Goal: Information Seeking & Learning: Learn about a topic

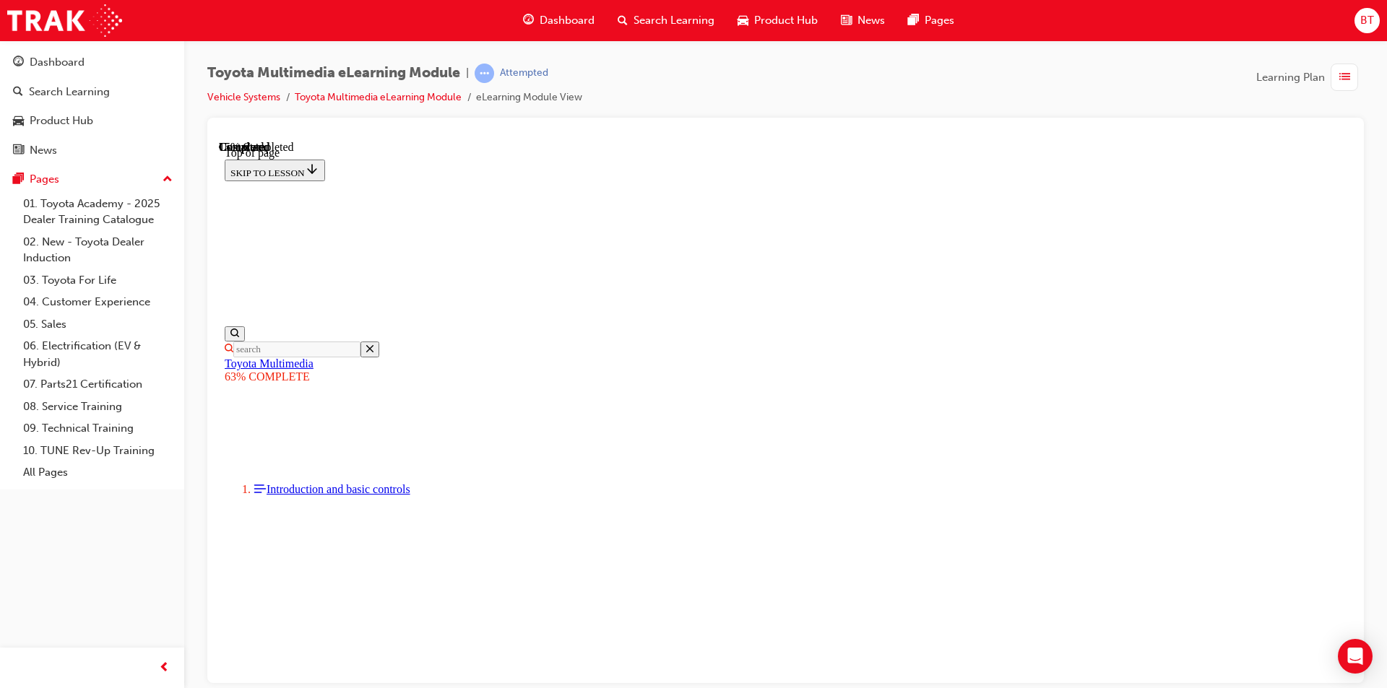
scroll to position [533, 0]
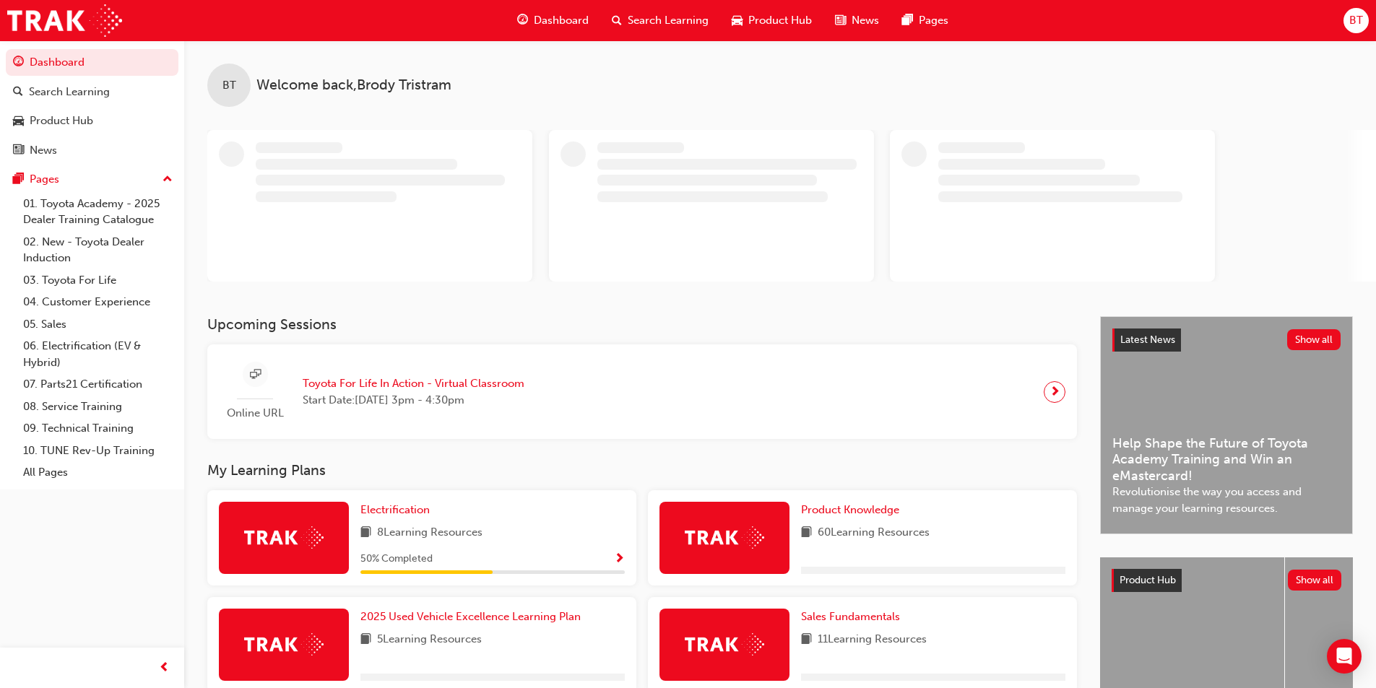
click at [1349, 21] on span "BT" at bounding box center [1356, 20] width 14 height 17
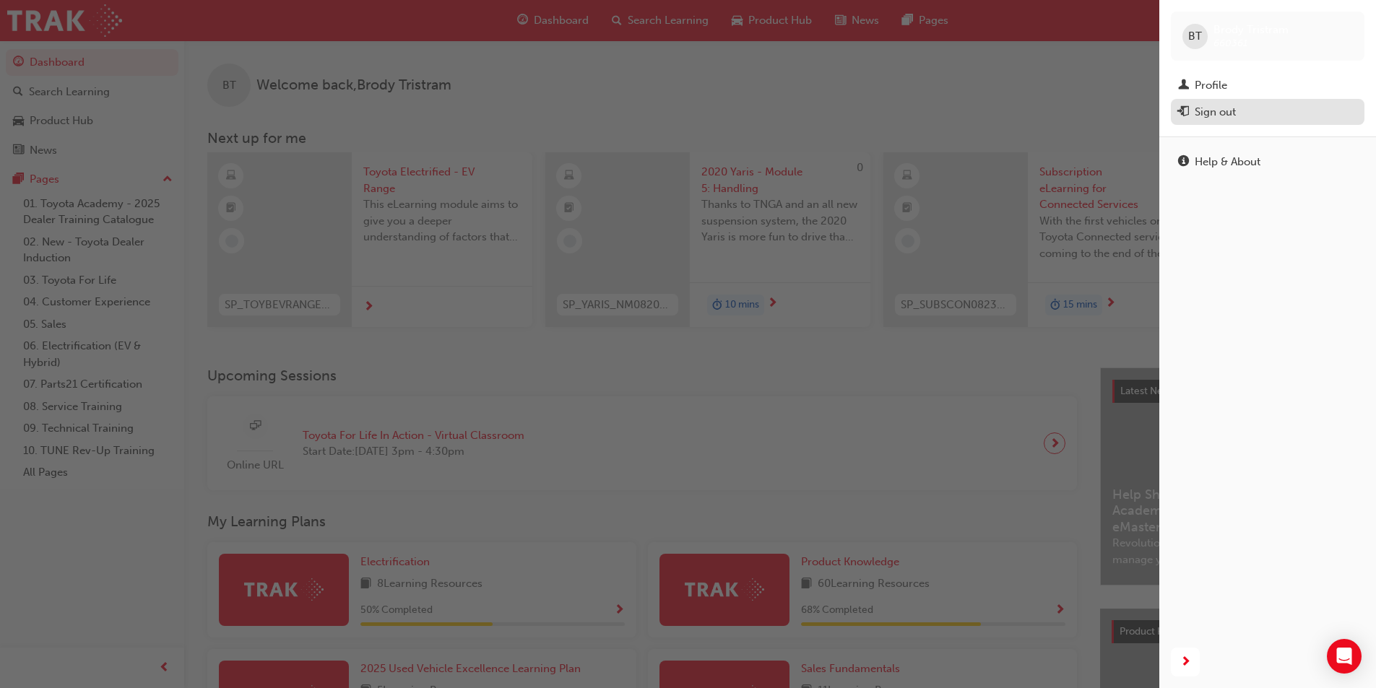
click at [1200, 111] on div "Sign out" at bounding box center [1214, 112] width 41 height 17
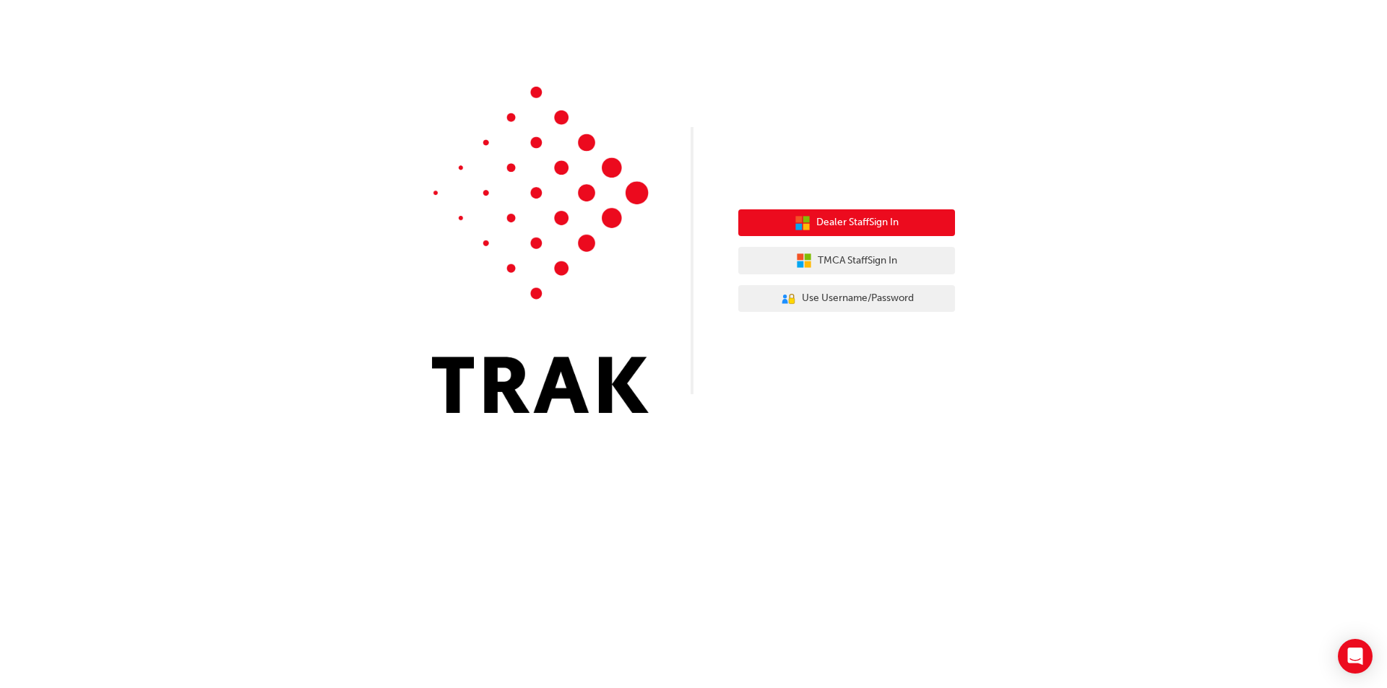
click at [883, 235] on button "Dealer Staff Sign In" at bounding box center [846, 222] width 217 height 27
click at [860, 225] on span "Dealer Staff Sign In" at bounding box center [857, 222] width 82 height 17
click at [857, 229] on span "Dealer Staff Sign In" at bounding box center [857, 222] width 82 height 17
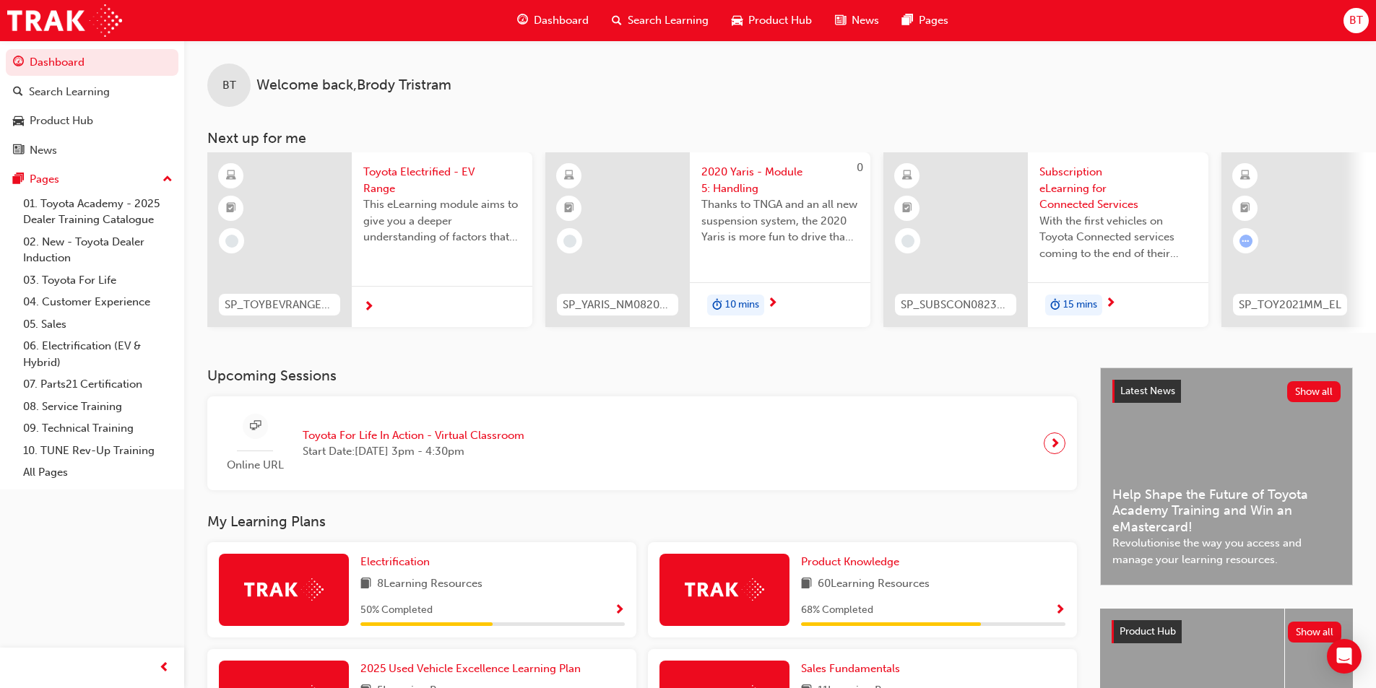
click at [1353, 24] on span "BT" at bounding box center [1356, 20] width 14 height 17
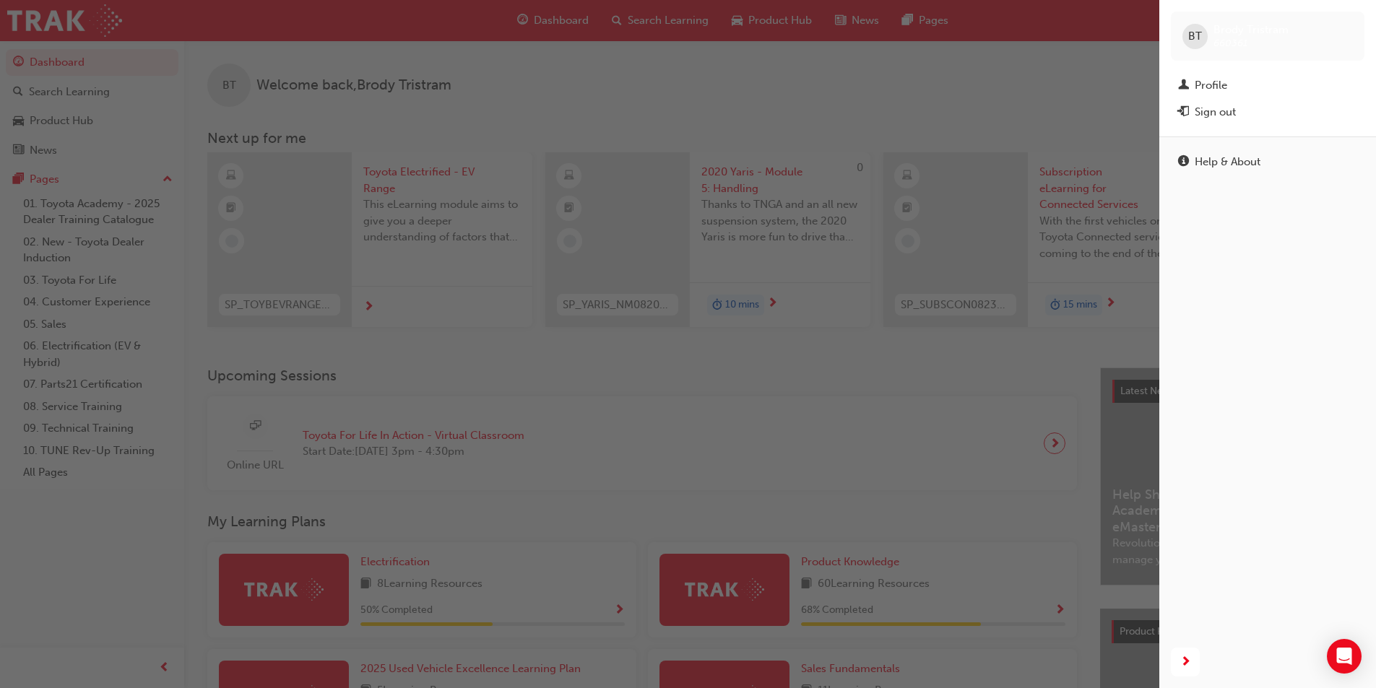
click at [1050, 89] on div "button" at bounding box center [579, 344] width 1159 height 688
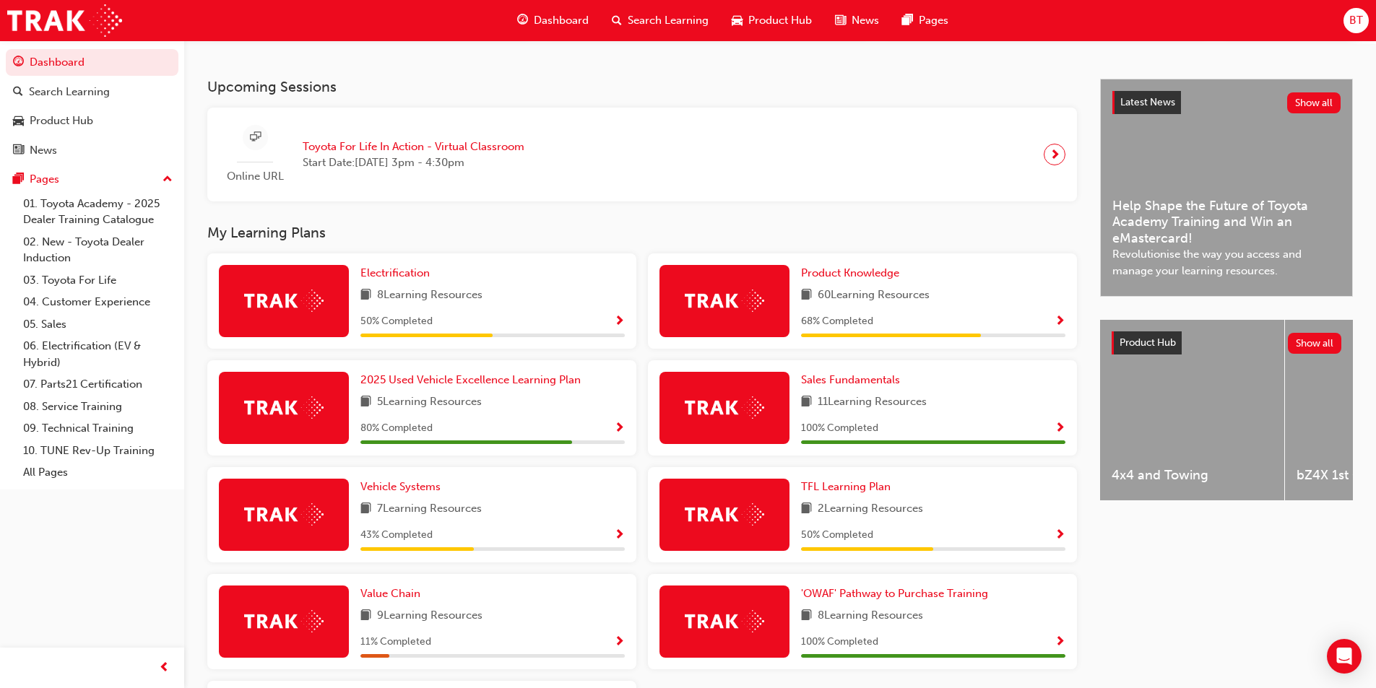
scroll to position [217, 0]
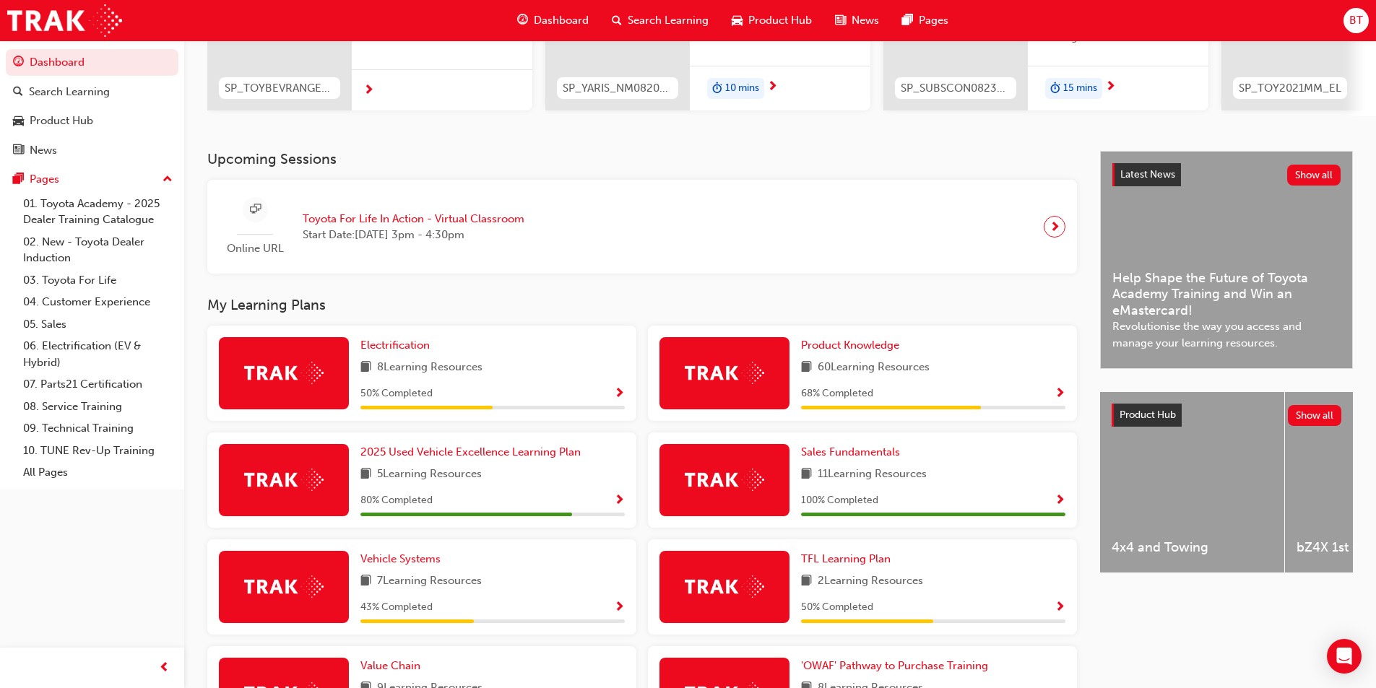
drag, startPoint x: 964, startPoint y: 305, endPoint x: 942, endPoint y: 298, distance: 22.8
click at [942, 298] on div "Upcoming Sessions Online URL Toyota For Life In Action - Virtual Classroom Star…" at bounding box center [653, 517] width 893 height 732
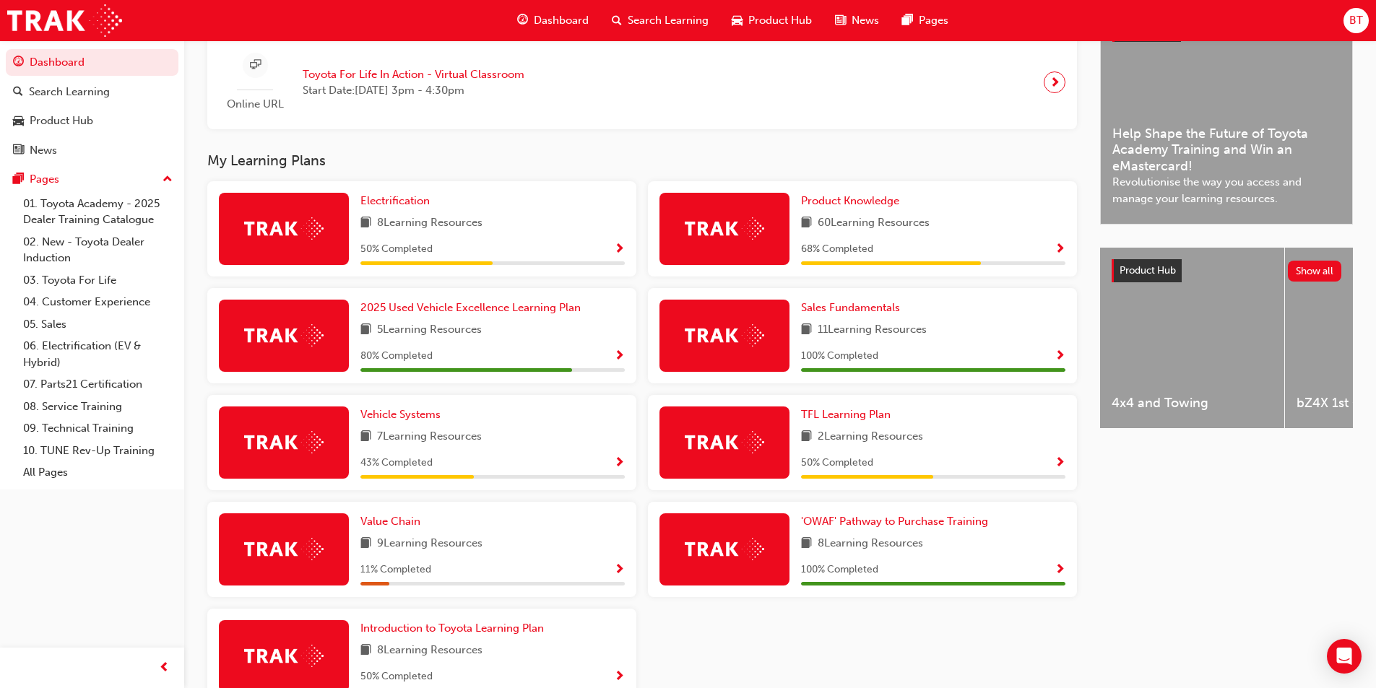
scroll to position [433, 0]
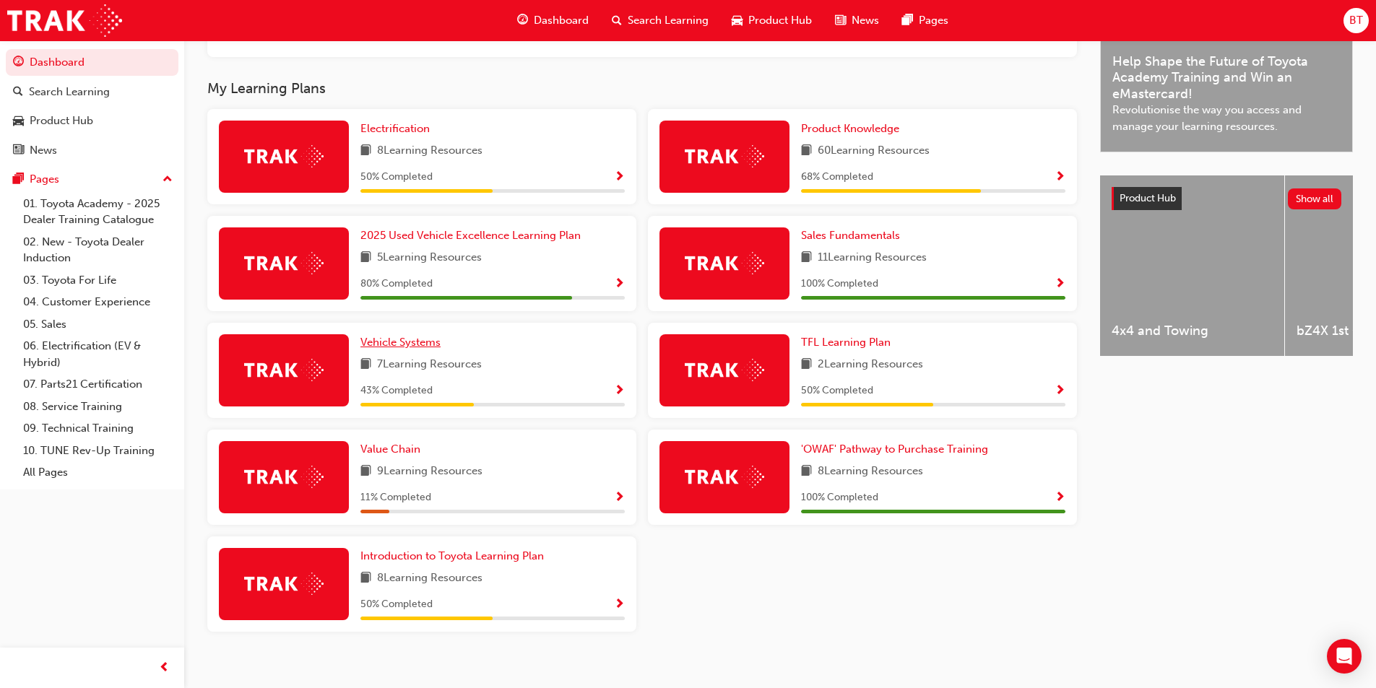
click at [411, 346] on span "Vehicle Systems" at bounding box center [400, 342] width 80 height 13
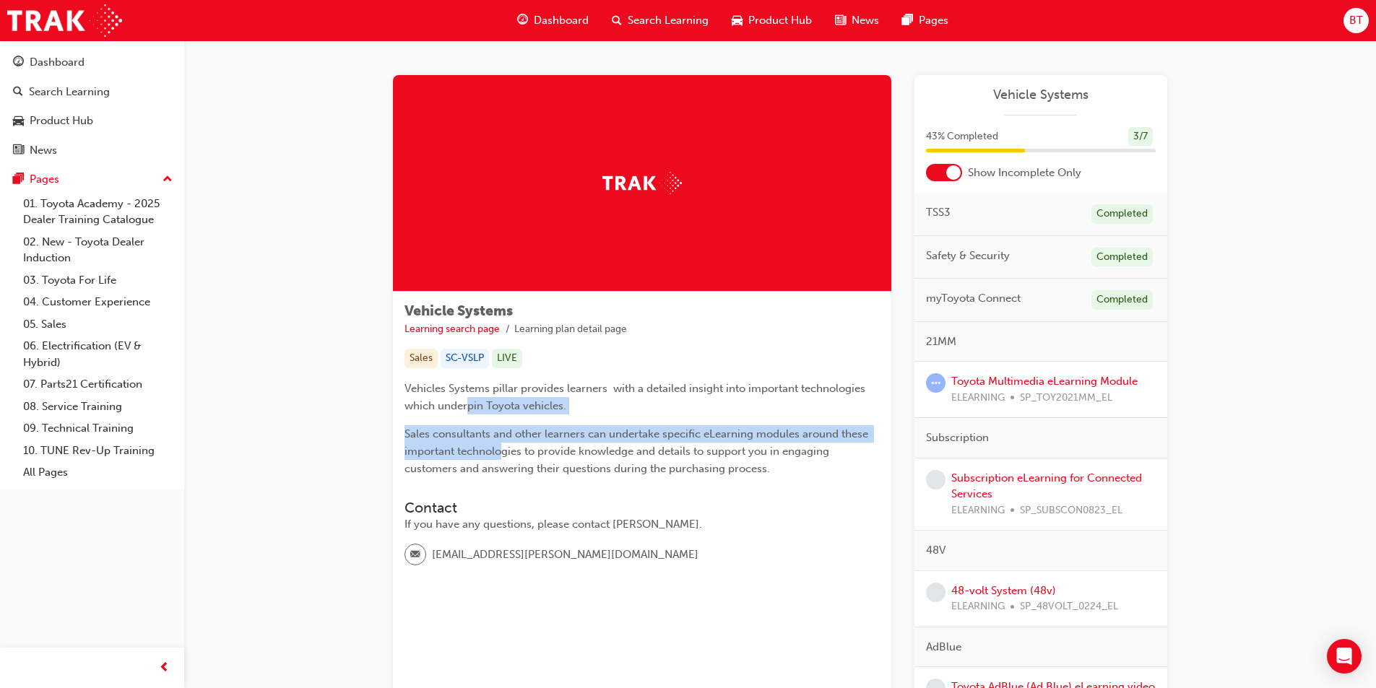
drag, startPoint x: 501, startPoint y: 443, endPoint x: 468, endPoint y: 406, distance: 50.1
click at [468, 406] on div "Vehicles Systems pillar provides learners with a detailed insight into importan…" at bounding box center [641, 428] width 475 height 97
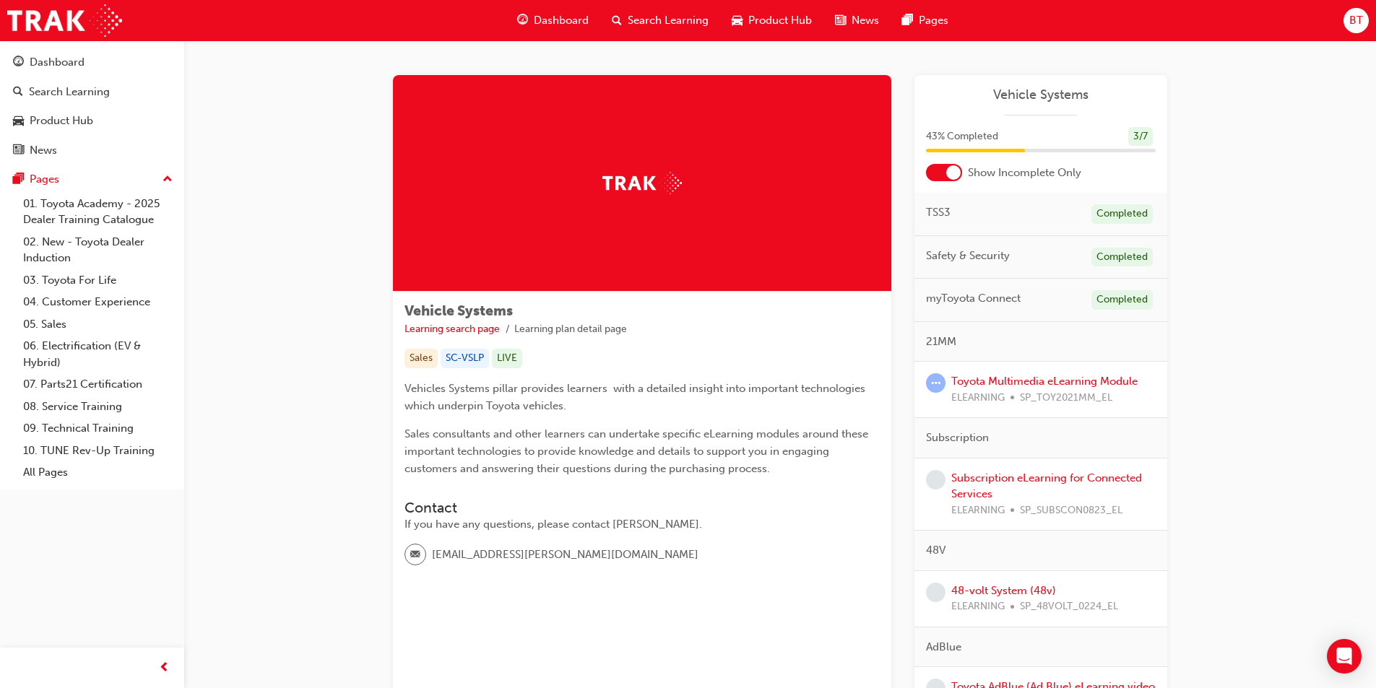
click at [704, 389] on span "Vehicles Systems pillar provides learners with a detailed insight into importan…" at bounding box center [636, 397] width 464 height 30
drag, startPoint x: 700, startPoint y: 389, endPoint x: 641, endPoint y: 383, distance: 59.6
click at [636, 382] on span "Vehicles Systems pillar provides learners with a detailed insight into importan…" at bounding box center [636, 397] width 464 height 30
click at [975, 381] on link "Toyota Multimedia eLearning Module" at bounding box center [1044, 381] width 186 height 13
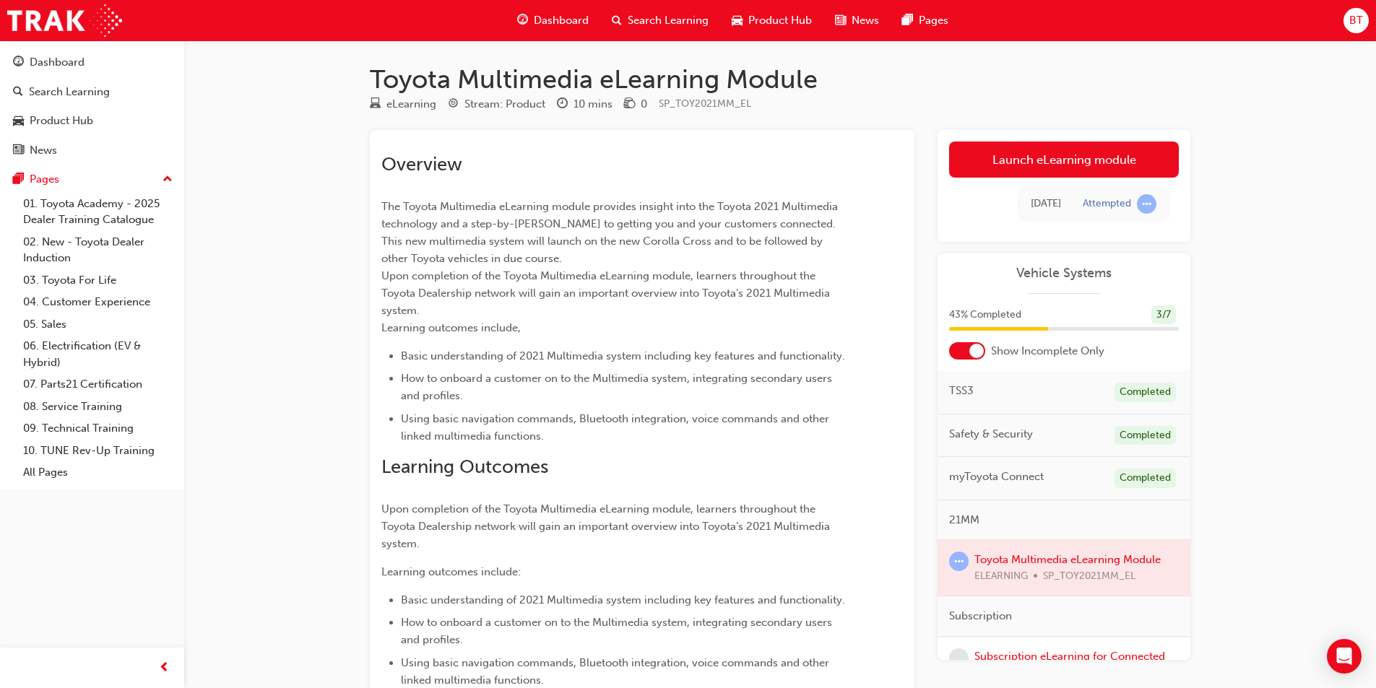
drag, startPoint x: 813, startPoint y: 340, endPoint x: 720, endPoint y: 322, distance: 94.9
click at [720, 322] on p "The Toyota Multimedia eLearning module provides insight into the Toyota 2021 Mu…" at bounding box center [615, 267] width 469 height 139
click at [671, 307] on p "The Toyota Multimedia eLearning module provides insight into the Toyota 2021 Mu…" at bounding box center [615, 267] width 469 height 139
drag, startPoint x: 647, startPoint y: 396, endPoint x: 573, endPoint y: 376, distance: 76.2
click at [553, 357] on span "Basic understanding of 2021 Multimedia system including key features and functi…" at bounding box center [623, 356] width 444 height 13
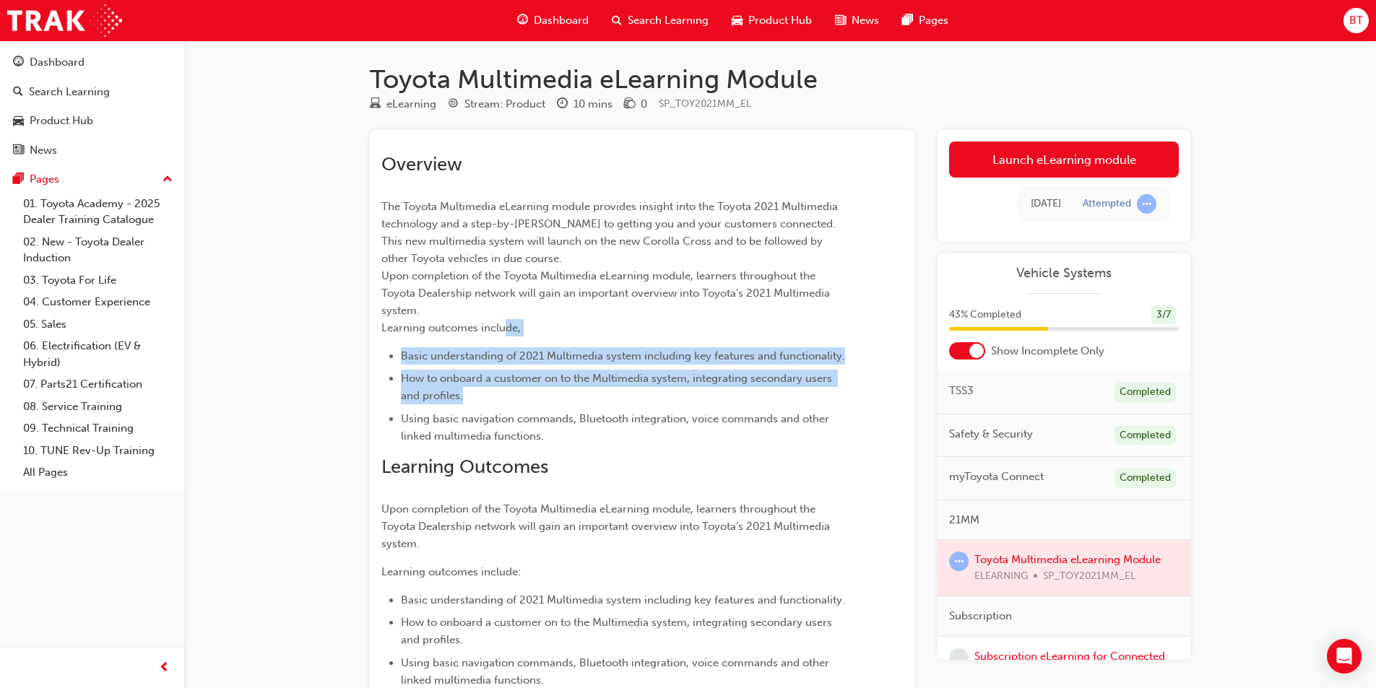
drag, startPoint x: 666, startPoint y: 404, endPoint x: 555, endPoint y: 335, distance: 130.1
click at [555, 335] on div "Overview The Toyota Multimedia eLearning module provides insight into the Toyot…" at bounding box center [615, 457] width 469 height 609
click at [638, 400] on li "How to onboard a customer on to the Multimedia system, integrating secondary us…" at bounding box center [626, 387] width 450 height 35
drag, startPoint x: 638, startPoint y: 400, endPoint x: 560, endPoint y: 350, distance: 92.3
click at [560, 350] on ul "Basic understanding of 2021 Multimedia system including key features and functi…" at bounding box center [615, 395] width 469 height 97
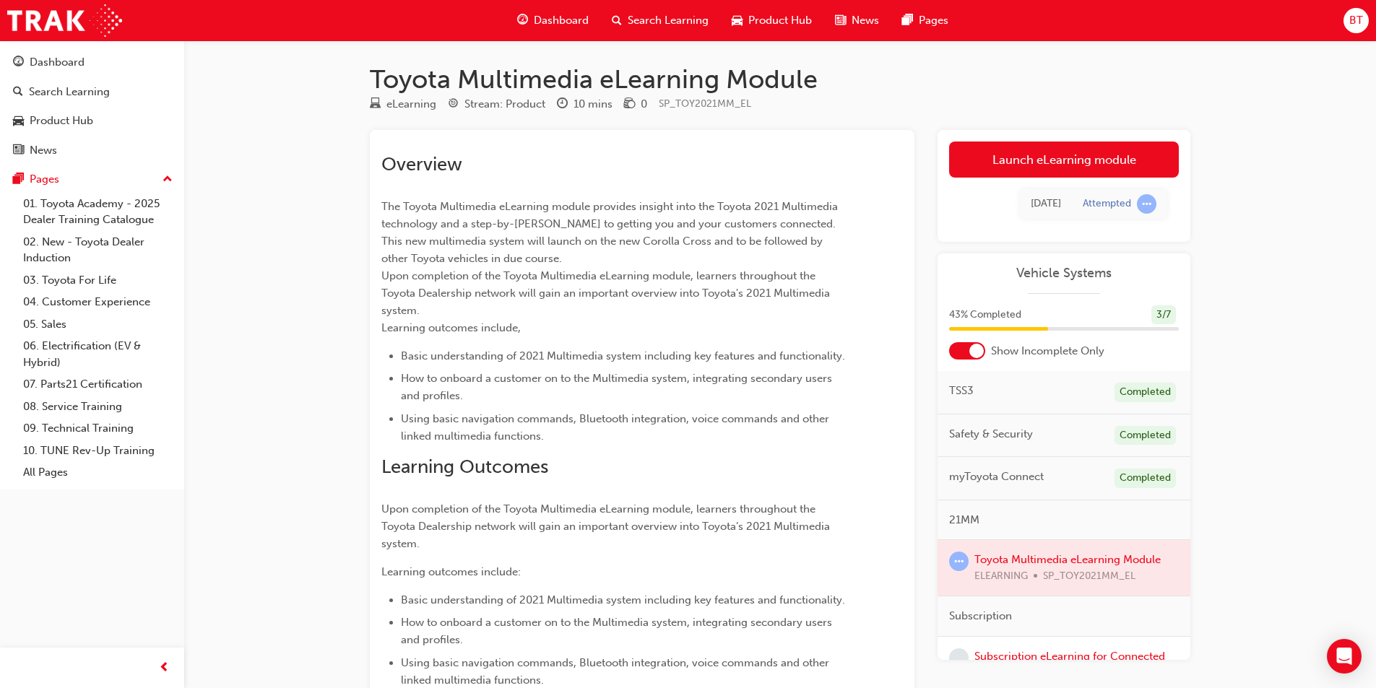
click at [622, 411] on li "Using basic navigation commands, Bluetooth integration, voice commands and othe…" at bounding box center [626, 427] width 450 height 35
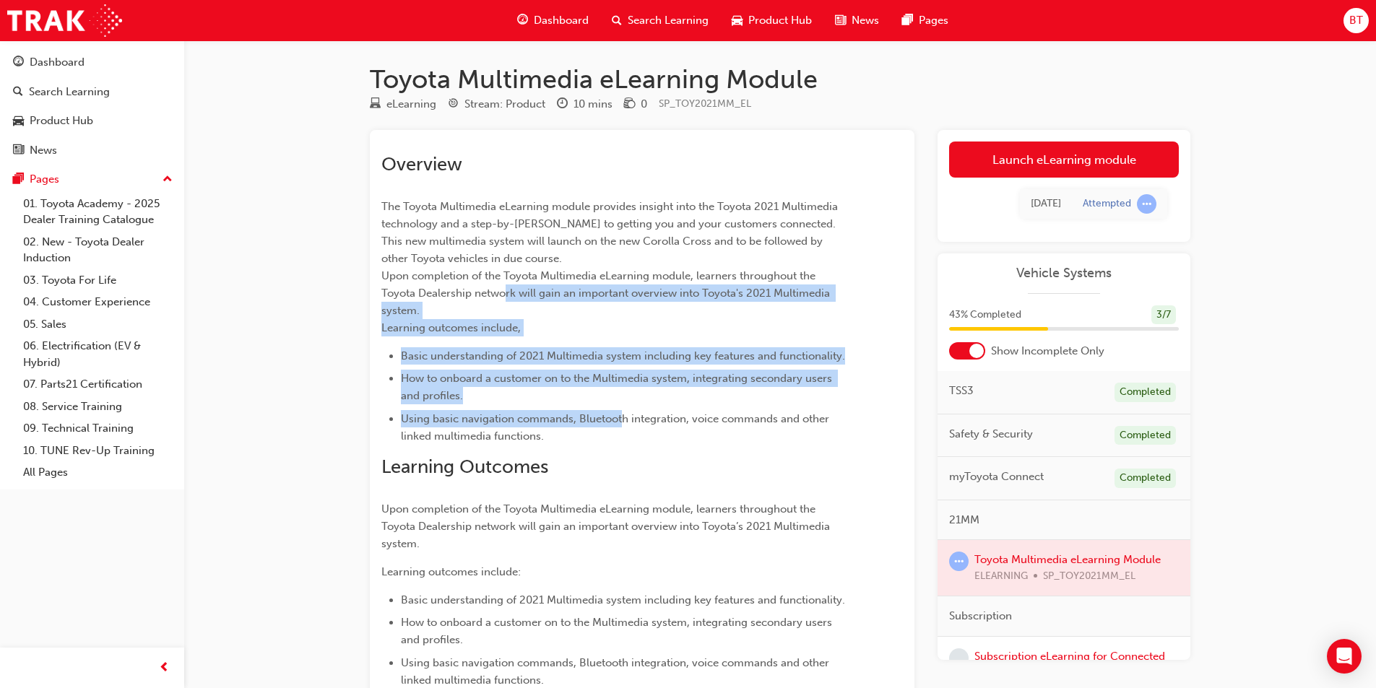
drag, startPoint x: 622, startPoint y: 409, endPoint x: 519, endPoint y: 289, distance: 158.8
click at [519, 289] on div "Overview The Toyota Multimedia eLearning module provides insight into the Toyot…" at bounding box center [615, 457] width 469 height 609
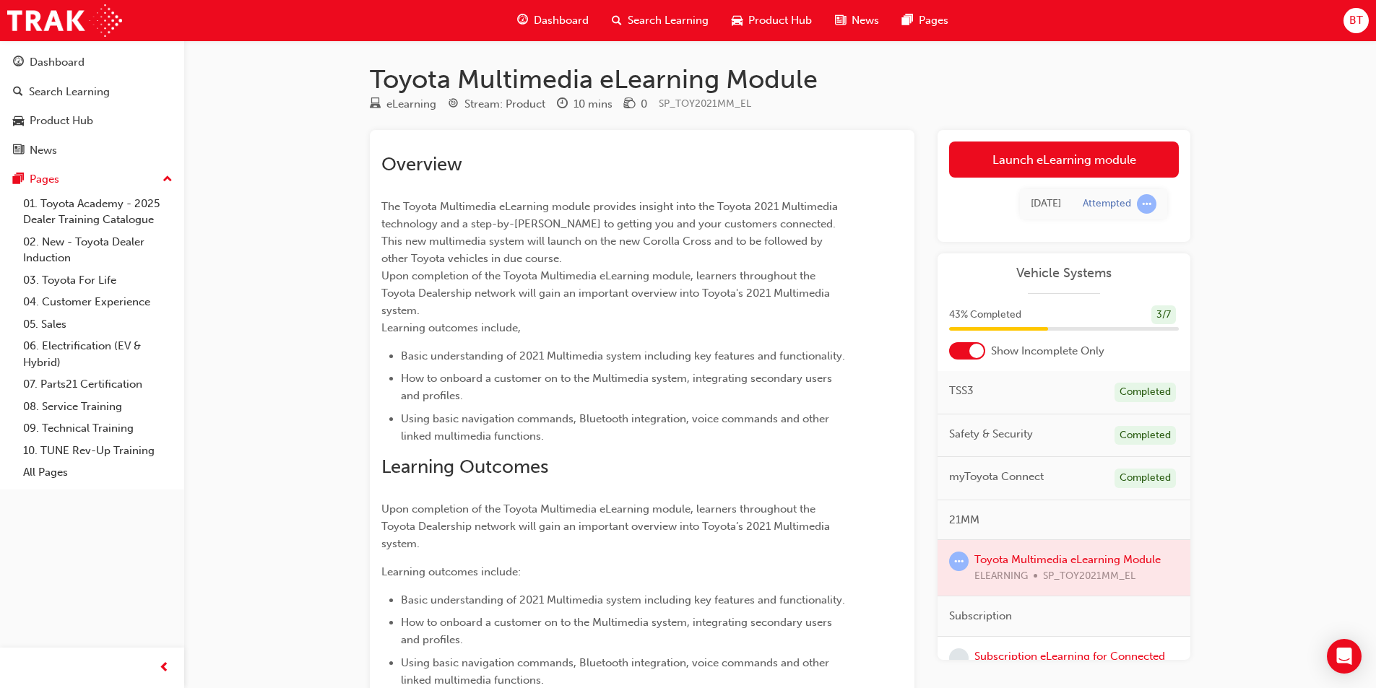
click at [778, 249] on p "The Toyota Multimedia eLearning module provides insight into the Toyota 2021 Mu…" at bounding box center [615, 267] width 469 height 139
click at [1011, 168] on link "Launch eLearning module" at bounding box center [1064, 160] width 230 height 36
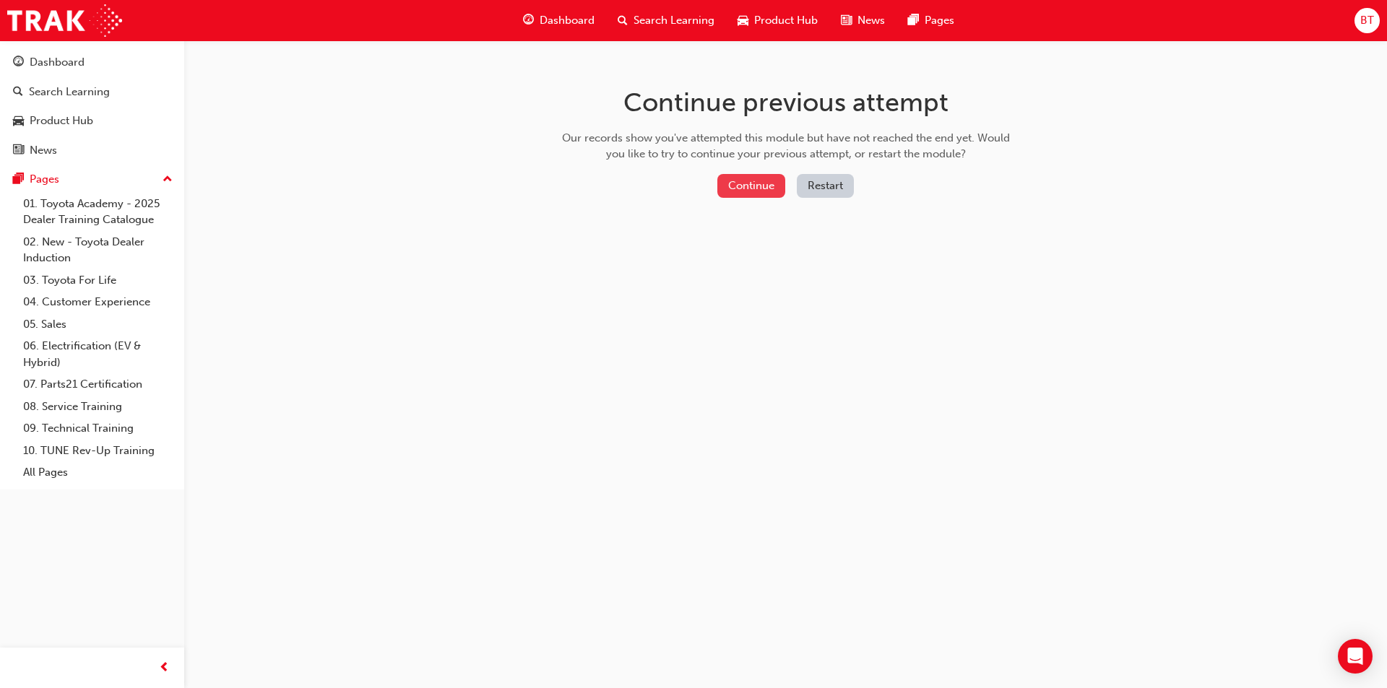
click at [757, 193] on button "Continue" at bounding box center [751, 186] width 68 height 24
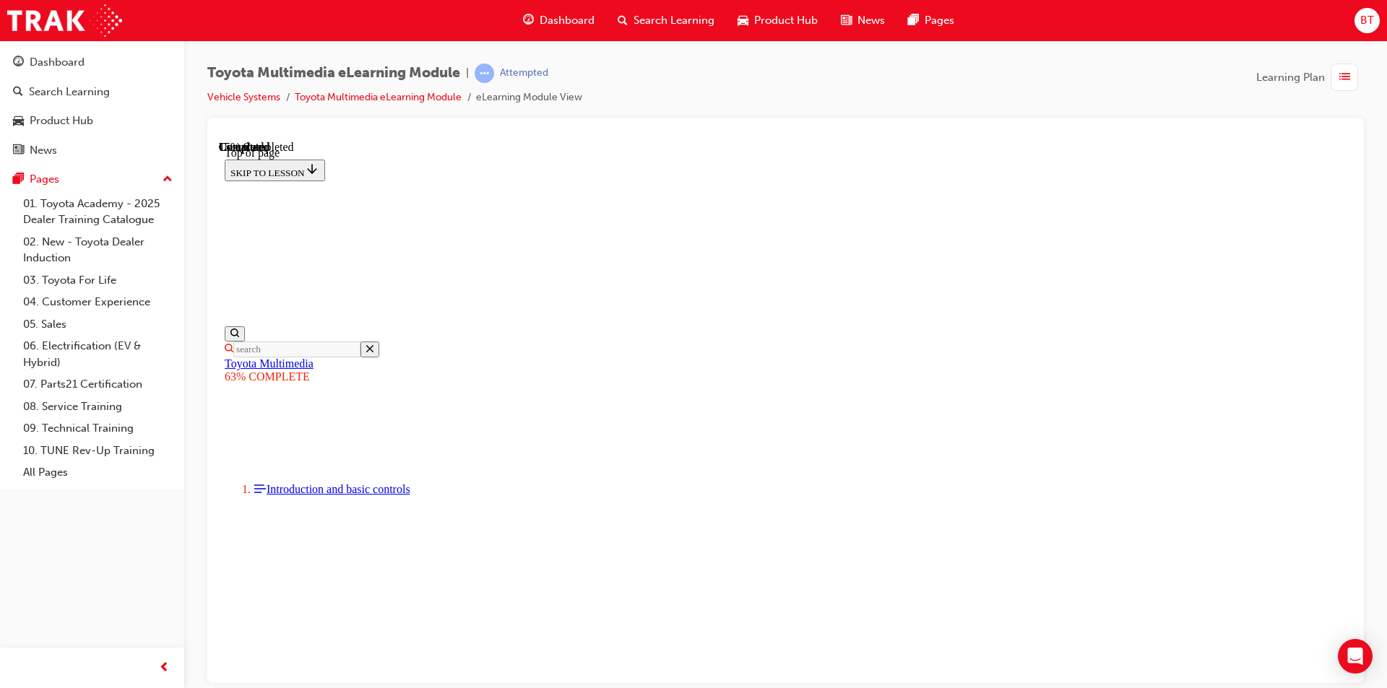
scroll to position [622, 0]
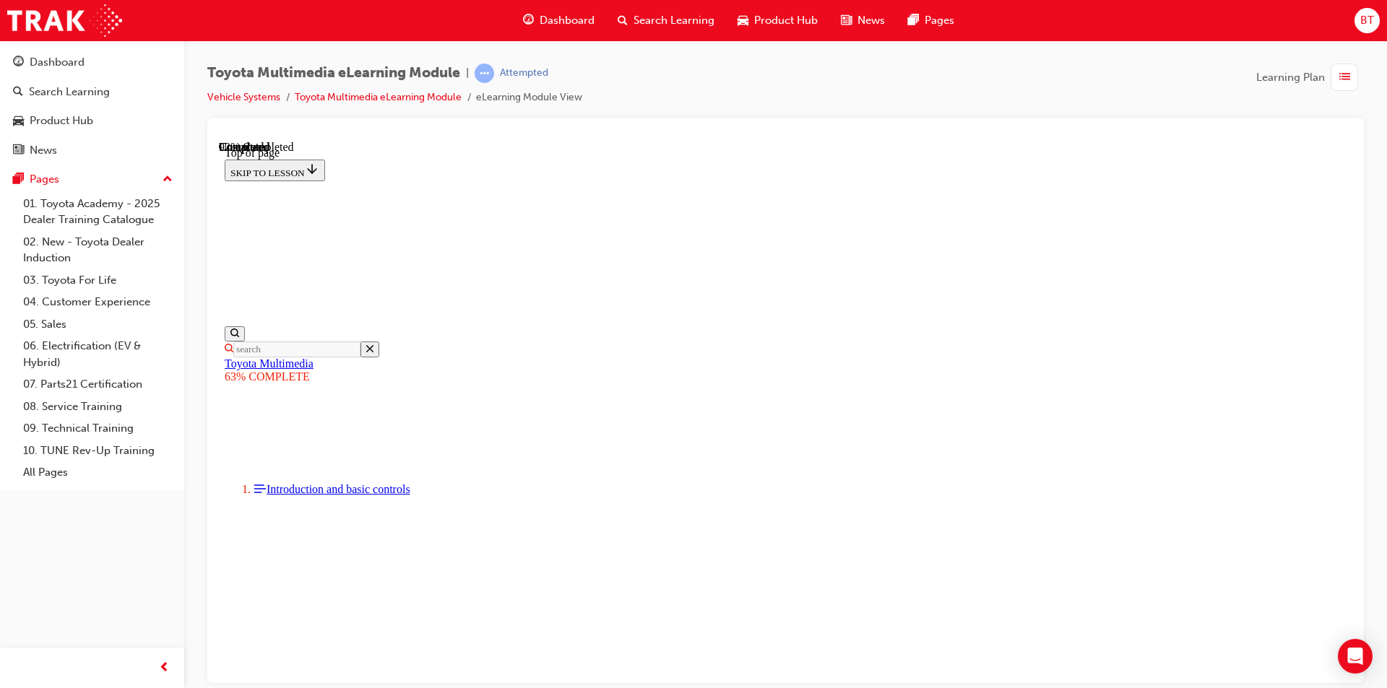
drag, startPoint x: 1024, startPoint y: 555, endPoint x: 979, endPoint y: 537, distance: 48.9
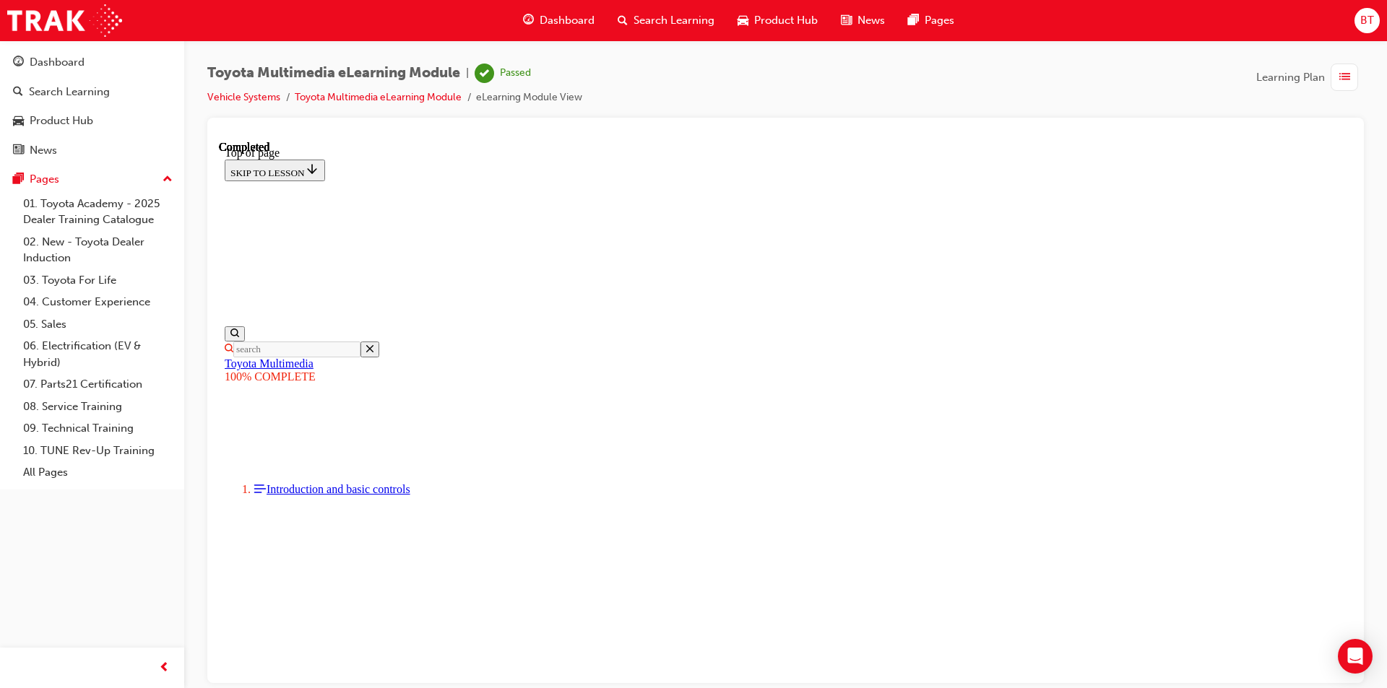
drag, startPoint x: 967, startPoint y: 522, endPoint x: 870, endPoint y: 465, distance: 112.3
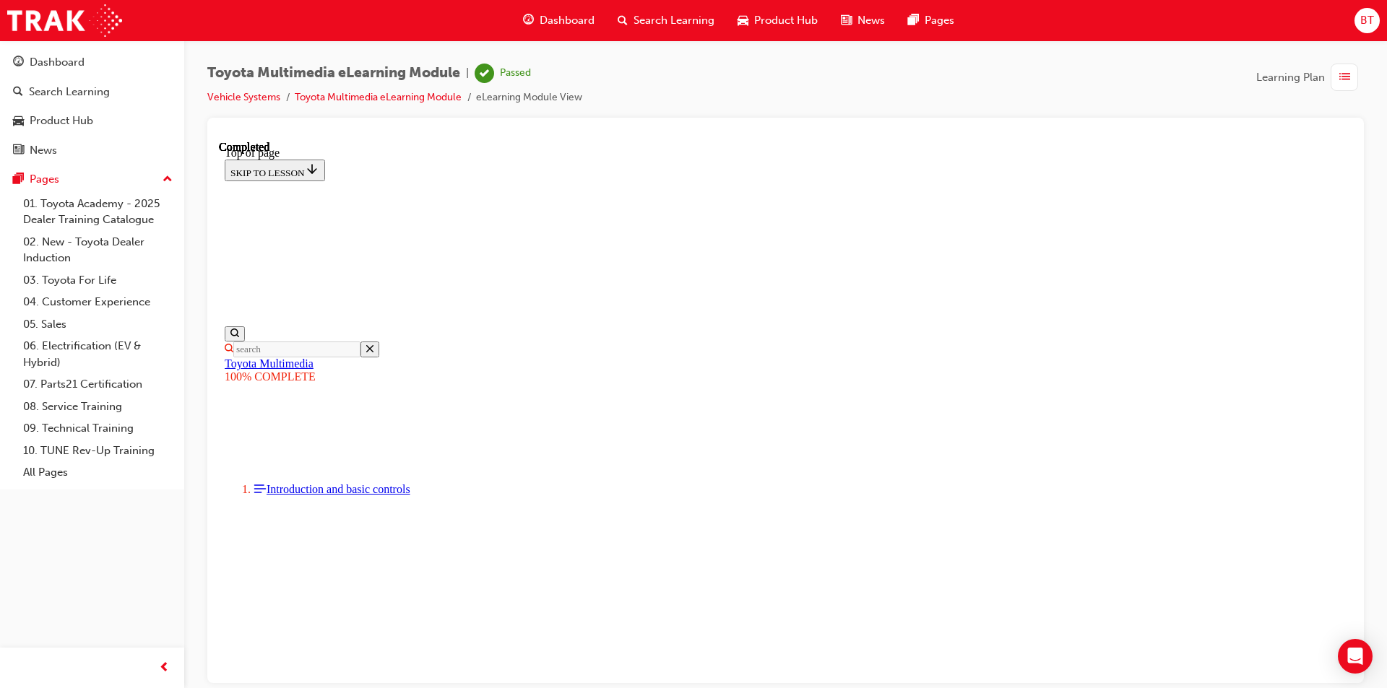
drag, startPoint x: 1041, startPoint y: 623, endPoint x: 973, endPoint y: 612, distance: 68.6
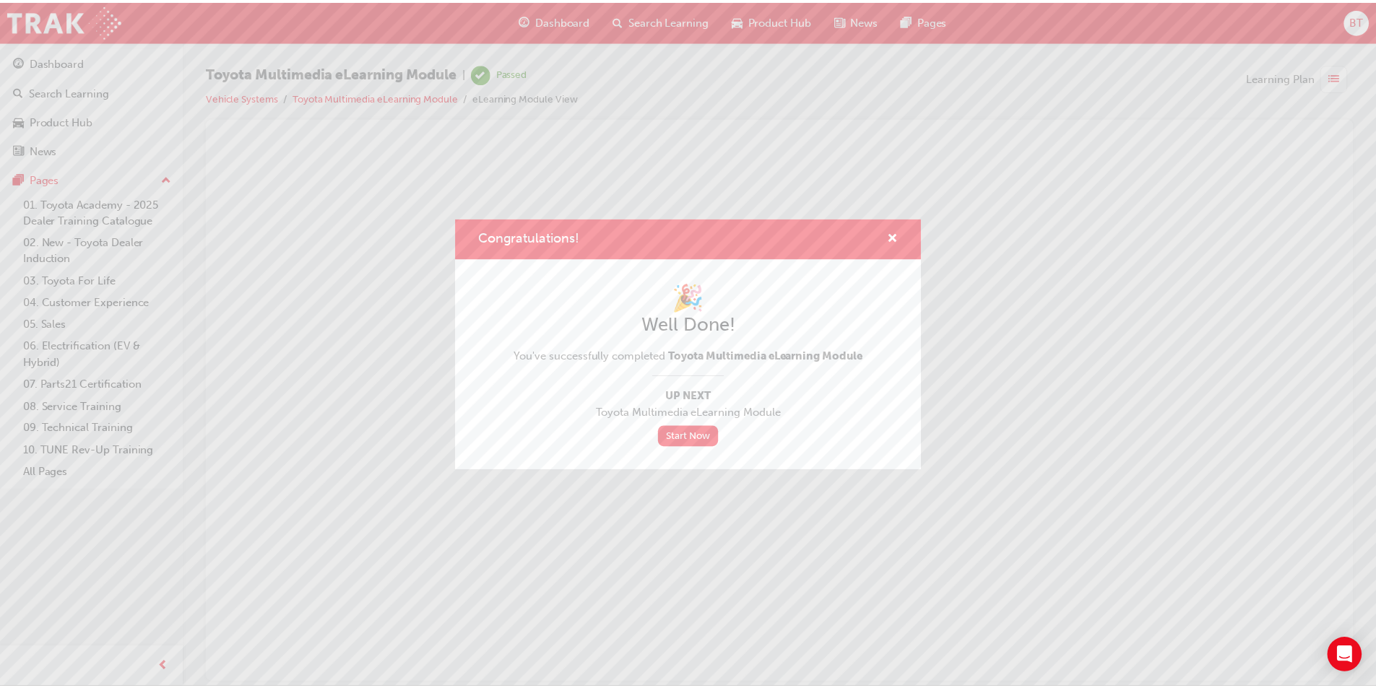
scroll to position [0, 0]
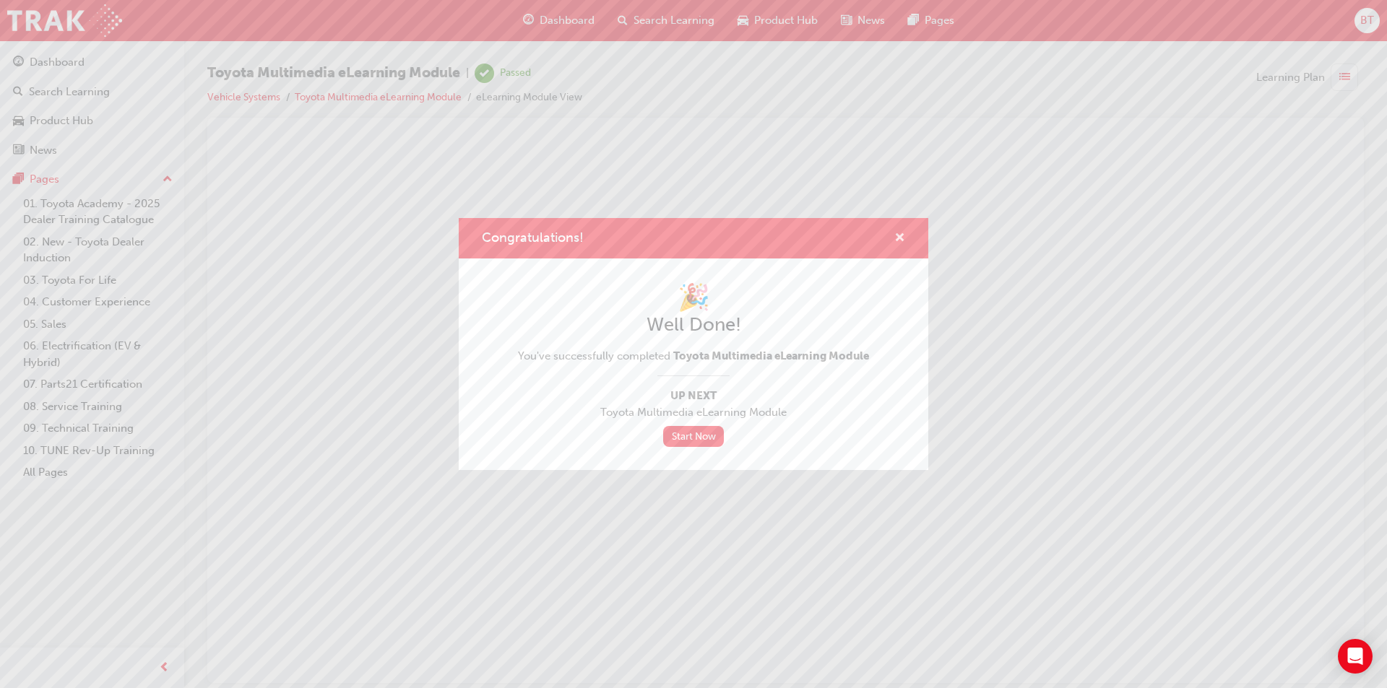
click at [904, 233] on span "cross-icon" at bounding box center [899, 239] width 11 height 13
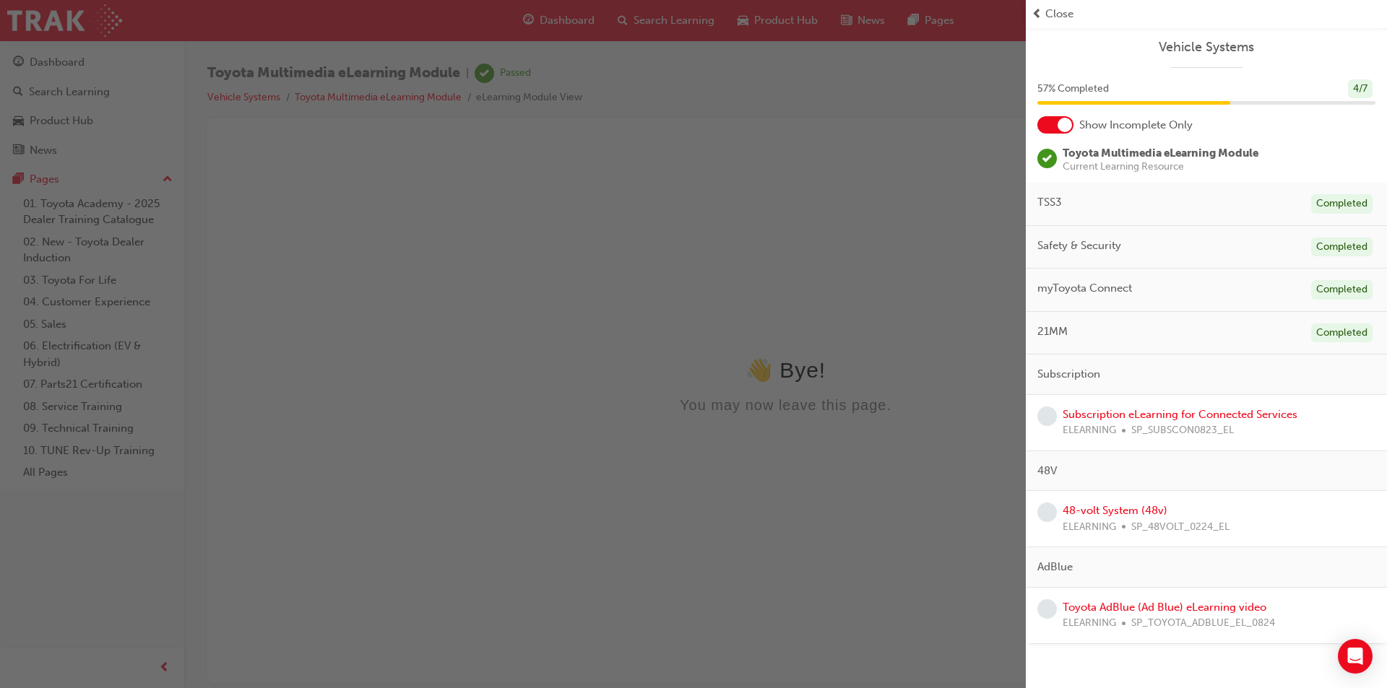
click at [639, 110] on div "button" at bounding box center [512, 344] width 1025 height 688
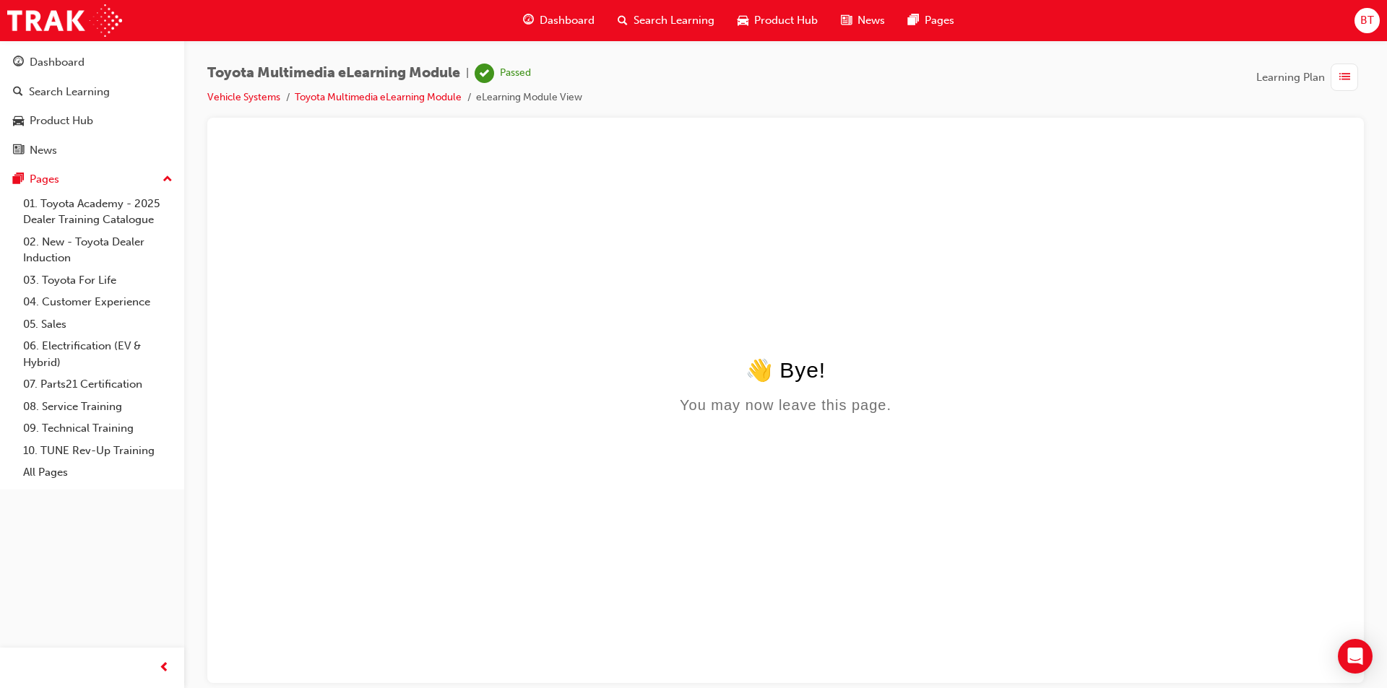
click at [560, 24] on span "Dashboard" at bounding box center [566, 20] width 55 height 17
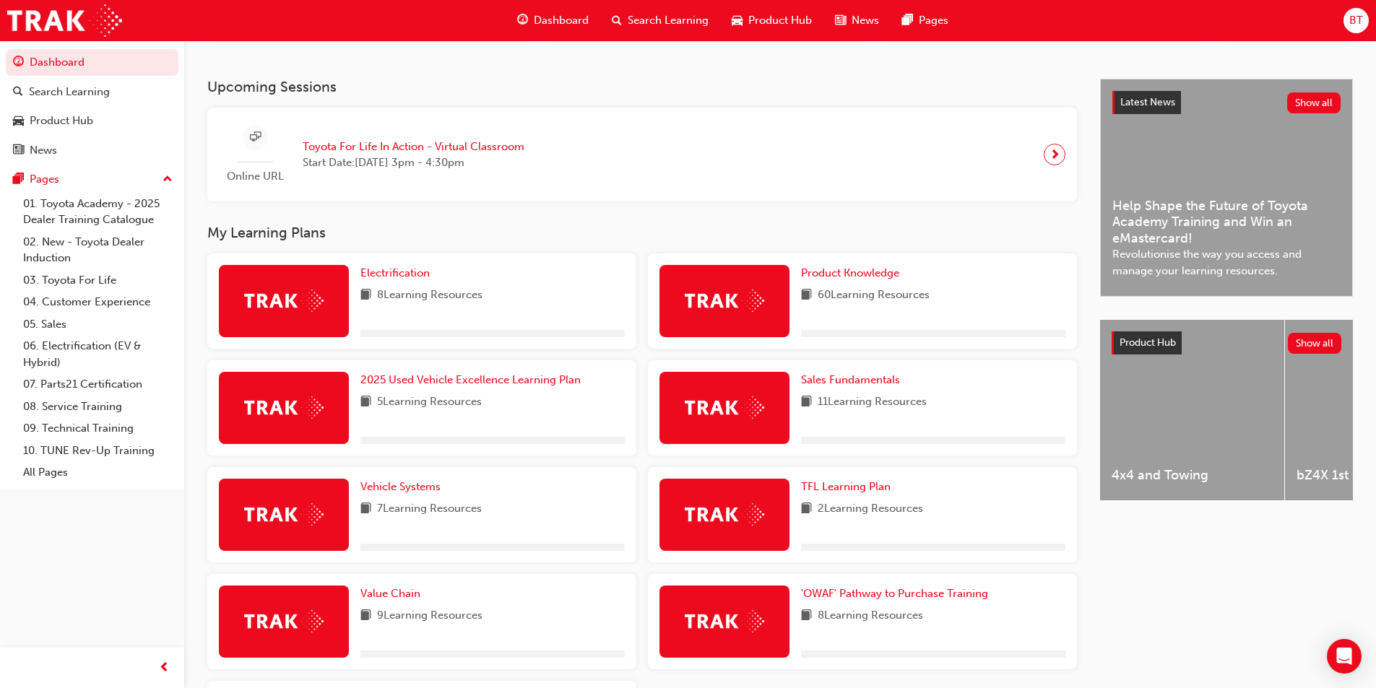
scroll to position [361, 0]
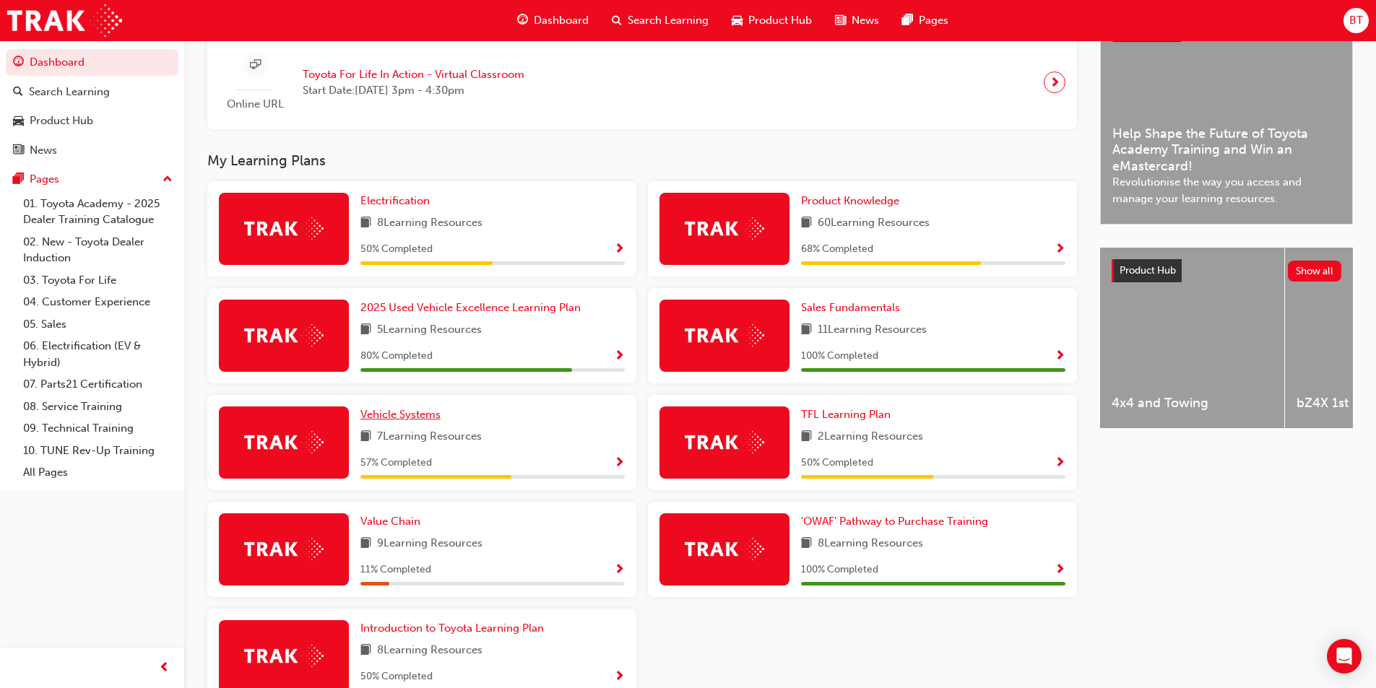
click at [421, 418] on span "Vehicle Systems" at bounding box center [400, 414] width 80 height 13
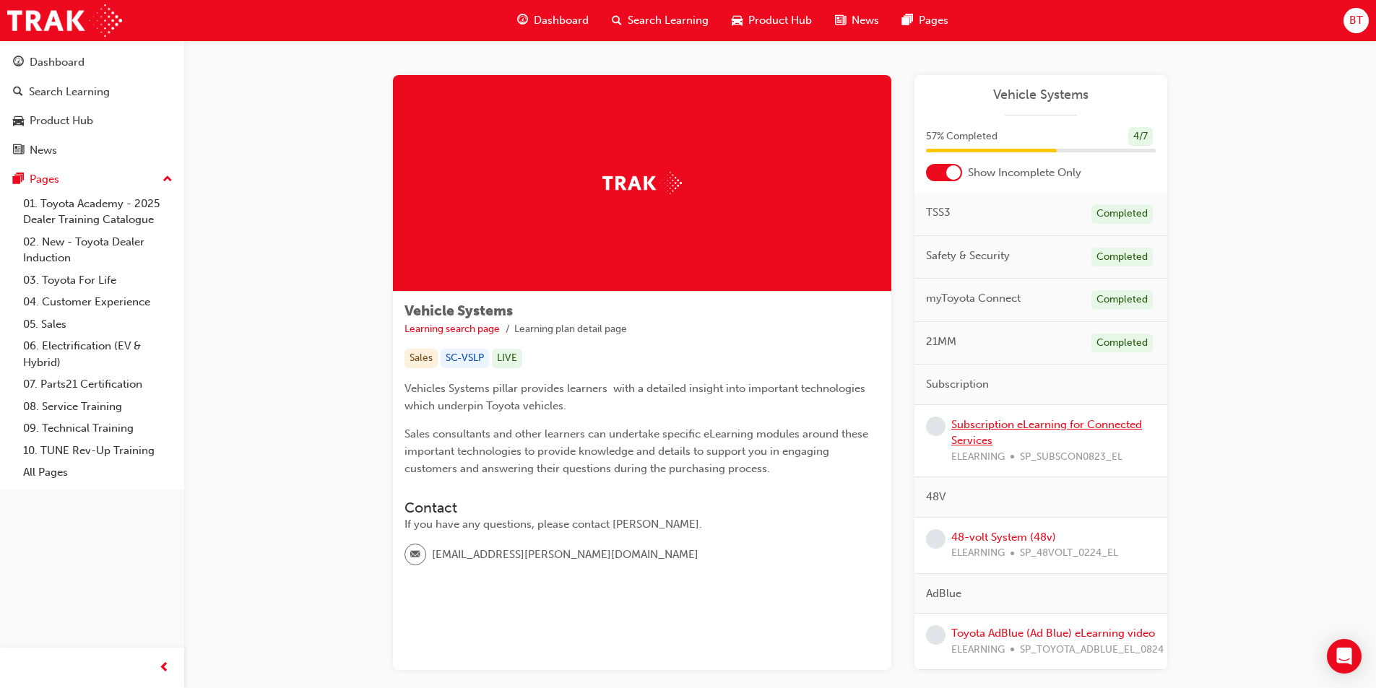
click at [986, 420] on link "Subscription eLearning for Connected Services" at bounding box center [1046, 433] width 191 height 30
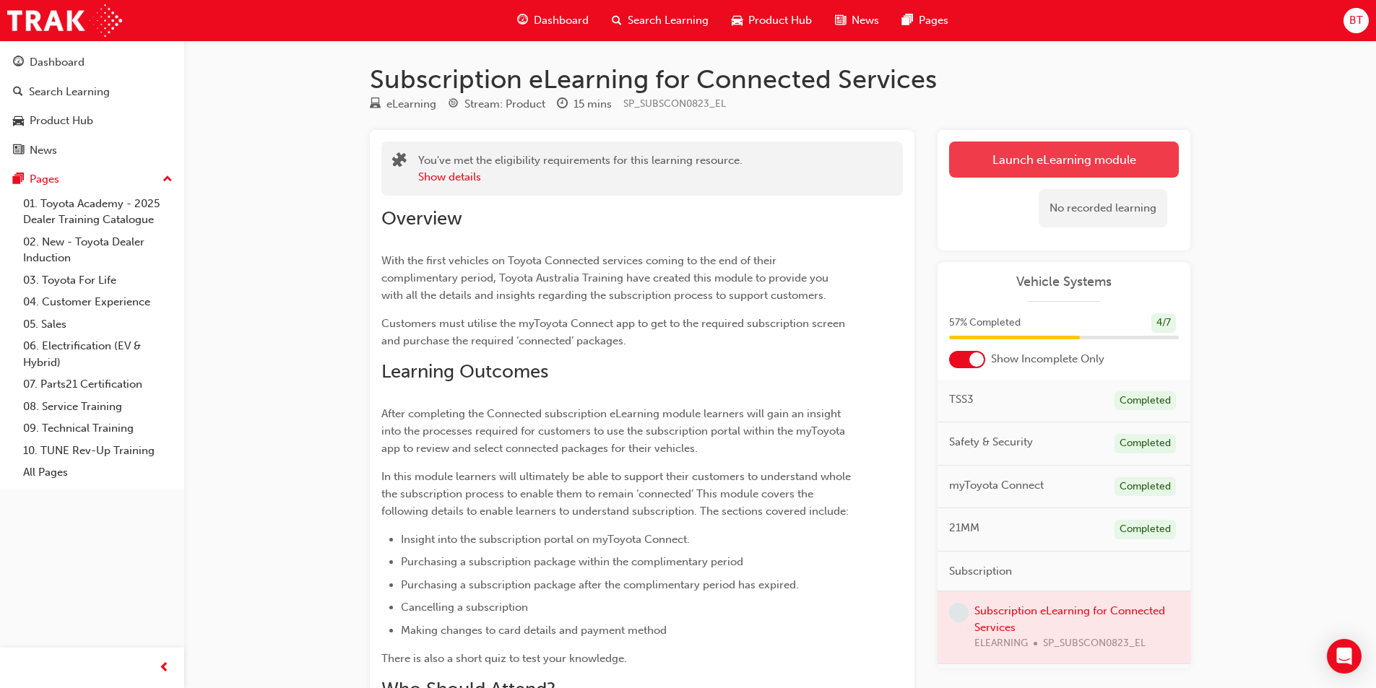
click at [997, 165] on link "Launch eLearning module" at bounding box center [1064, 160] width 230 height 36
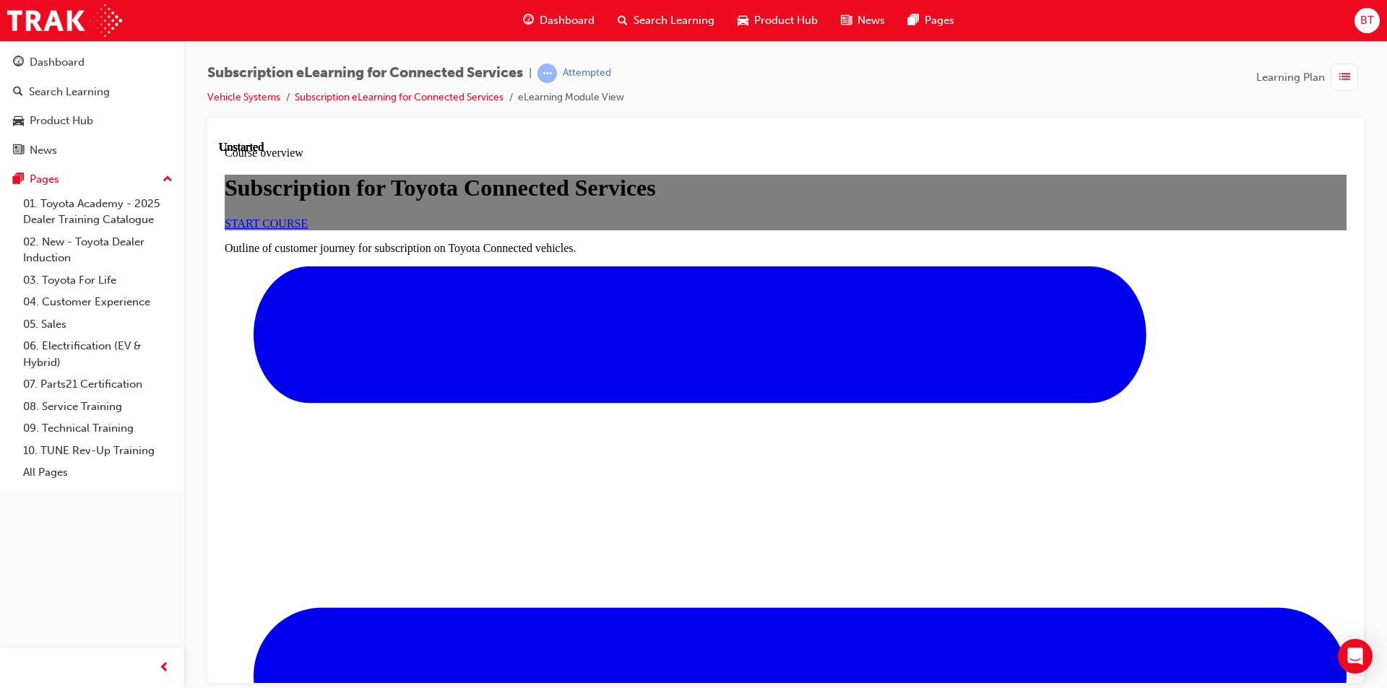
click at [308, 229] on link "START COURSE" at bounding box center [266, 223] width 83 height 12
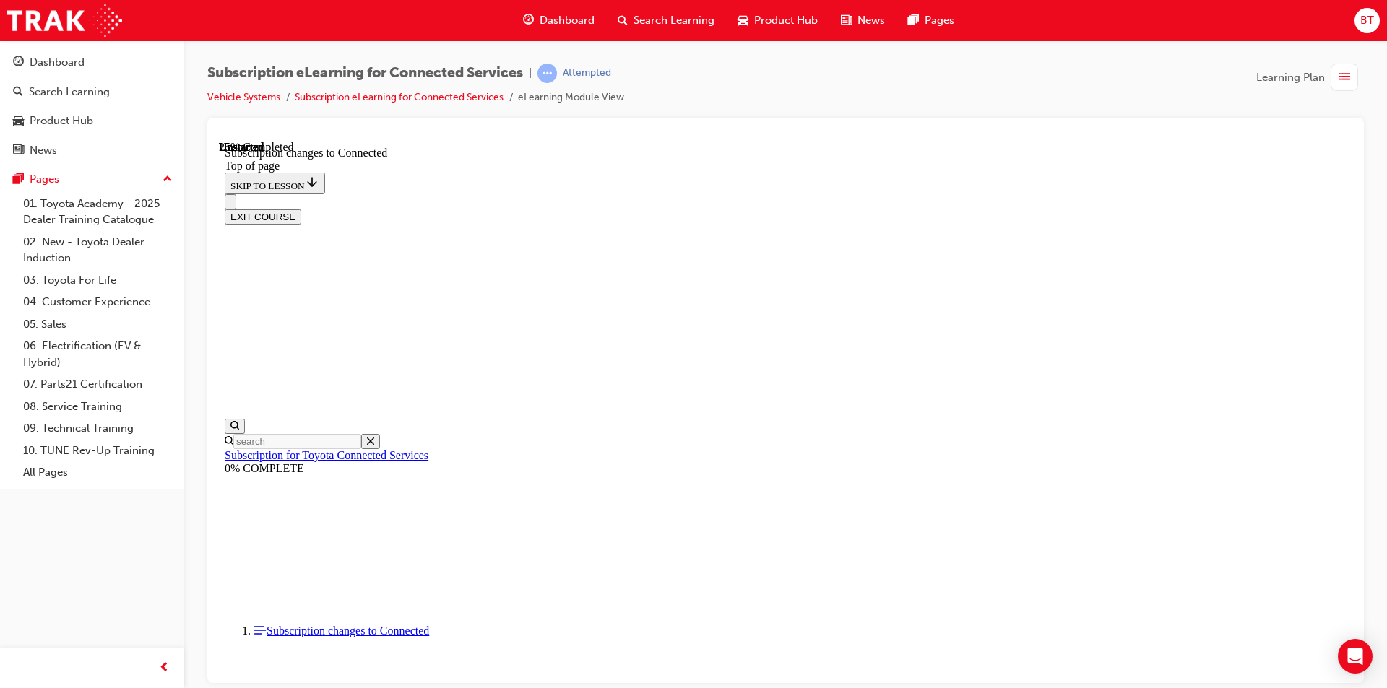
scroll to position [758, 0]
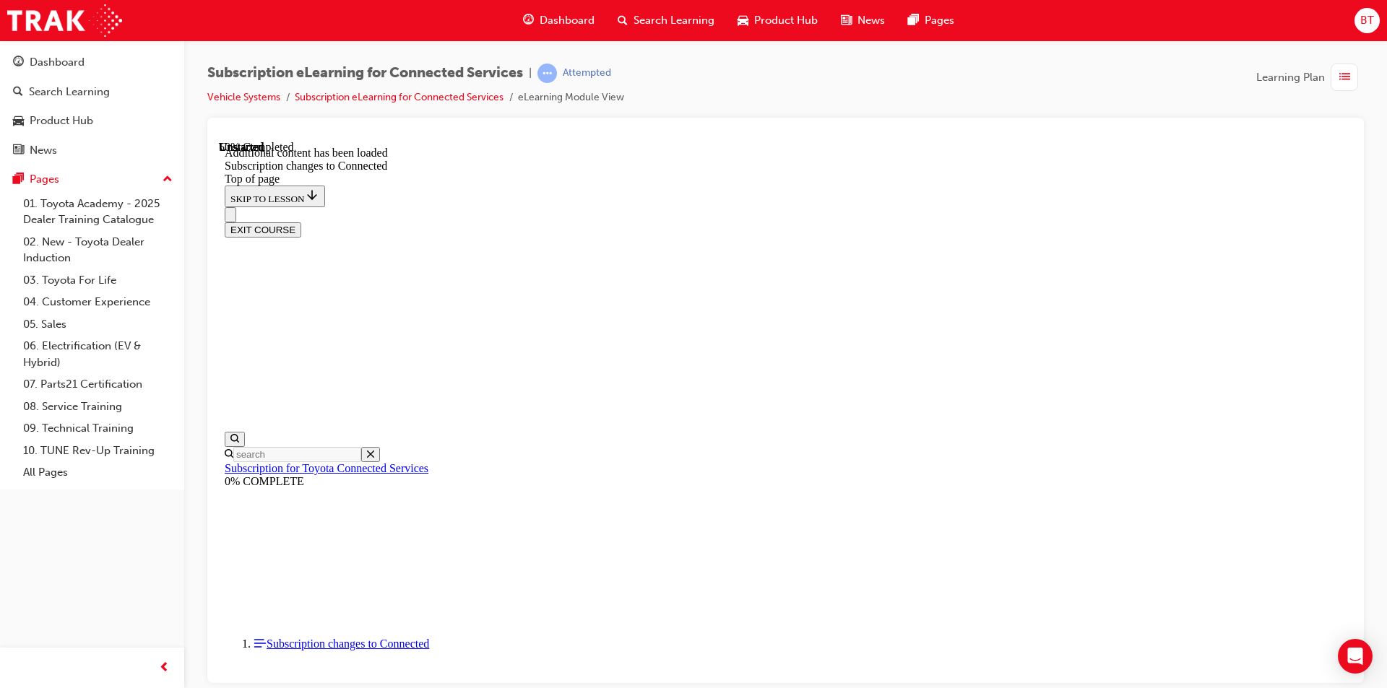
scroll to position [1436, 0]
drag, startPoint x: 886, startPoint y: 526, endPoint x: 853, endPoint y: 513, distance: 35.9
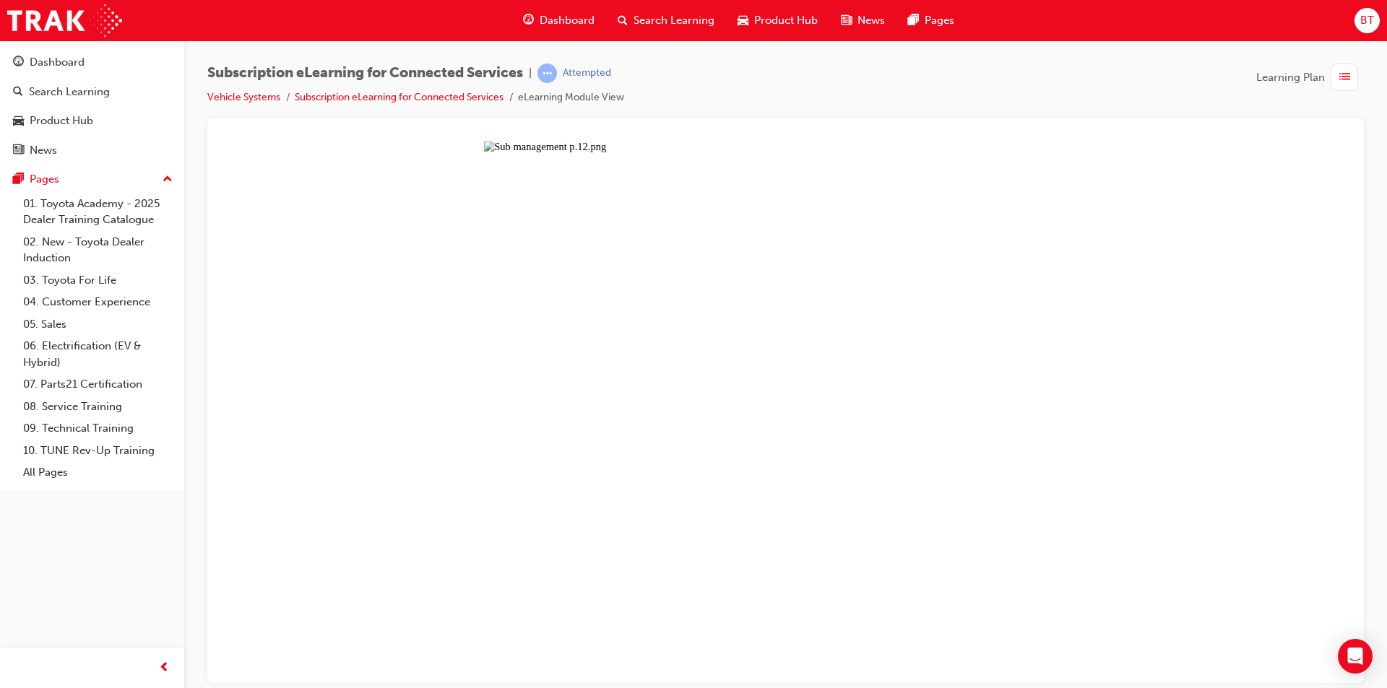
click at [937, 357] on button "Unzoom image" at bounding box center [785, 411] width 1133 height 542
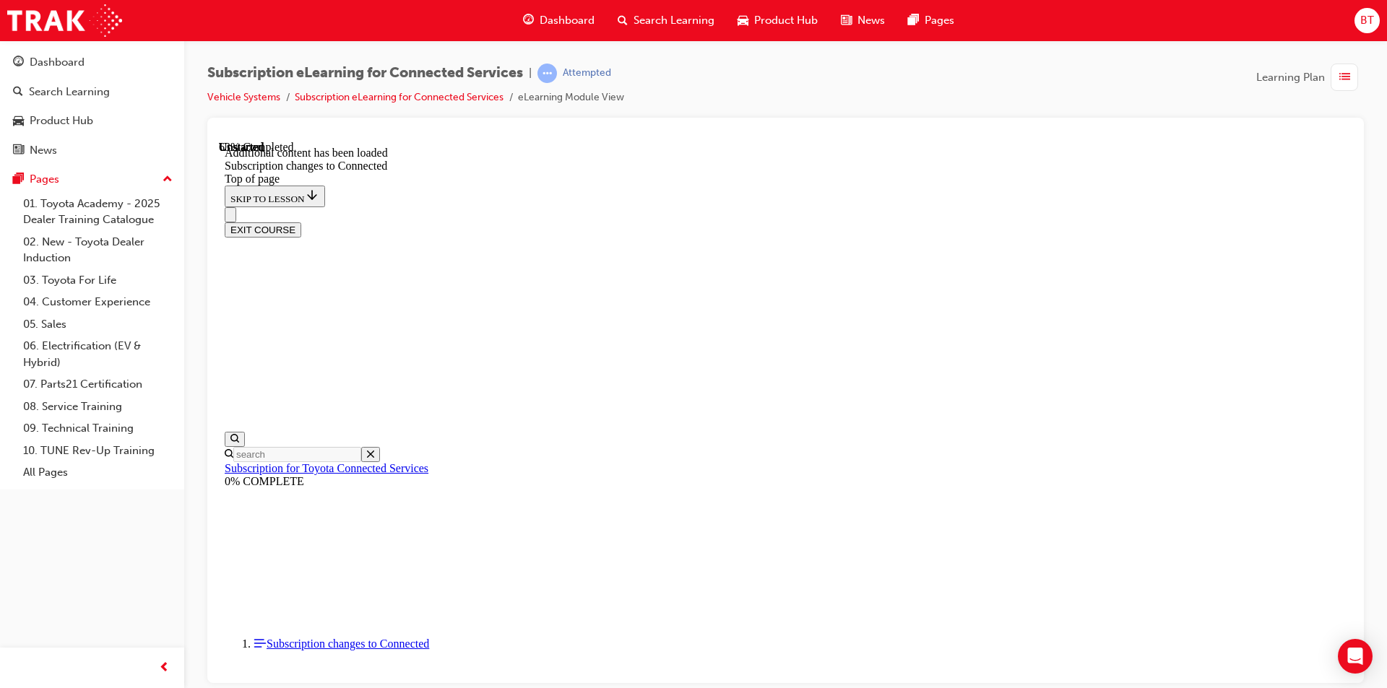
scroll to position [1723, 0]
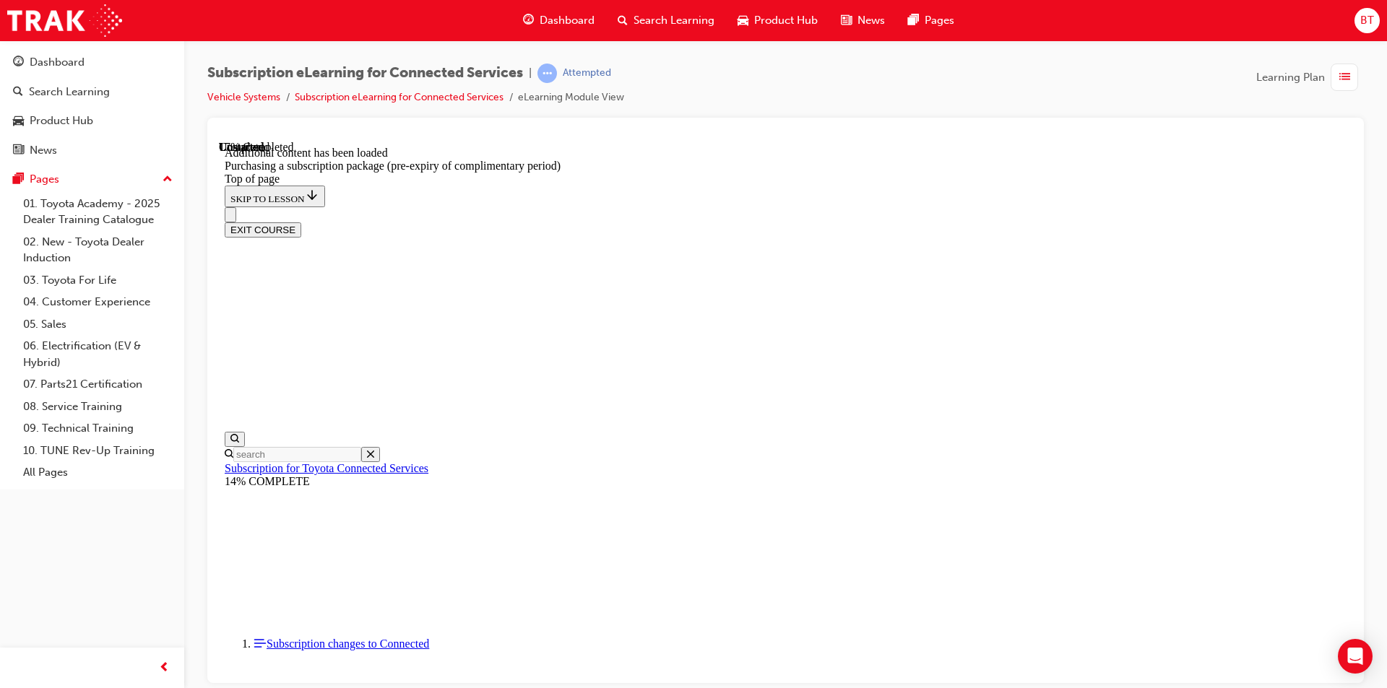
drag, startPoint x: 885, startPoint y: 423, endPoint x: 843, endPoint y: 412, distance: 43.4
drag, startPoint x: 833, startPoint y: 409, endPoint x: 914, endPoint y: 415, distance: 81.1
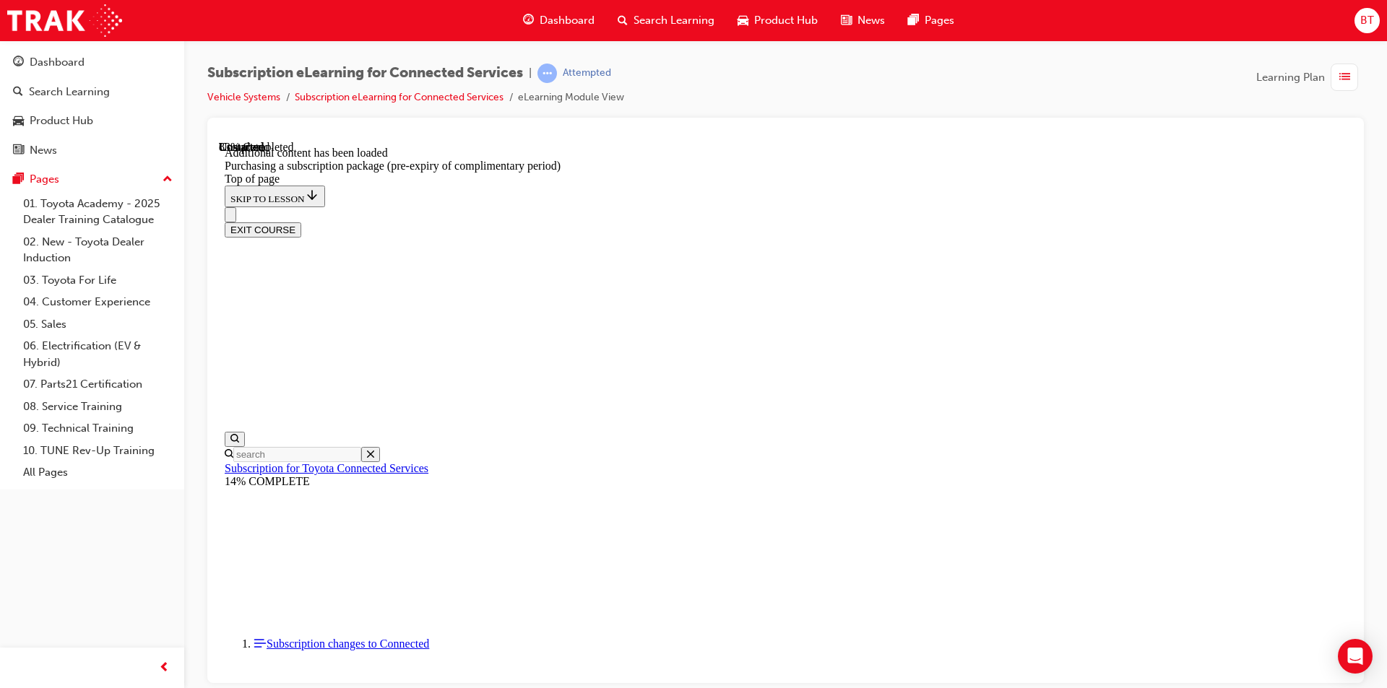
scroll to position [653, 0]
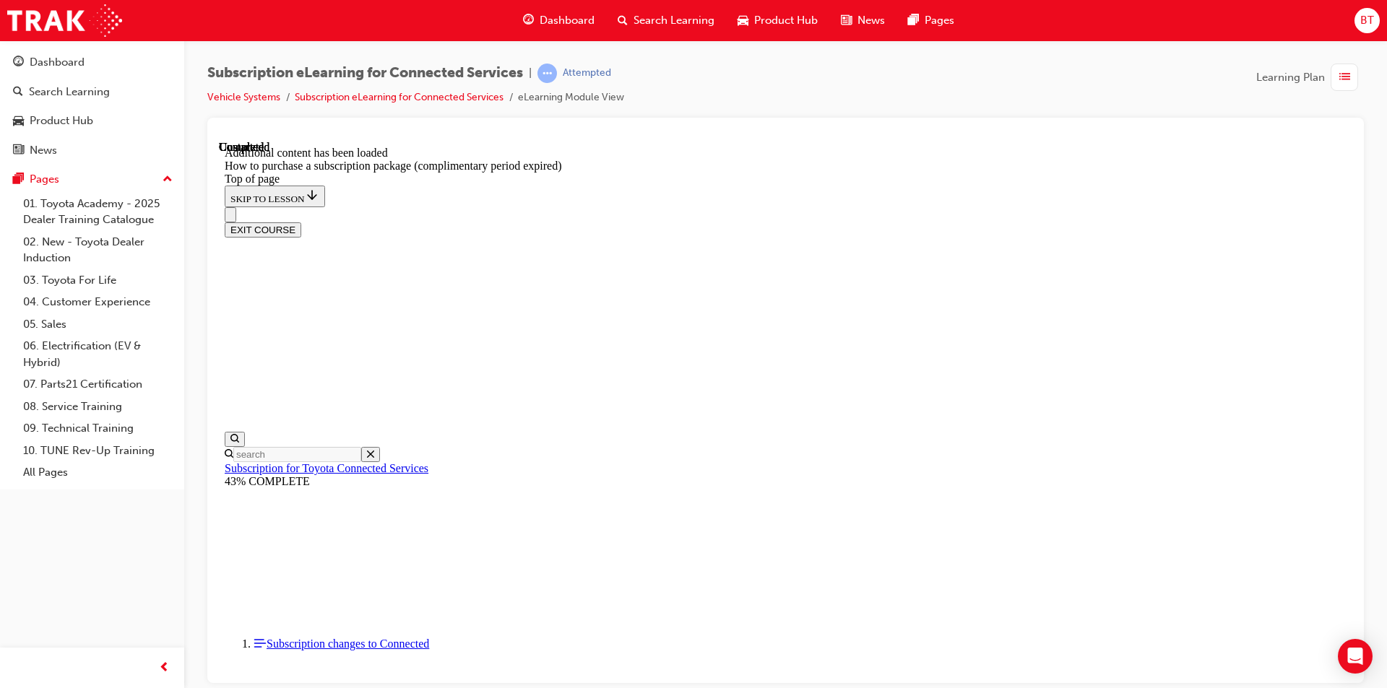
scroll to position [906, 0]
drag, startPoint x: 854, startPoint y: 352, endPoint x: 739, endPoint y: 349, distance: 114.9
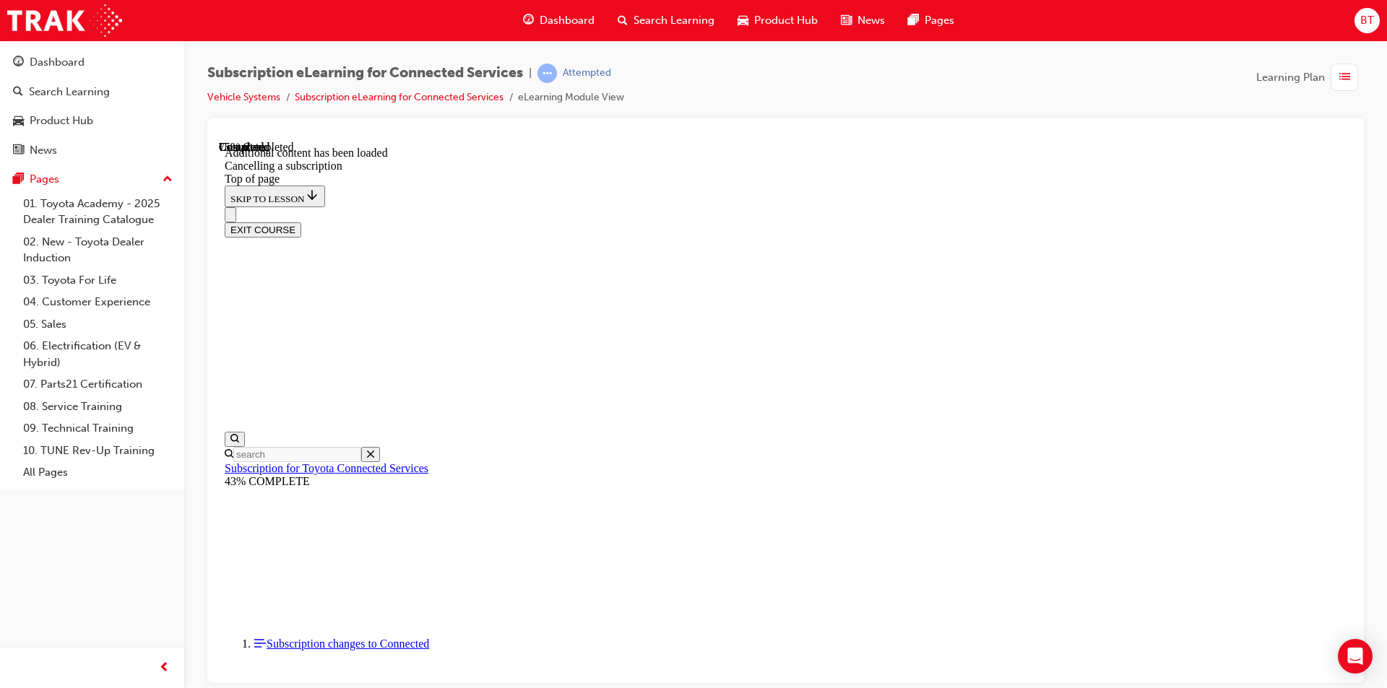
scroll to position [406, 0]
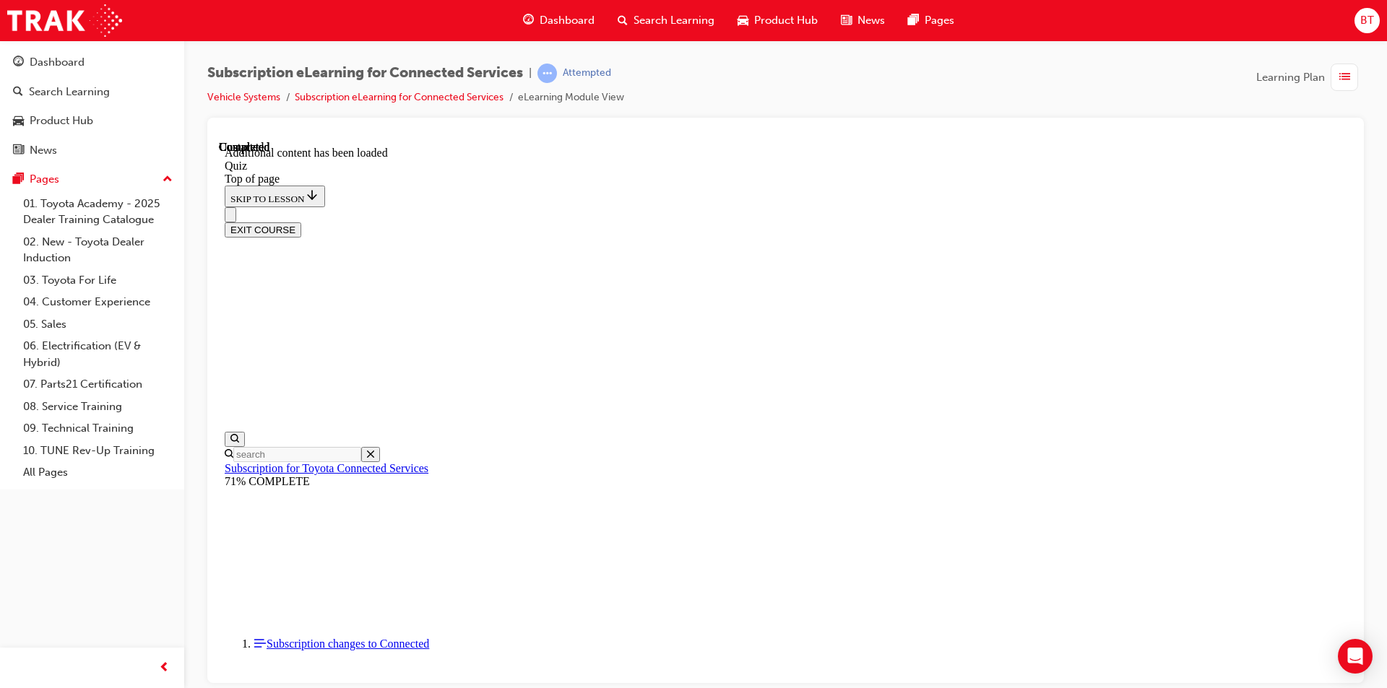
scroll to position [44, 0]
drag, startPoint x: 846, startPoint y: 342, endPoint x: 768, endPoint y: 333, distance: 77.8
drag, startPoint x: 819, startPoint y: 370, endPoint x: 762, endPoint y: 345, distance: 62.4
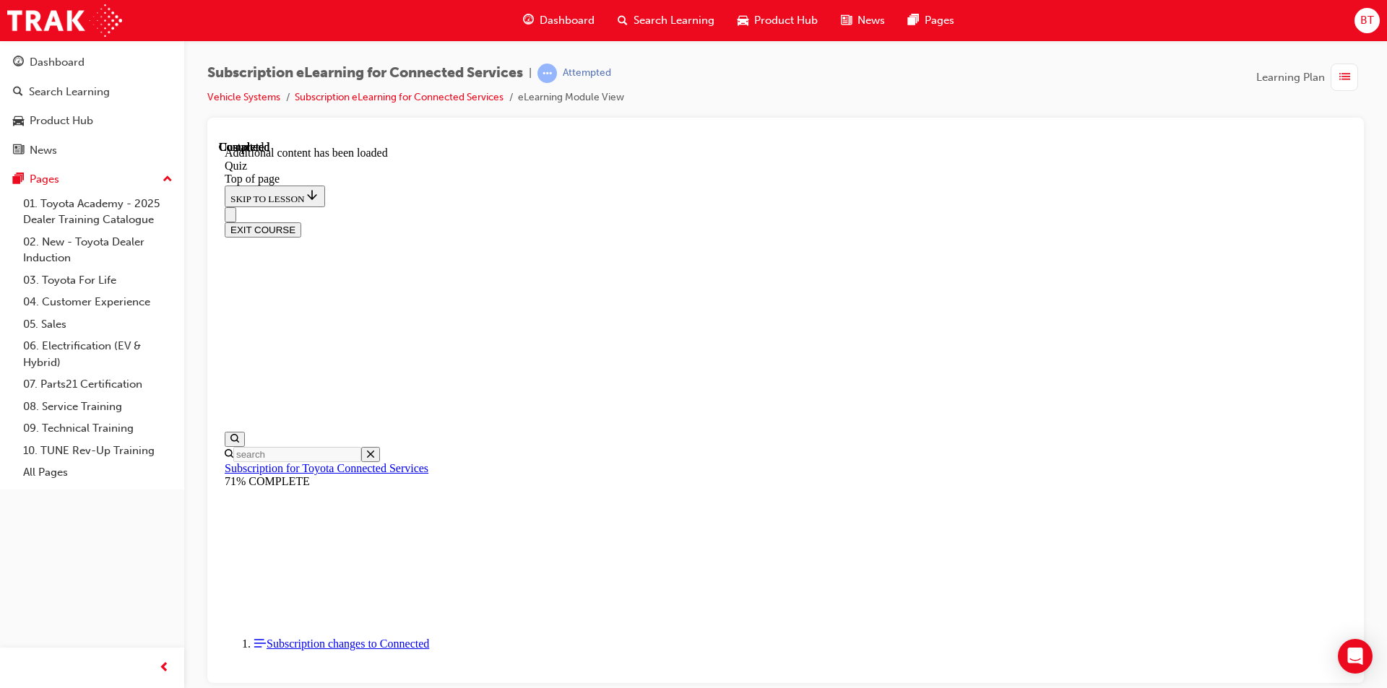
drag, startPoint x: 847, startPoint y: 383, endPoint x: 816, endPoint y: 378, distance: 31.5
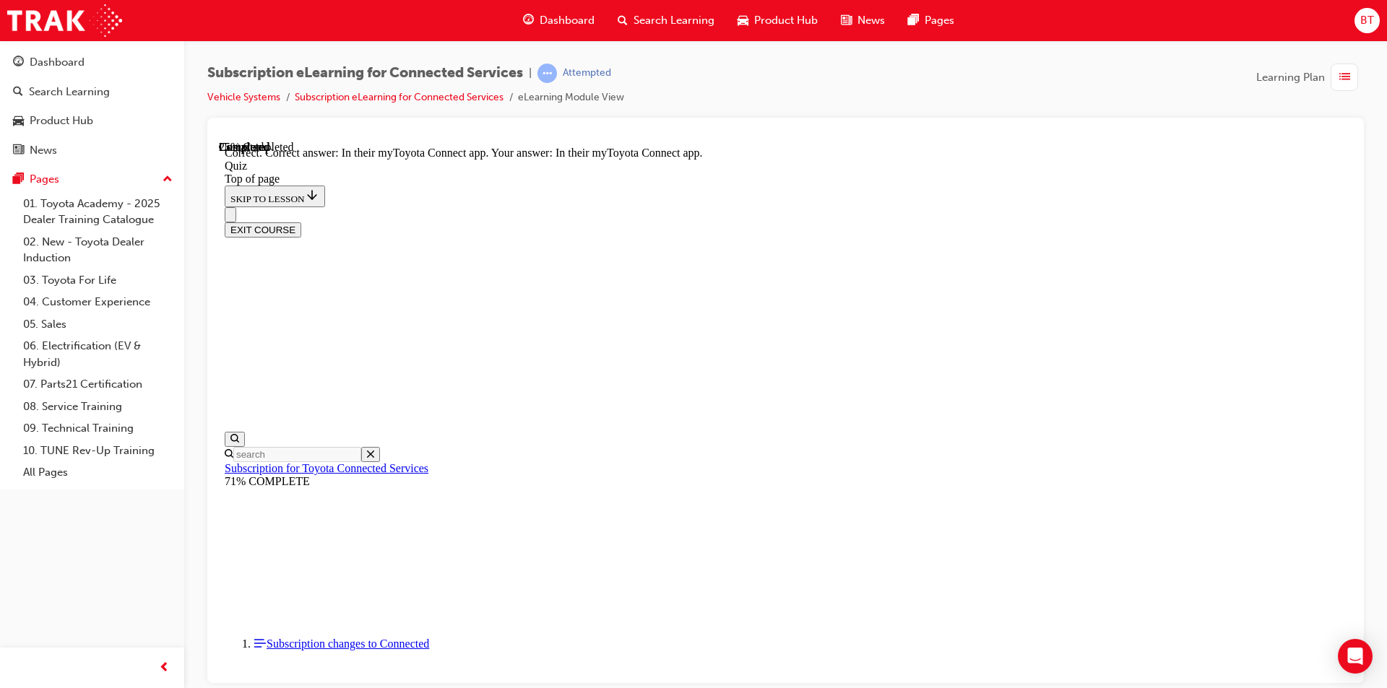
scroll to position [186, 0]
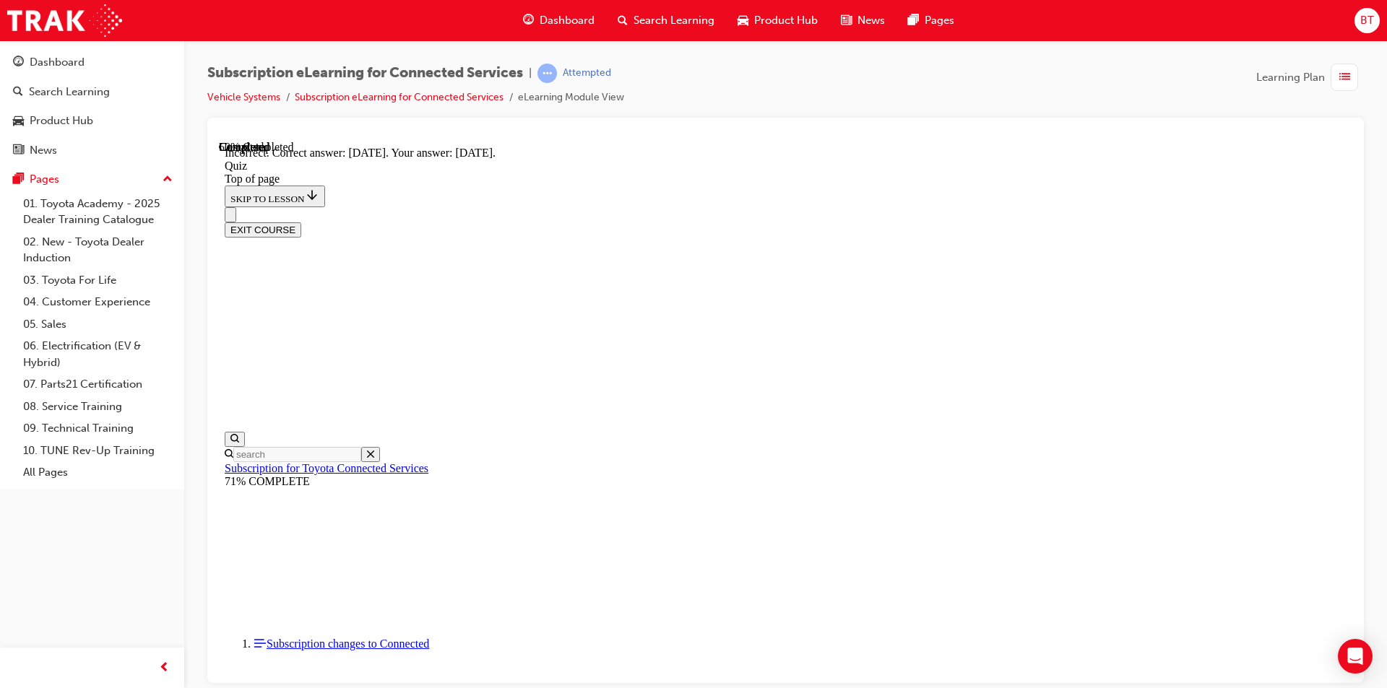
scroll to position [186, 0]
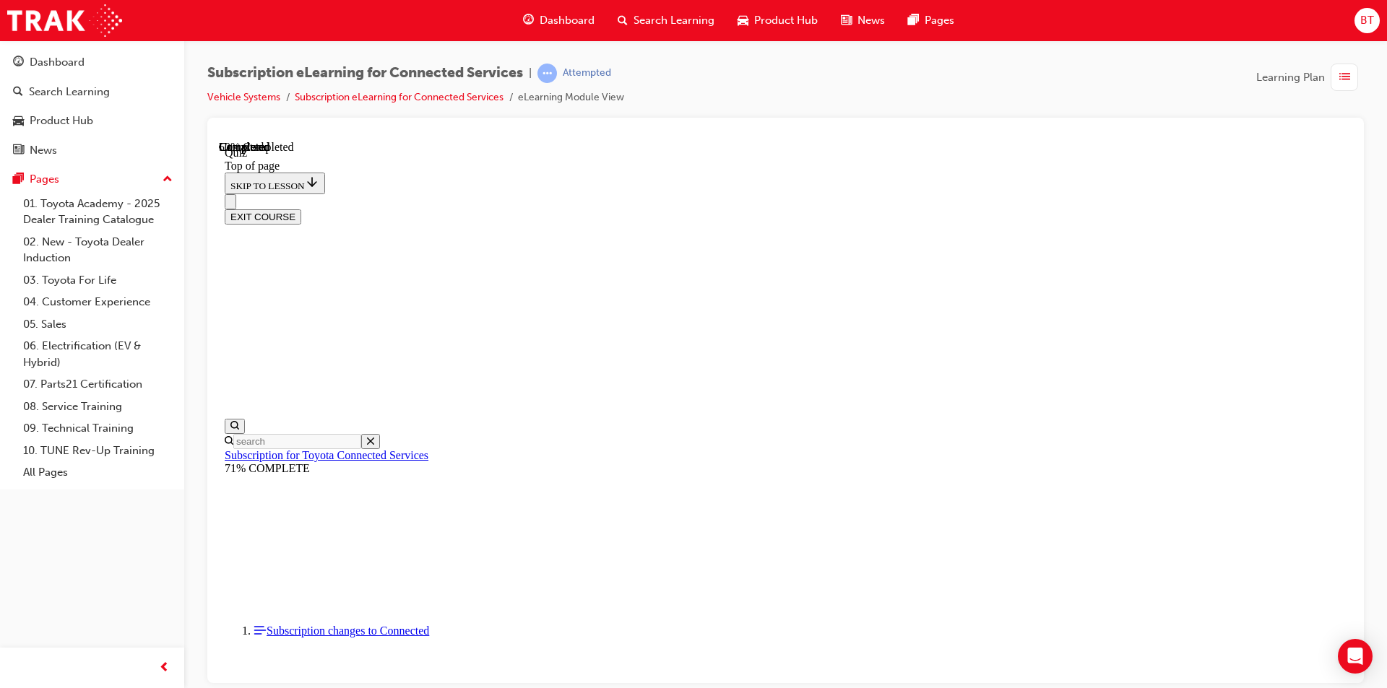
scroll to position [44, 0]
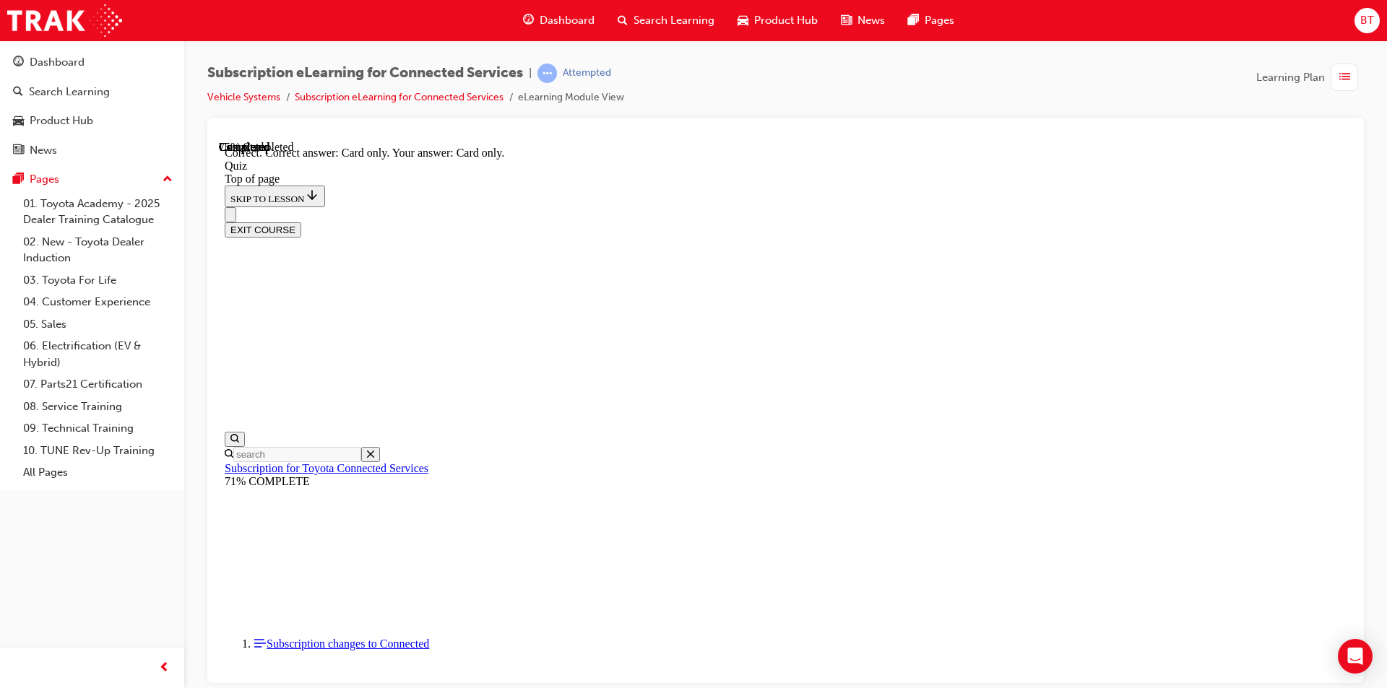
scroll to position [161, 0]
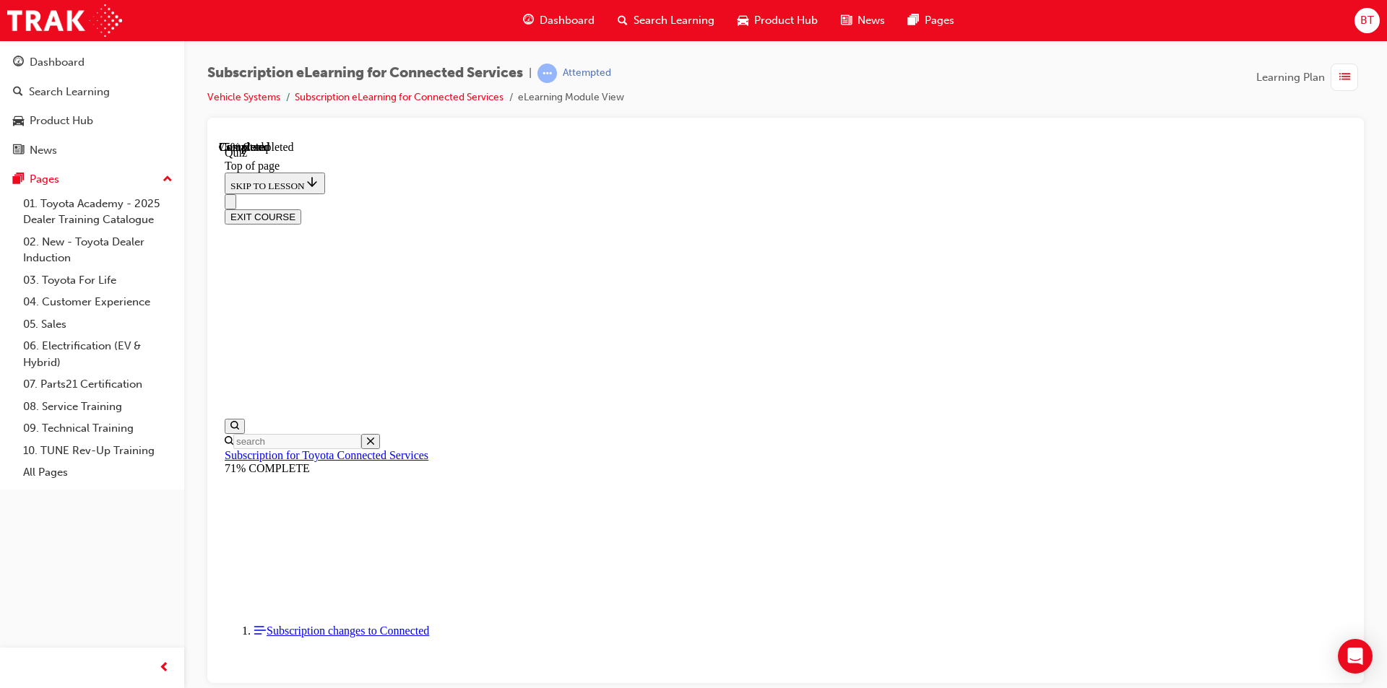
drag, startPoint x: 890, startPoint y: 355, endPoint x: 802, endPoint y: 355, distance: 88.1
drag, startPoint x: 846, startPoint y: 360, endPoint x: 821, endPoint y: 357, distance: 24.7
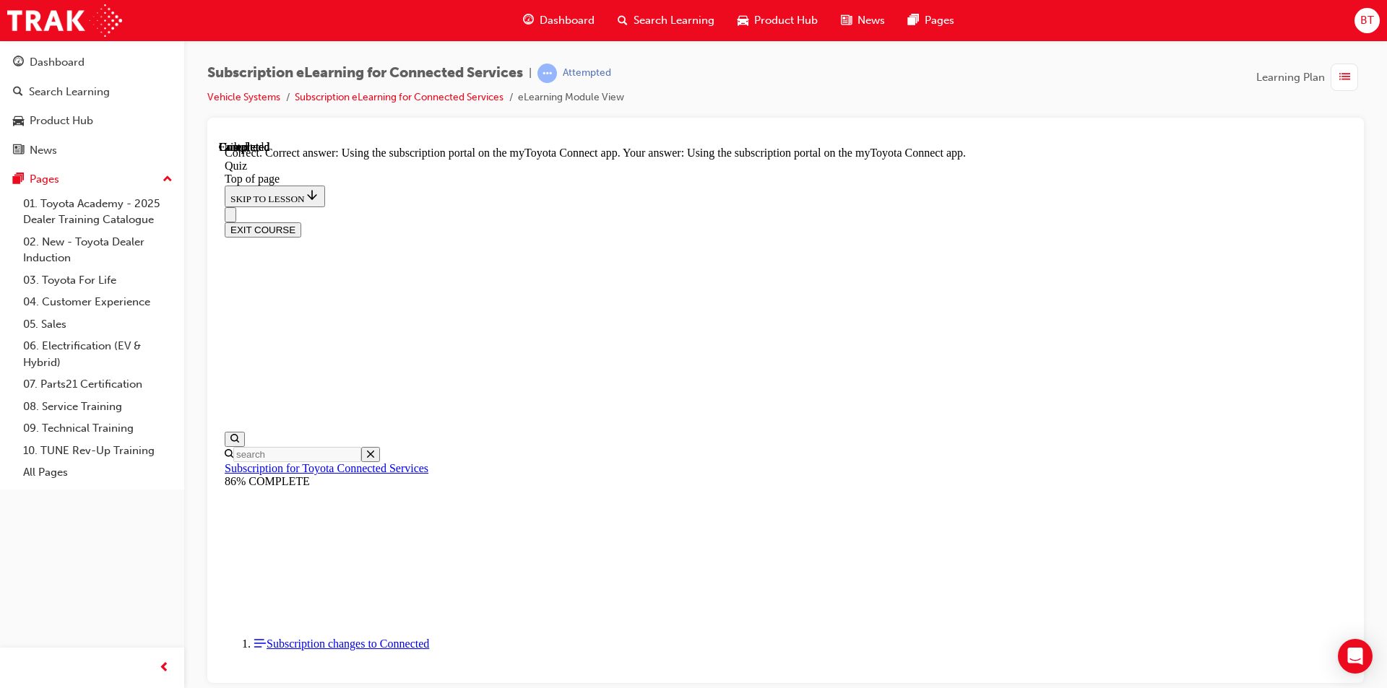
scroll to position [161, 0]
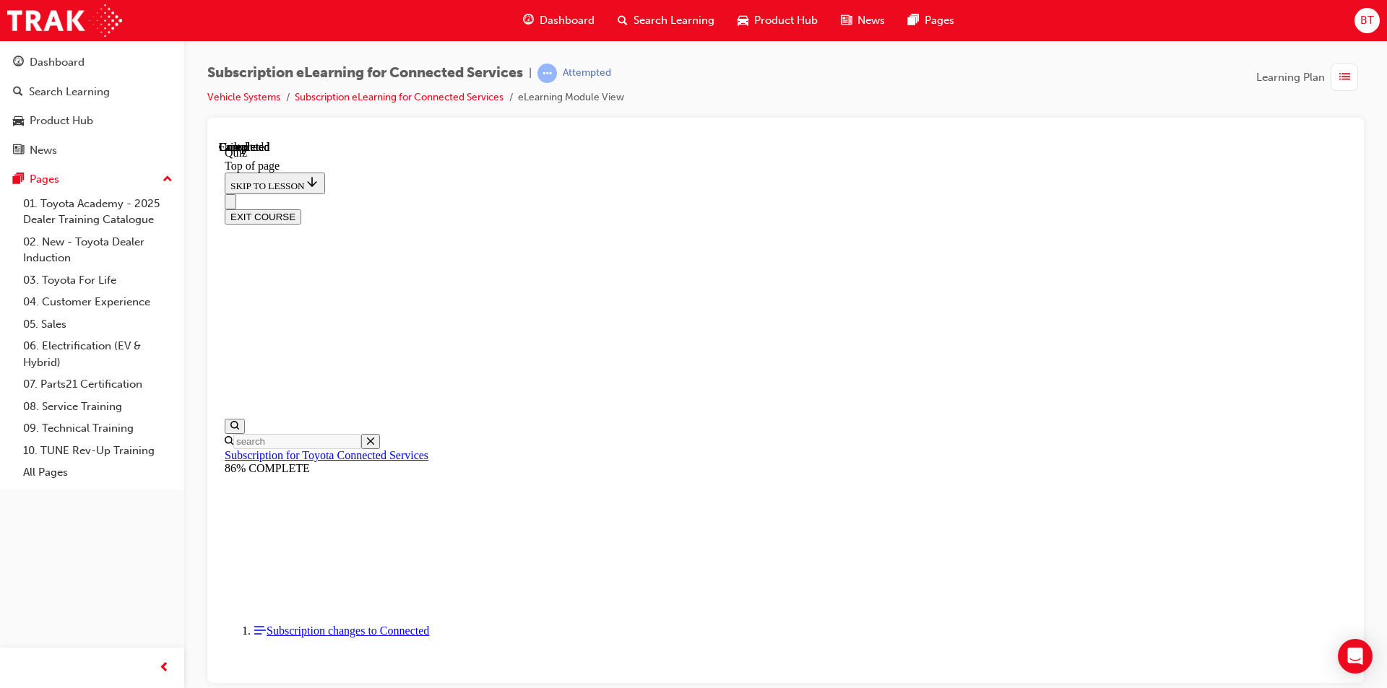
scroll to position [242, 0]
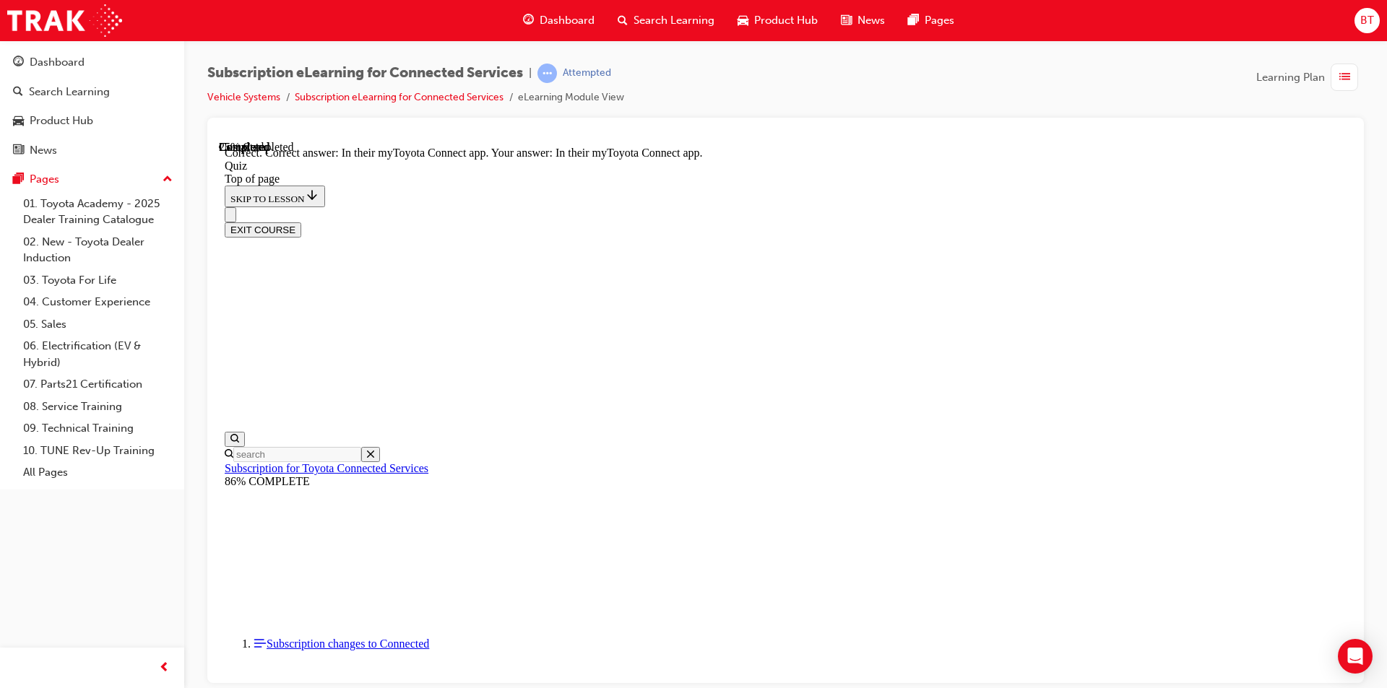
scroll to position [186, 0]
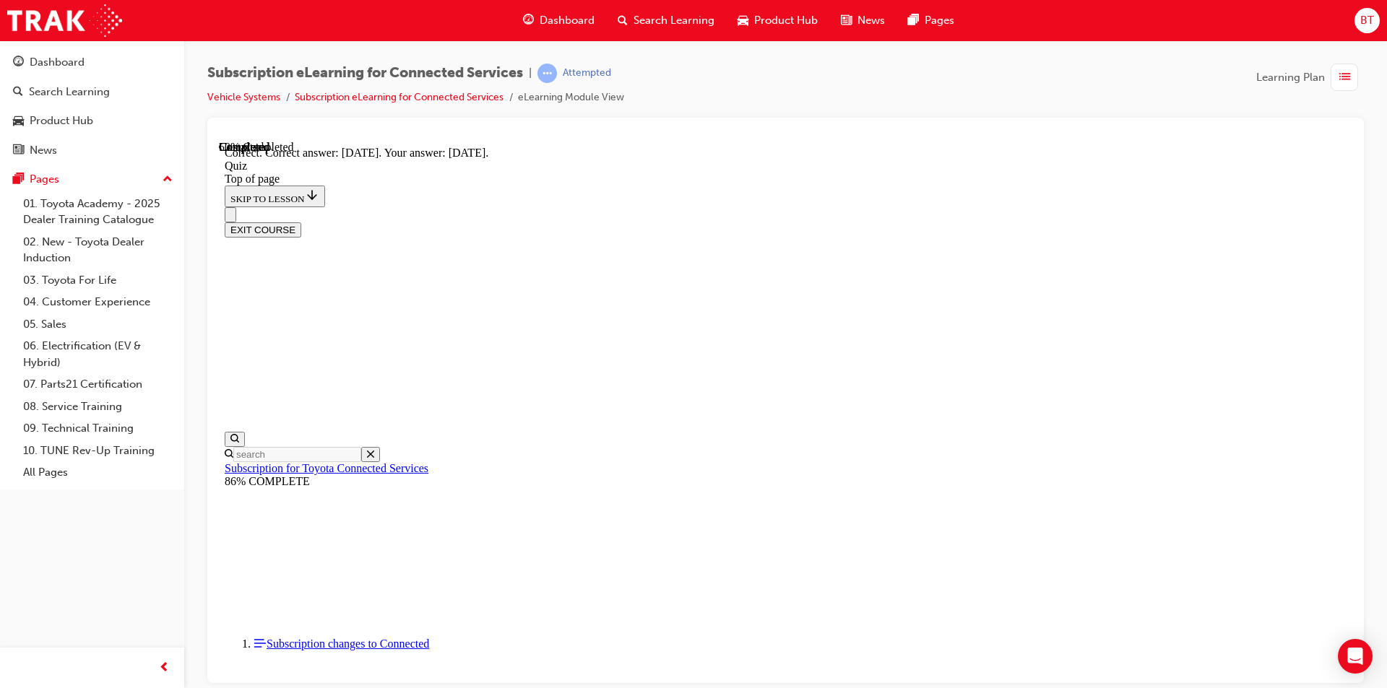
scroll to position [186, 0]
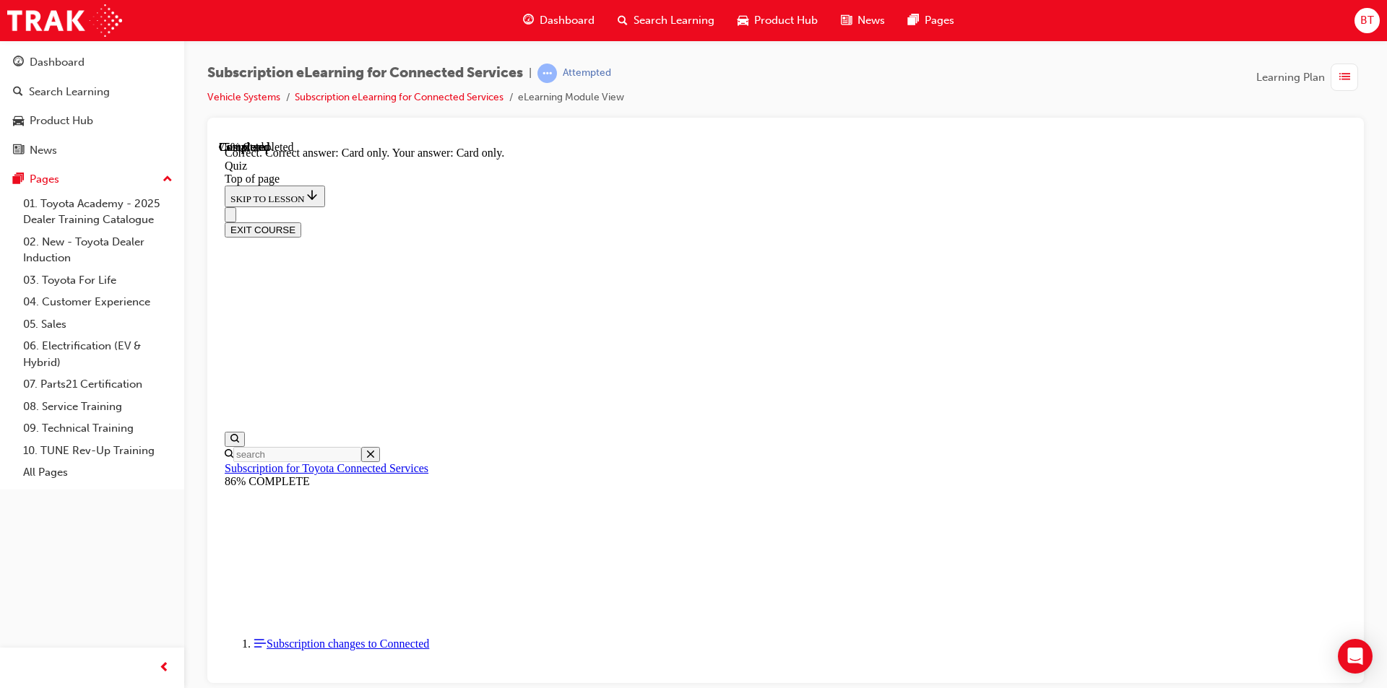
scroll to position [161, 0]
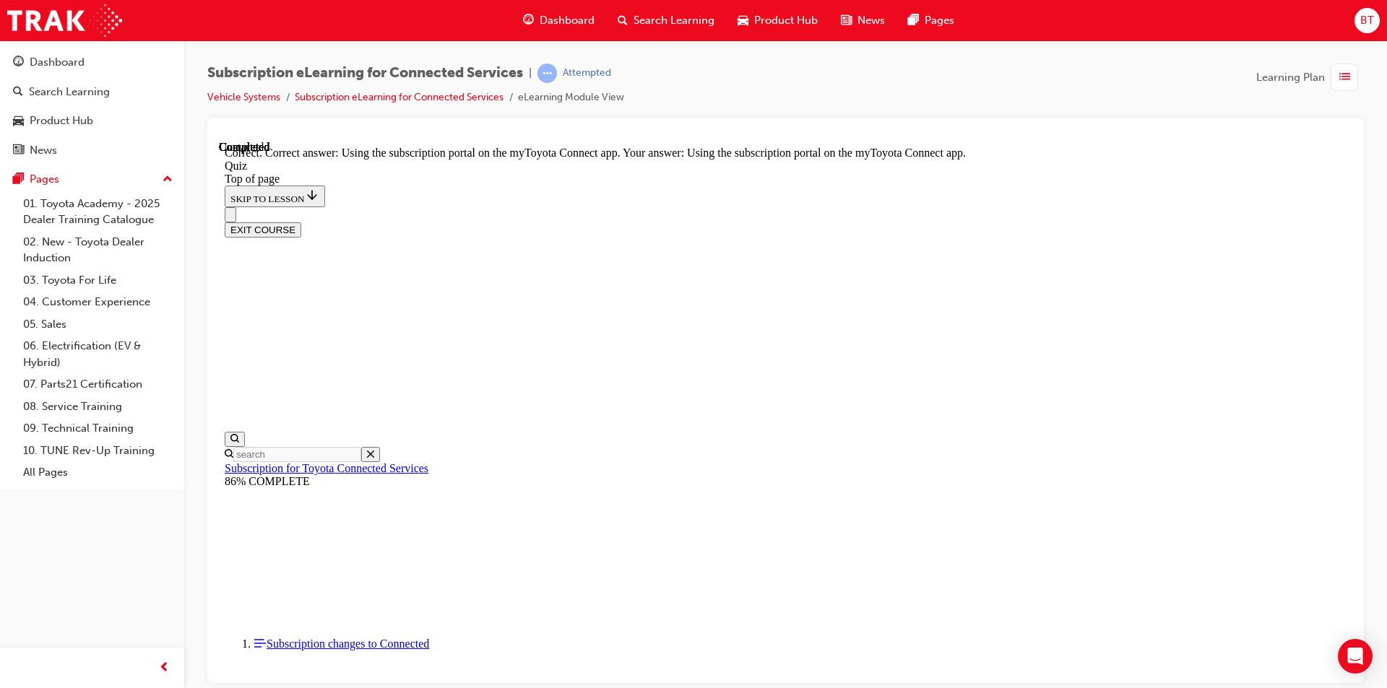
scroll to position [161, 0]
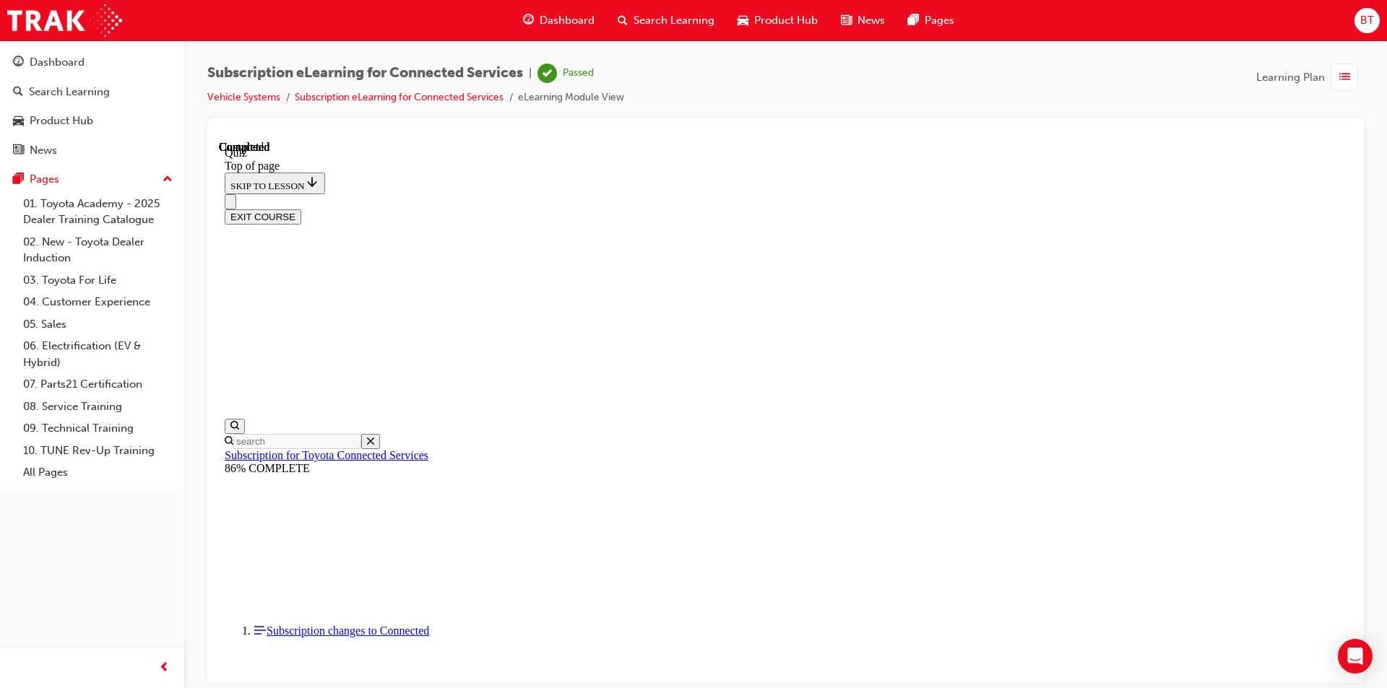
scroll to position [242, 0]
click at [301, 209] on button "EXIT COURSE" at bounding box center [263, 216] width 77 height 15
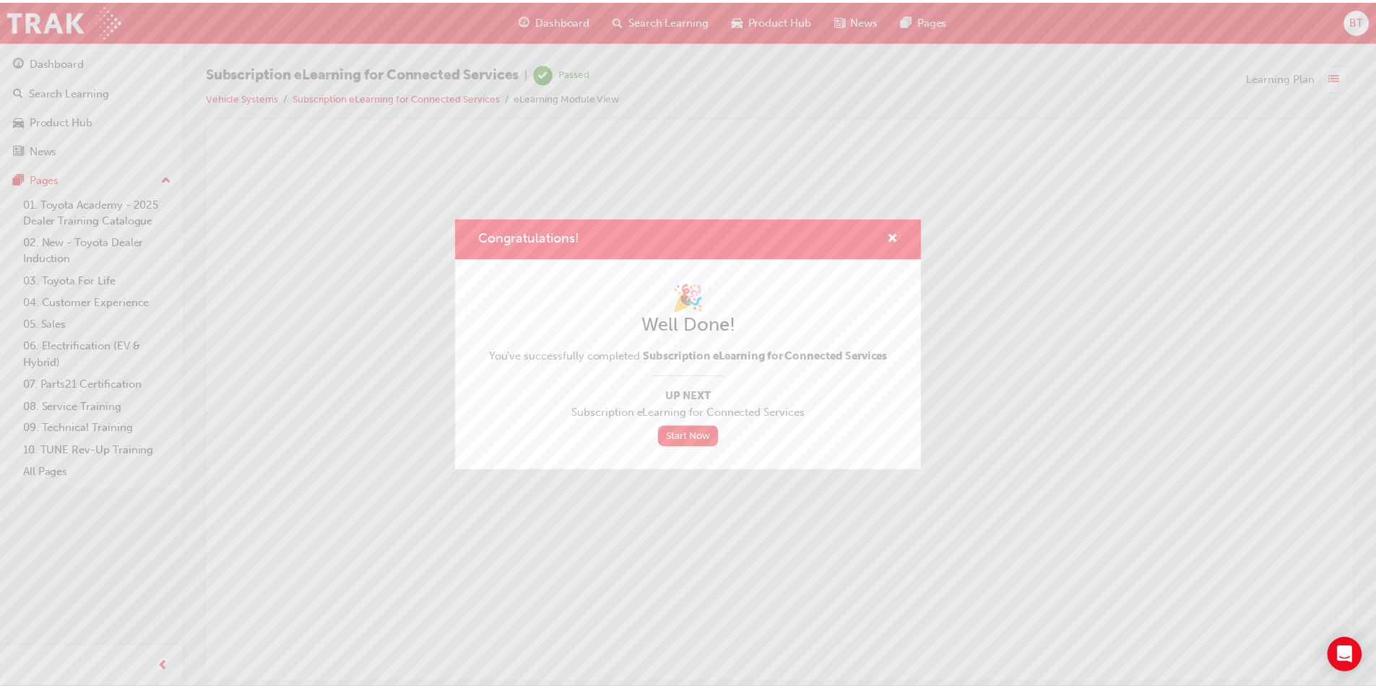
scroll to position [0, 0]
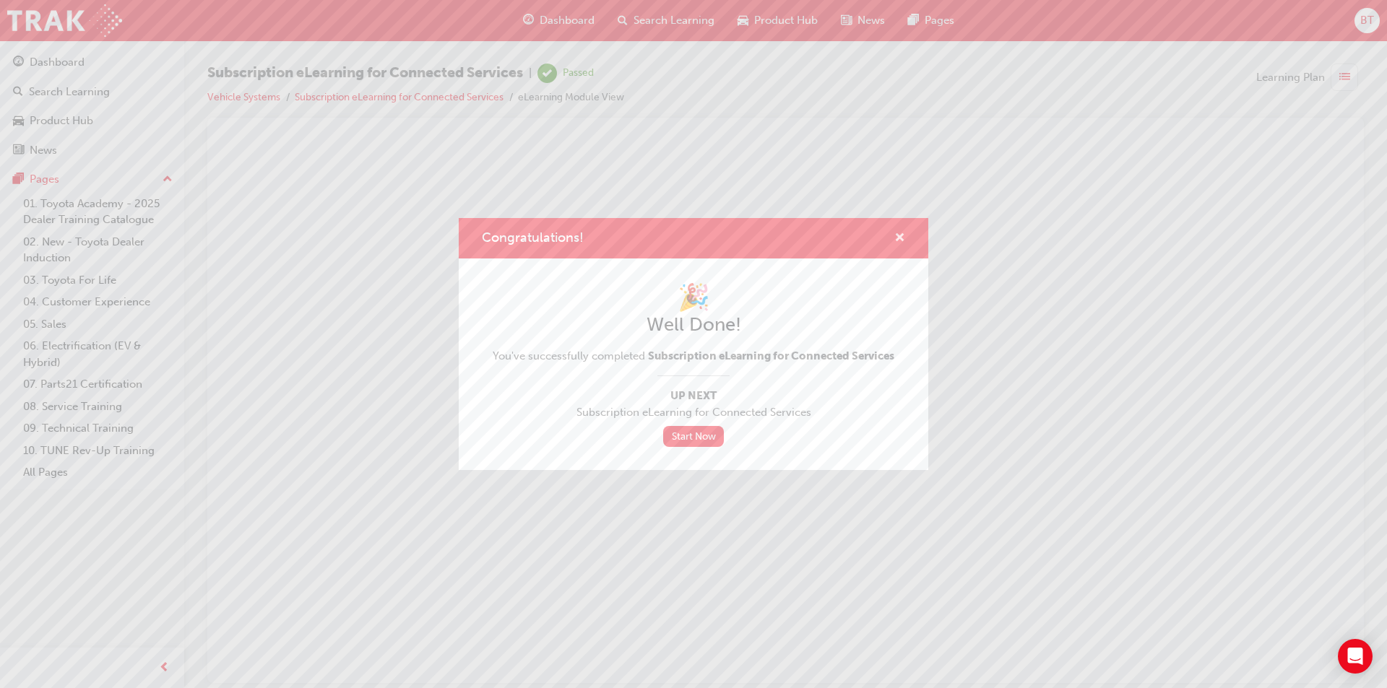
click at [897, 238] on span "cross-icon" at bounding box center [899, 239] width 11 height 13
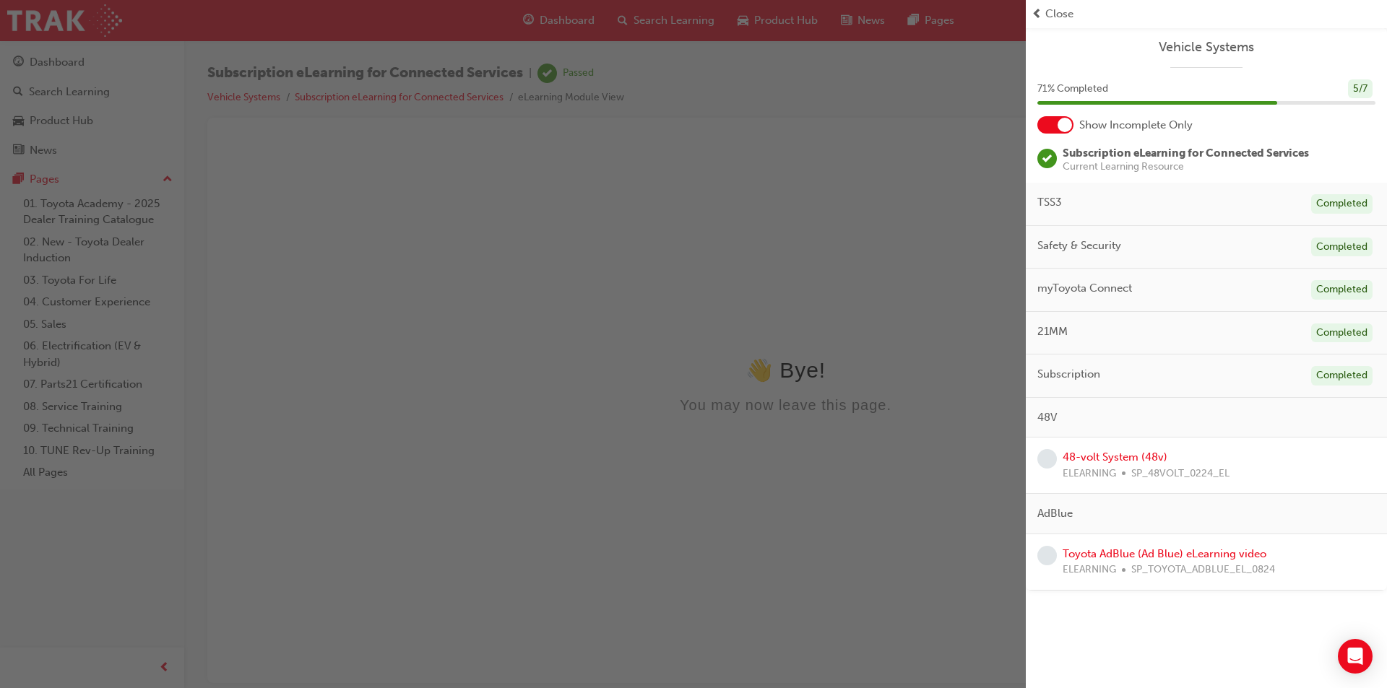
click at [562, 25] on div "button" at bounding box center [512, 344] width 1025 height 688
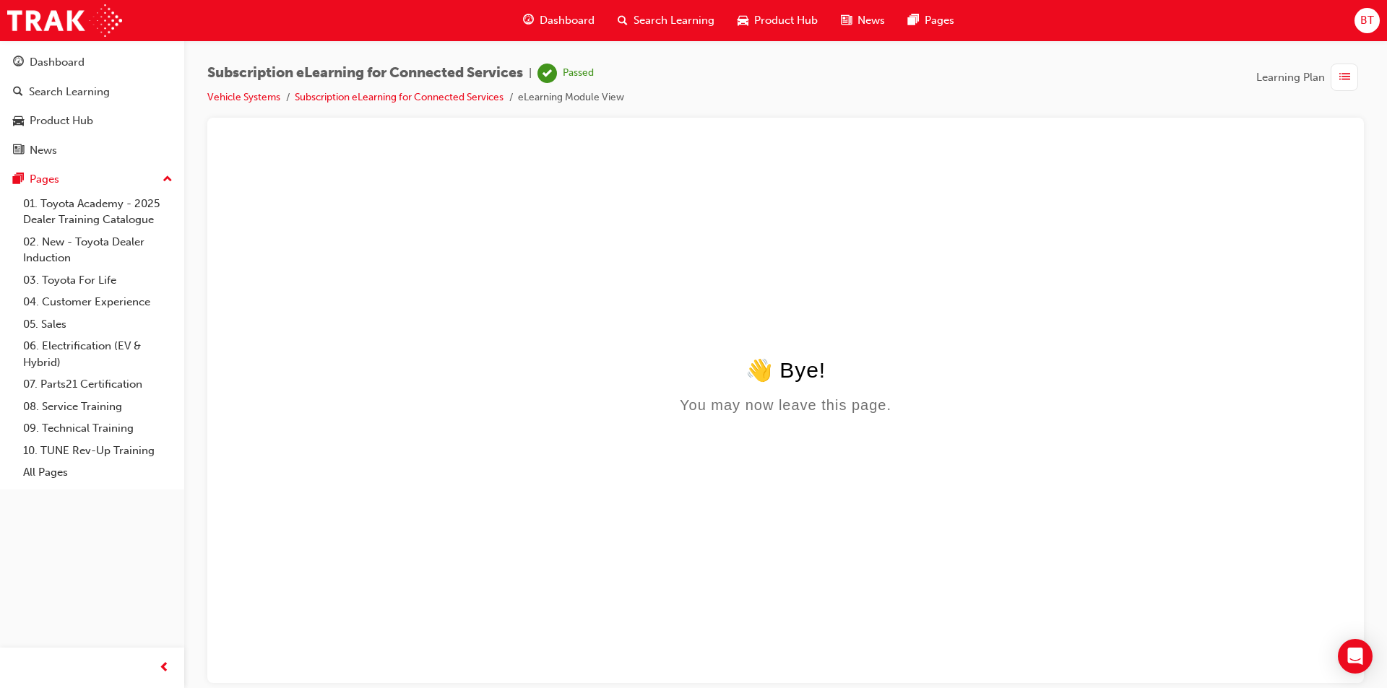
click at [562, 25] on span "Dashboard" at bounding box center [566, 20] width 55 height 17
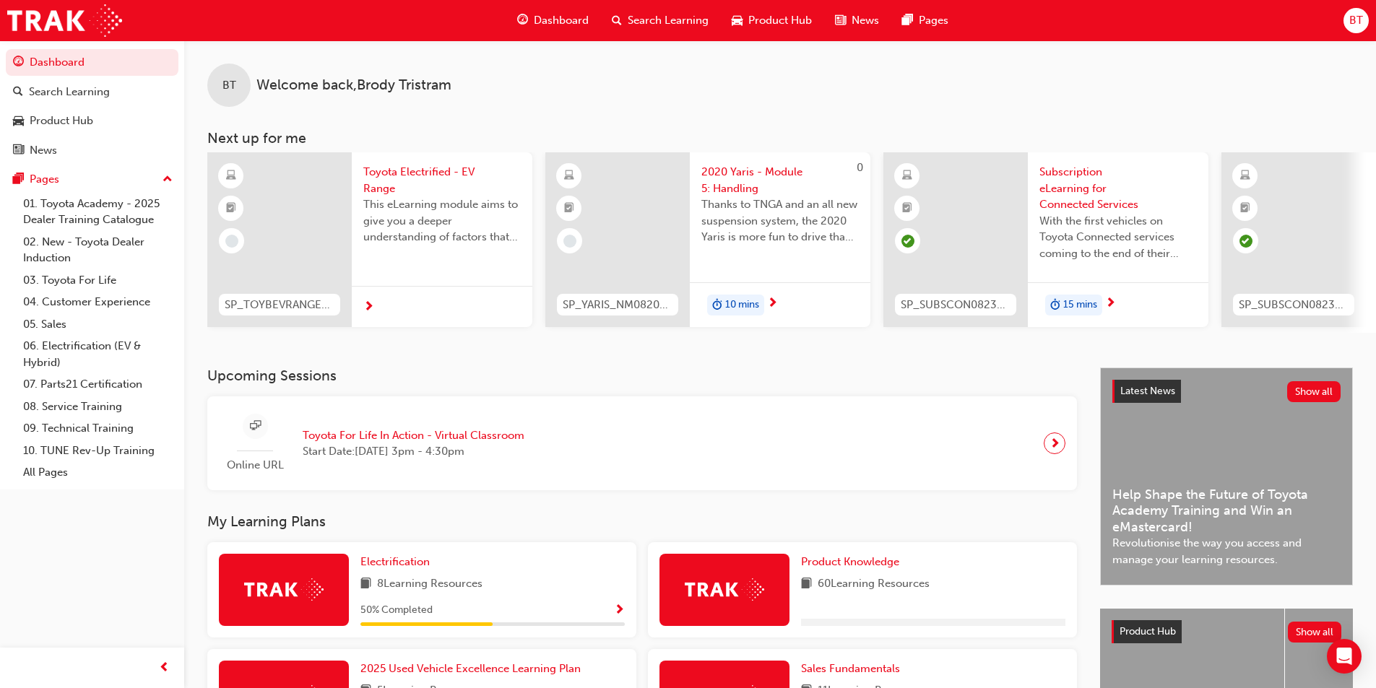
scroll to position [361, 0]
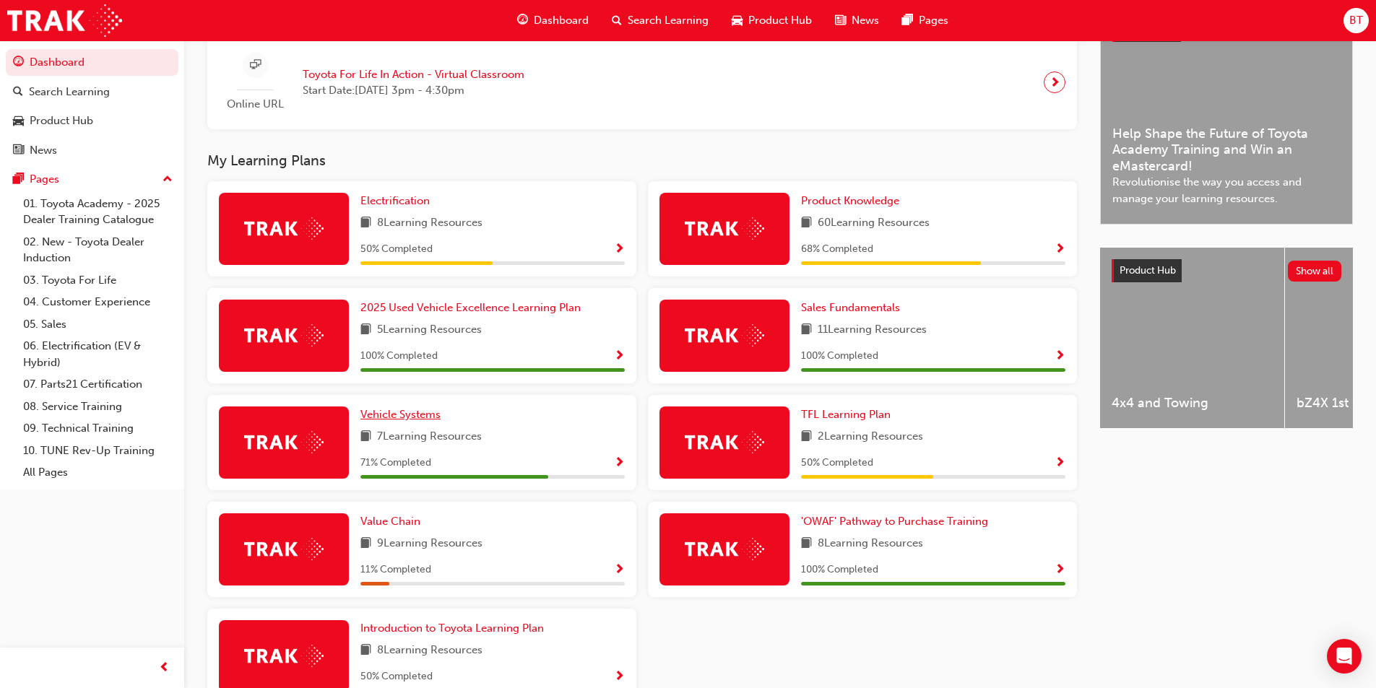
click at [428, 421] on span "Vehicle Systems" at bounding box center [400, 414] width 80 height 13
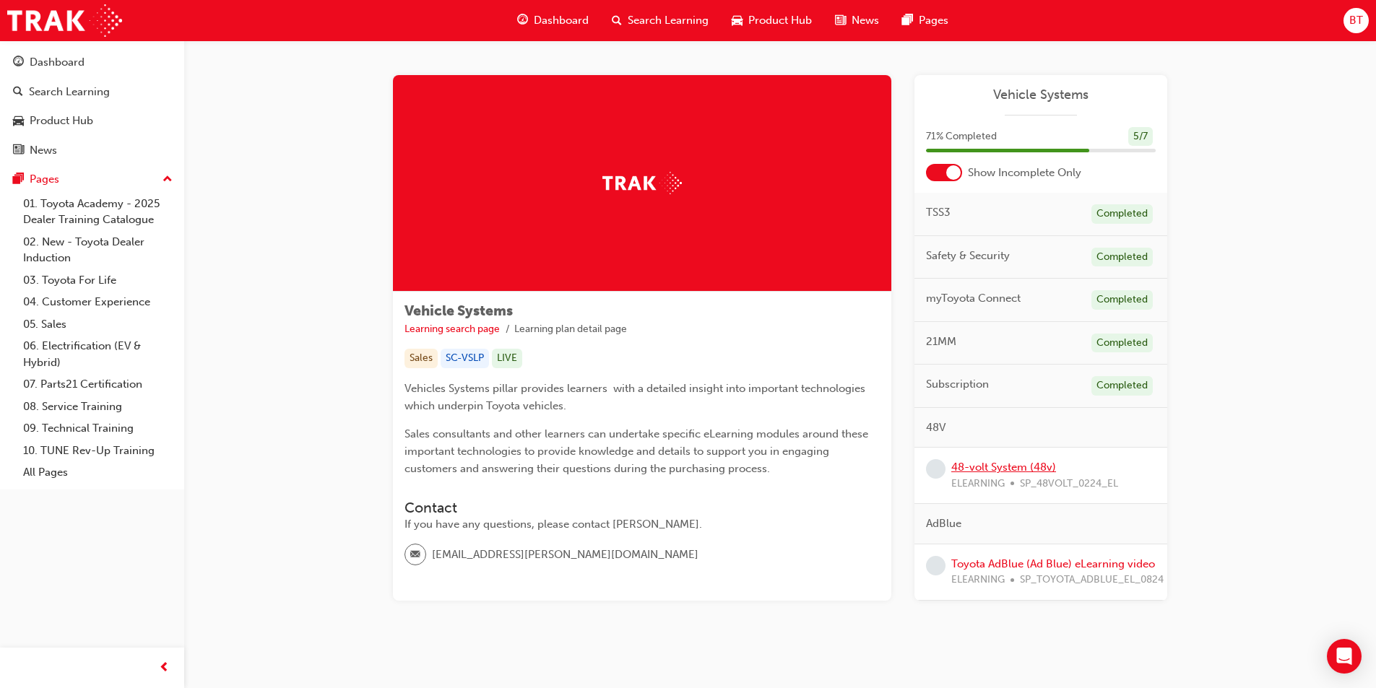
click at [999, 466] on link "48-volt System (48v)" at bounding box center [1003, 467] width 105 height 13
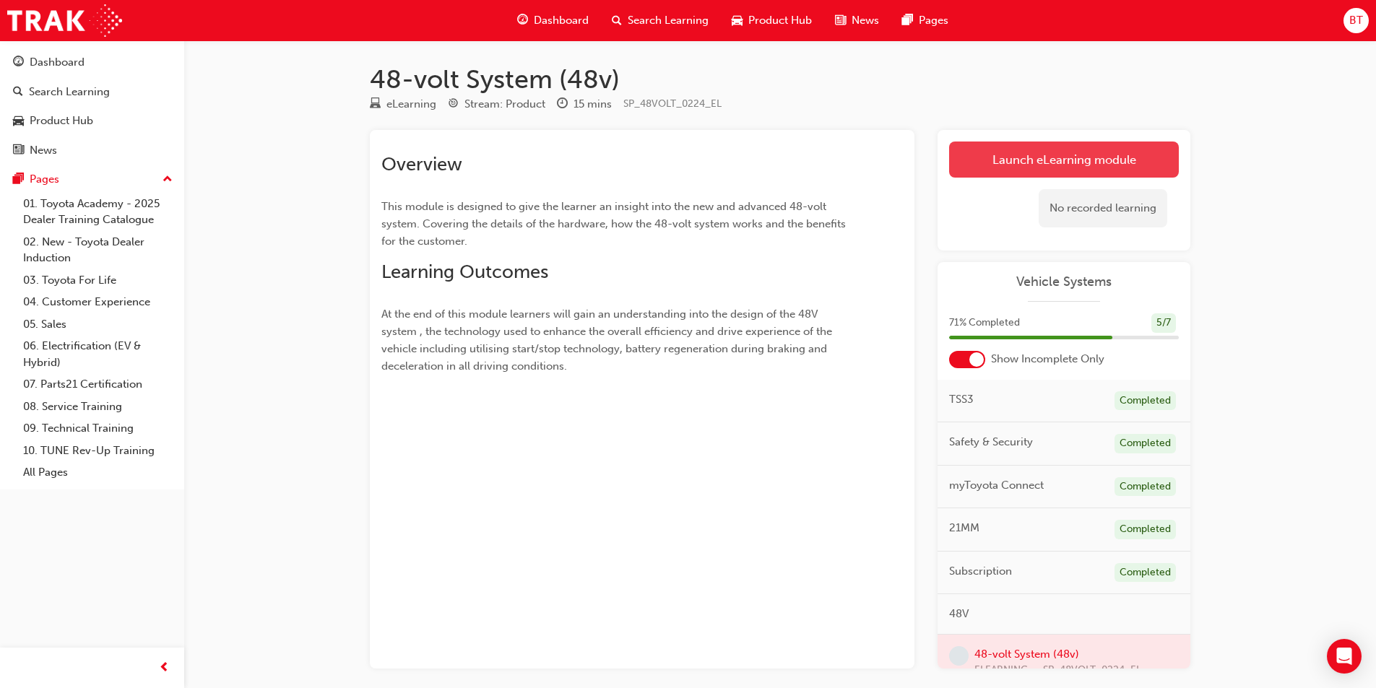
click at [1072, 163] on link "Launch eLearning module" at bounding box center [1064, 160] width 230 height 36
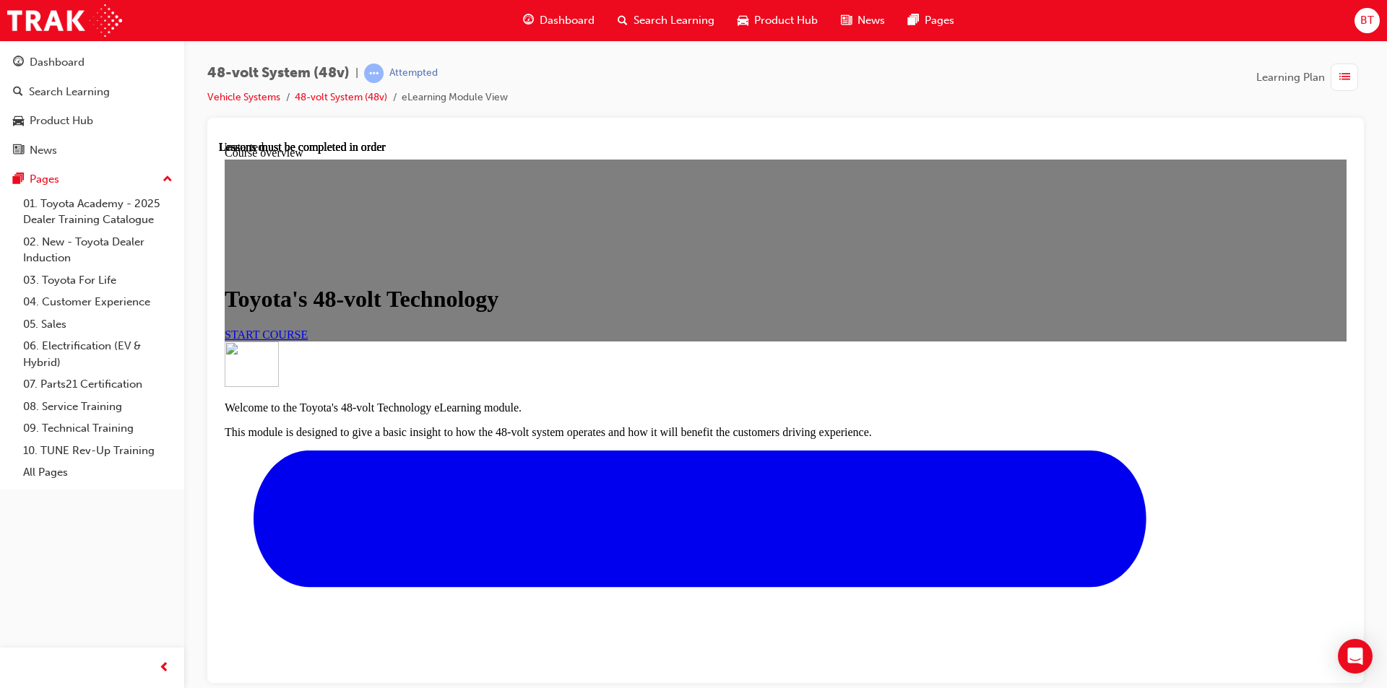
drag, startPoint x: 867, startPoint y: 123, endPoint x: 834, endPoint y: 102, distance: 39.7
drag, startPoint x: 834, startPoint y: 102, endPoint x: 815, endPoint y: 91, distance: 22.3
drag, startPoint x: 815, startPoint y: 91, endPoint x: 787, endPoint y: 75, distance: 31.7
click at [787, 75] on div "48-volt System (48v) | Attempted Vehicle Systems 48-volt System (48v) eLearning…" at bounding box center [785, 91] width 1156 height 54
click at [308, 340] on link "START COURSE" at bounding box center [266, 334] width 83 height 12
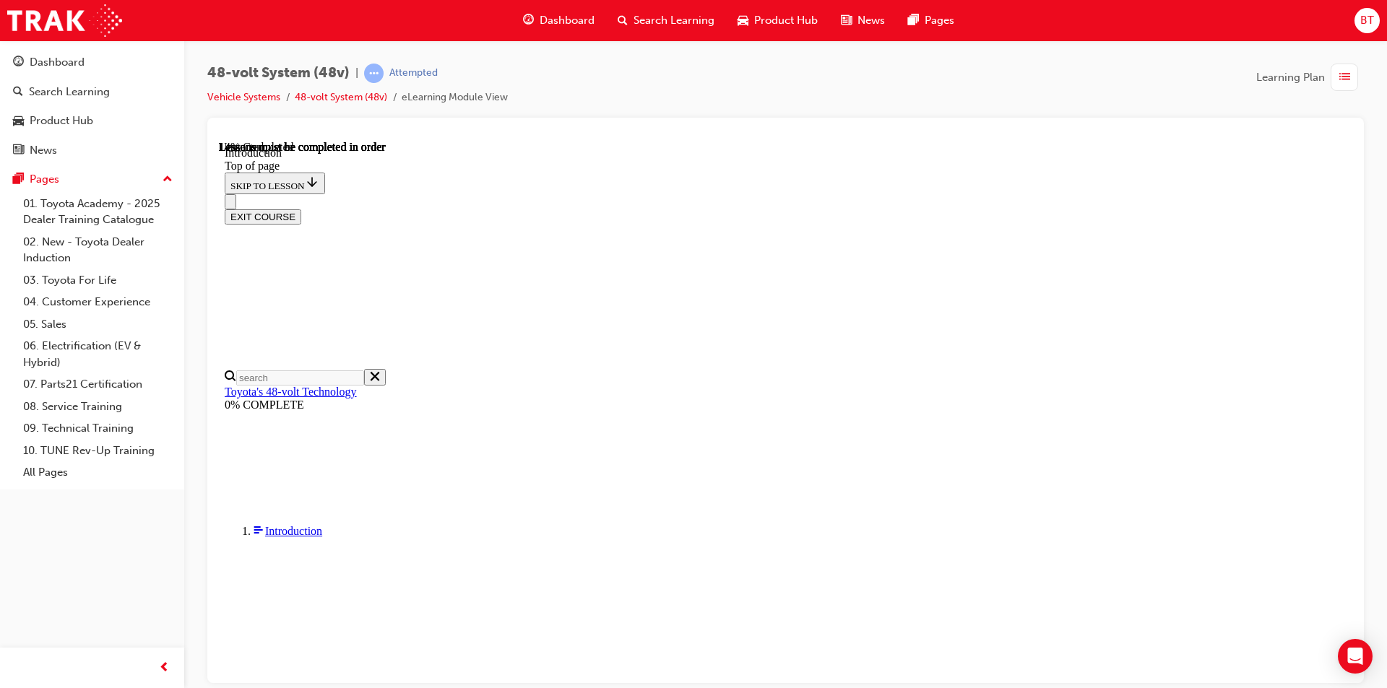
scroll to position [51, 0]
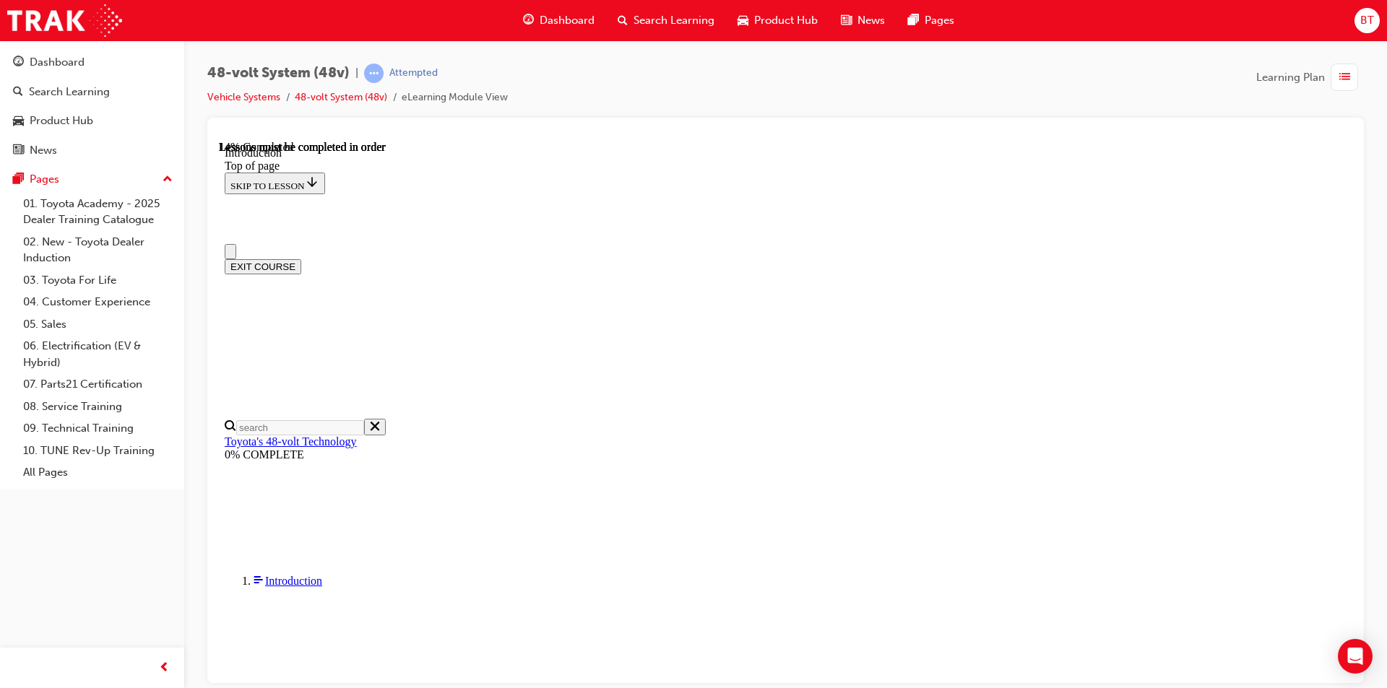
scroll to position [0, 0]
drag, startPoint x: 803, startPoint y: 296, endPoint x: 746, endPoint y: 276, distance: 60.5
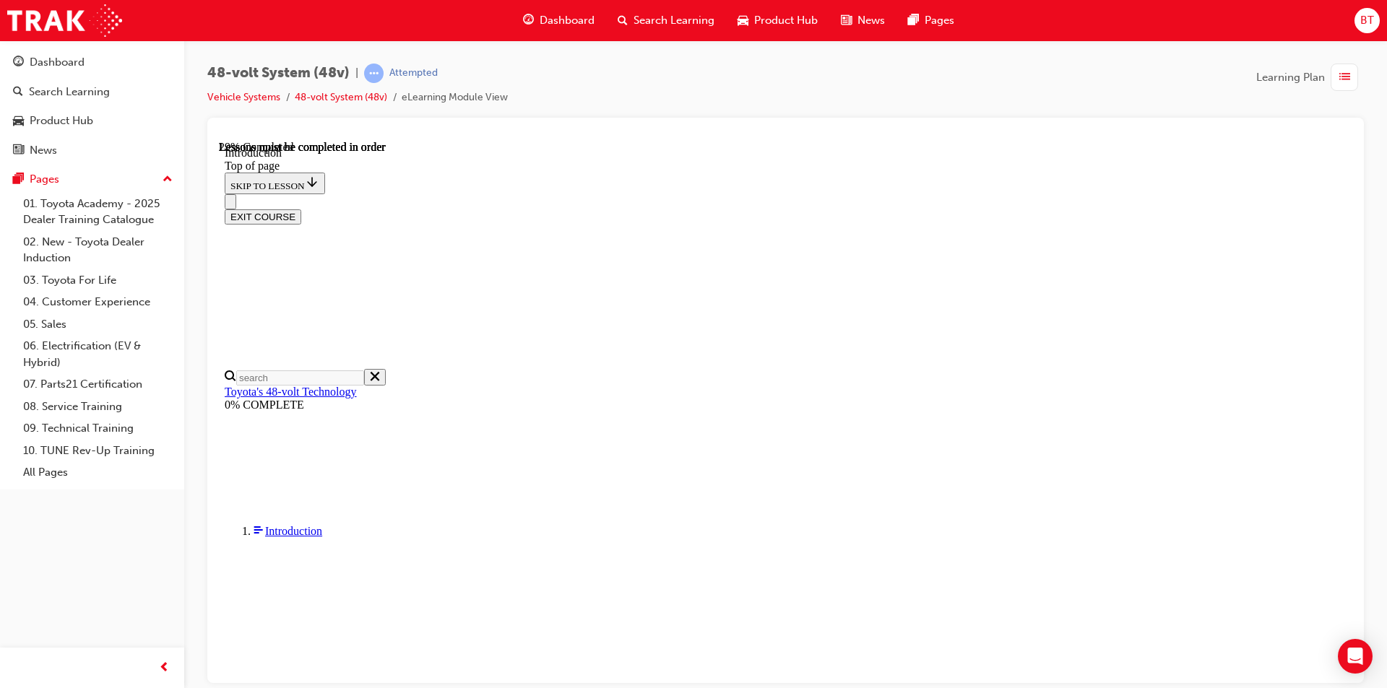
scroll to position [332, 0]
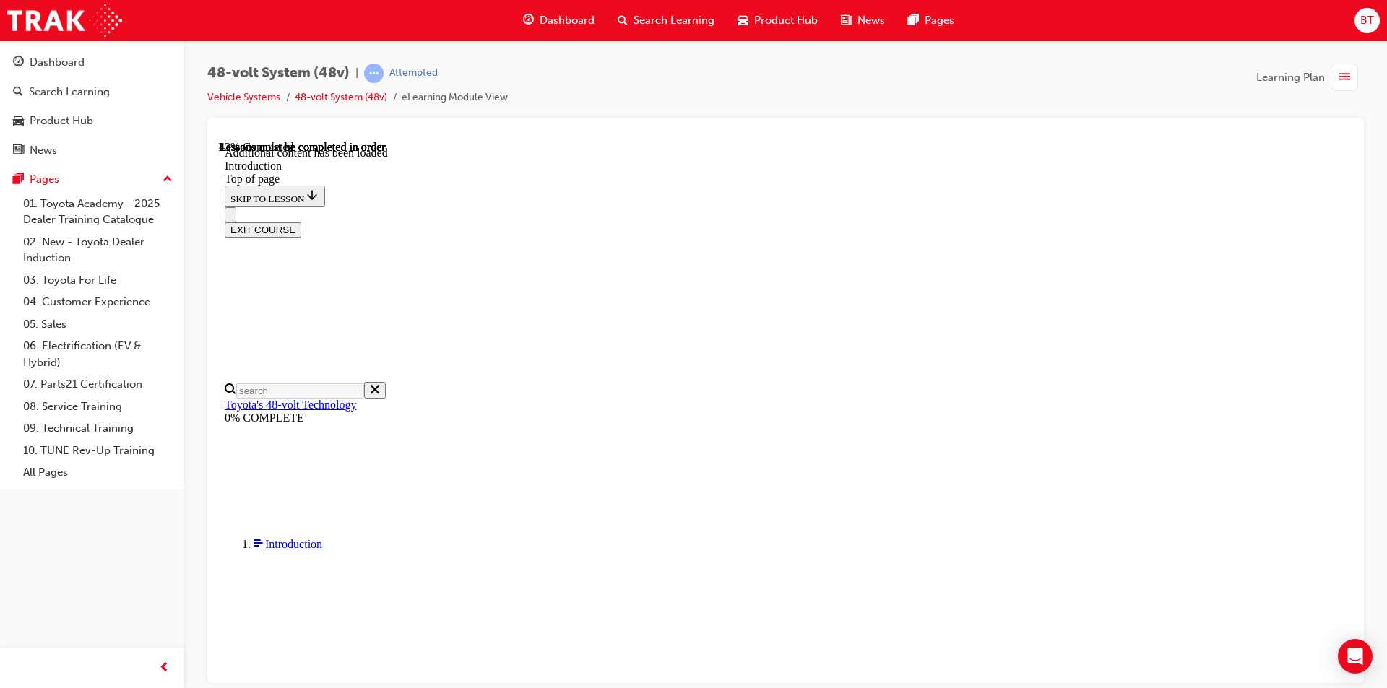
scroll to position [507, 0]
drag, startPoint x: 1054, startPoint y: 441, endPoint x: 969, endPoint y: 447, distance: 84.7
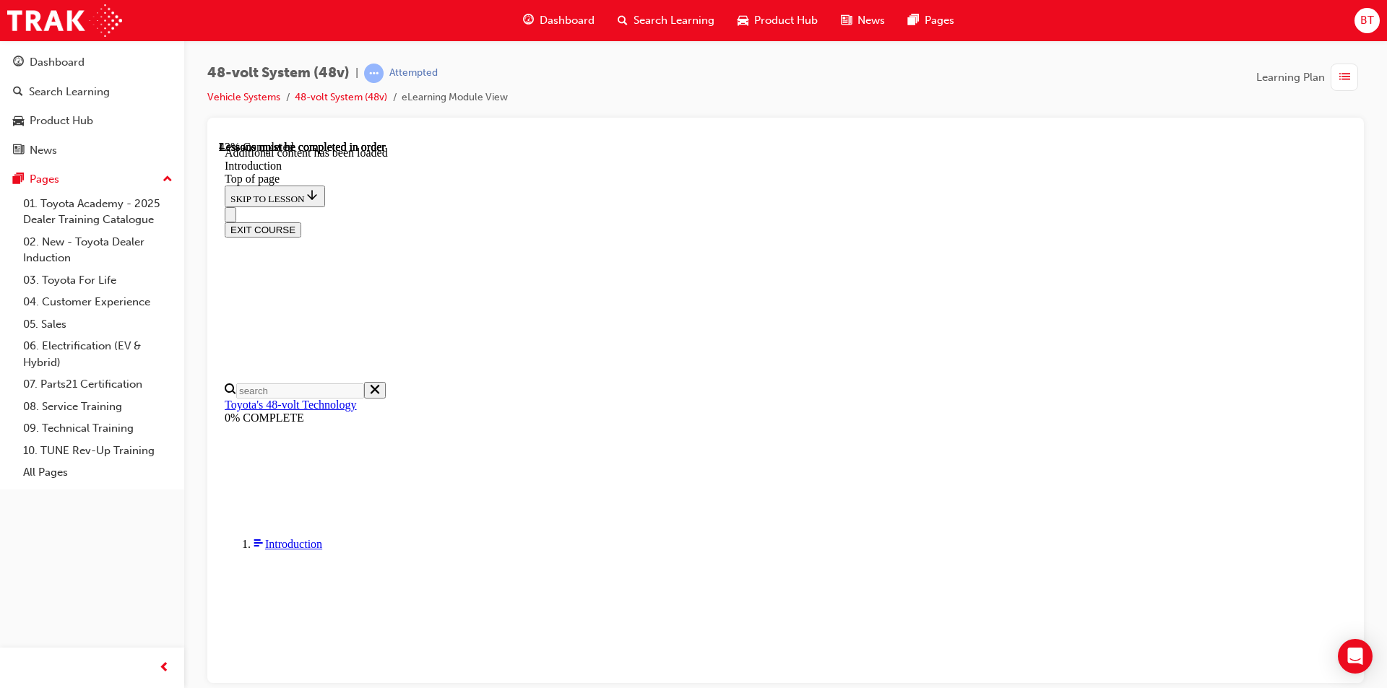
drag, startPoint x: 1009, startPoint y: 501, endPoint x: 923, endPoint y: 468, distance: 92.1
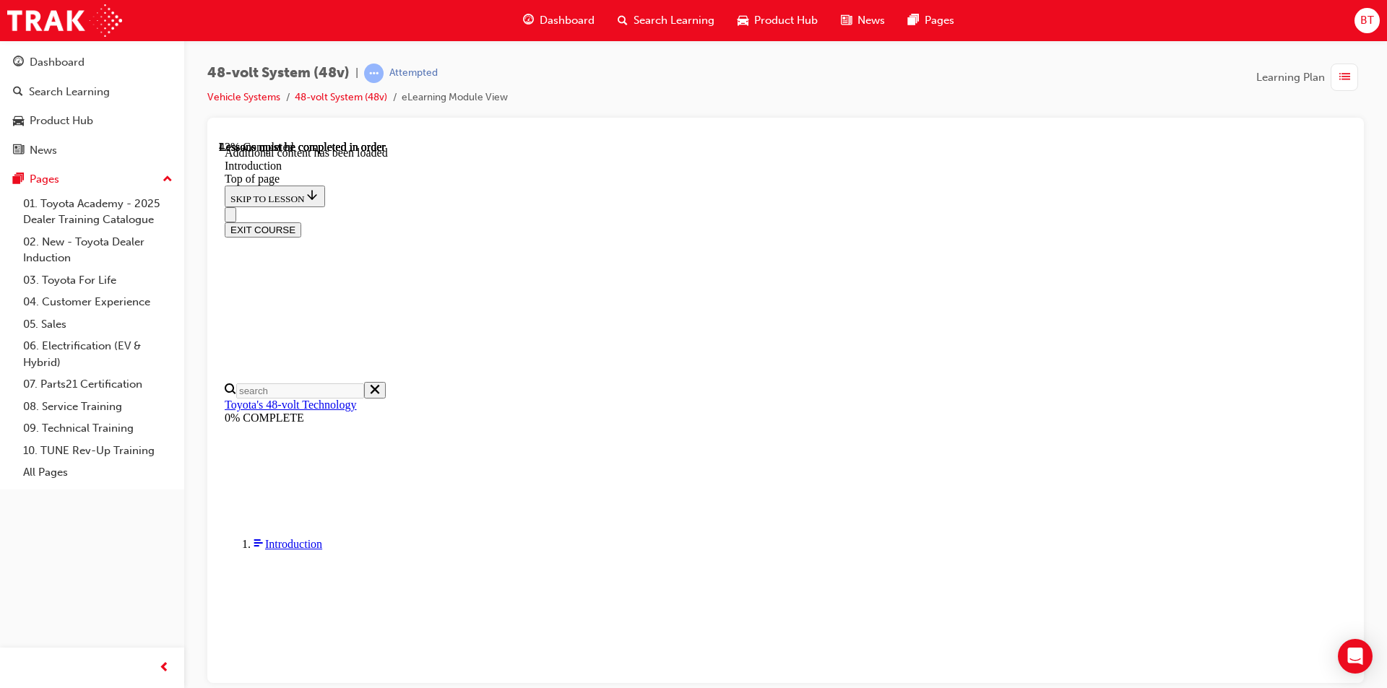
drag, startPoint x: 893, startPoint y: 555, endPoint x: 822, endPoint y: 533, distance: 74.7
drag, startPoint x: 847, startPoint y: 581, endPoint x: 747, endPoint y: 515, distance: 119.8
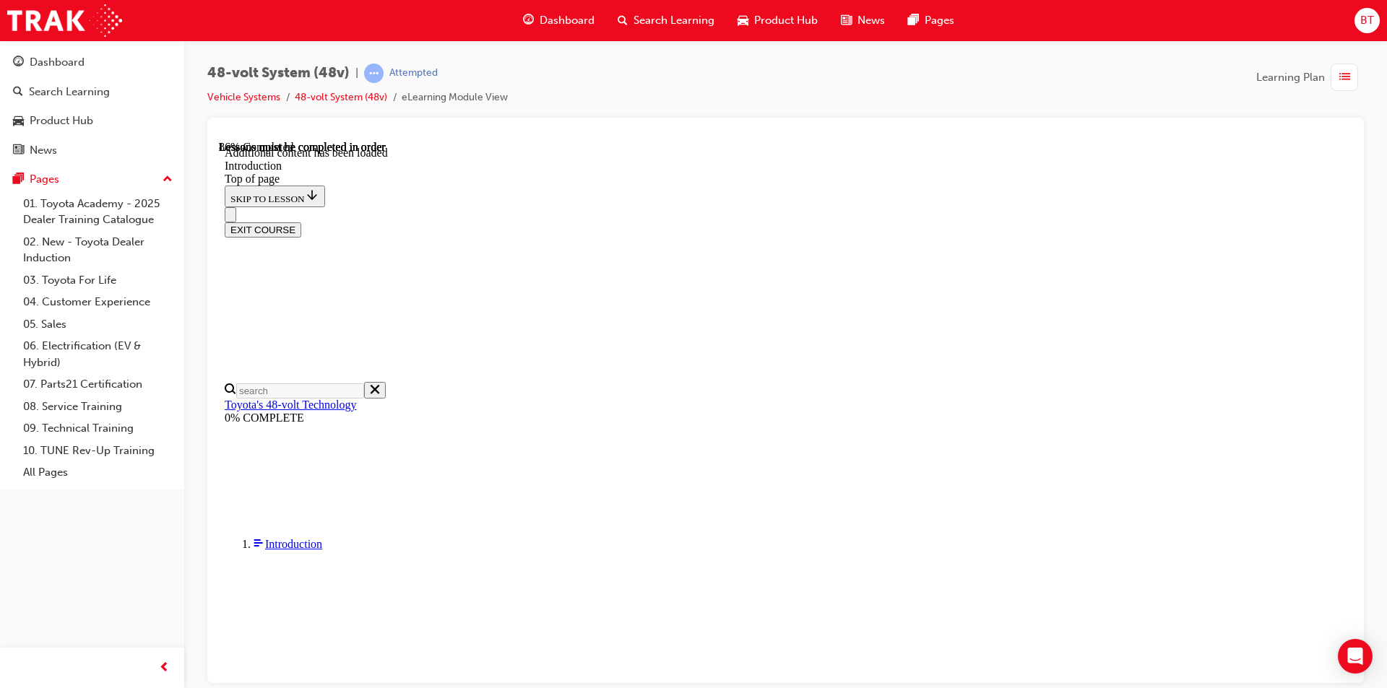
scroll to position [1393, 0]
drag, startPoint x: 890, startPoint y: 495, endPoint x: 833, endPoint y: 461, distance: 66.8
drag, startPoint x: 880, startPoint y: 393, endPoint x: 778, endPoint y: 368, distance: 104.7
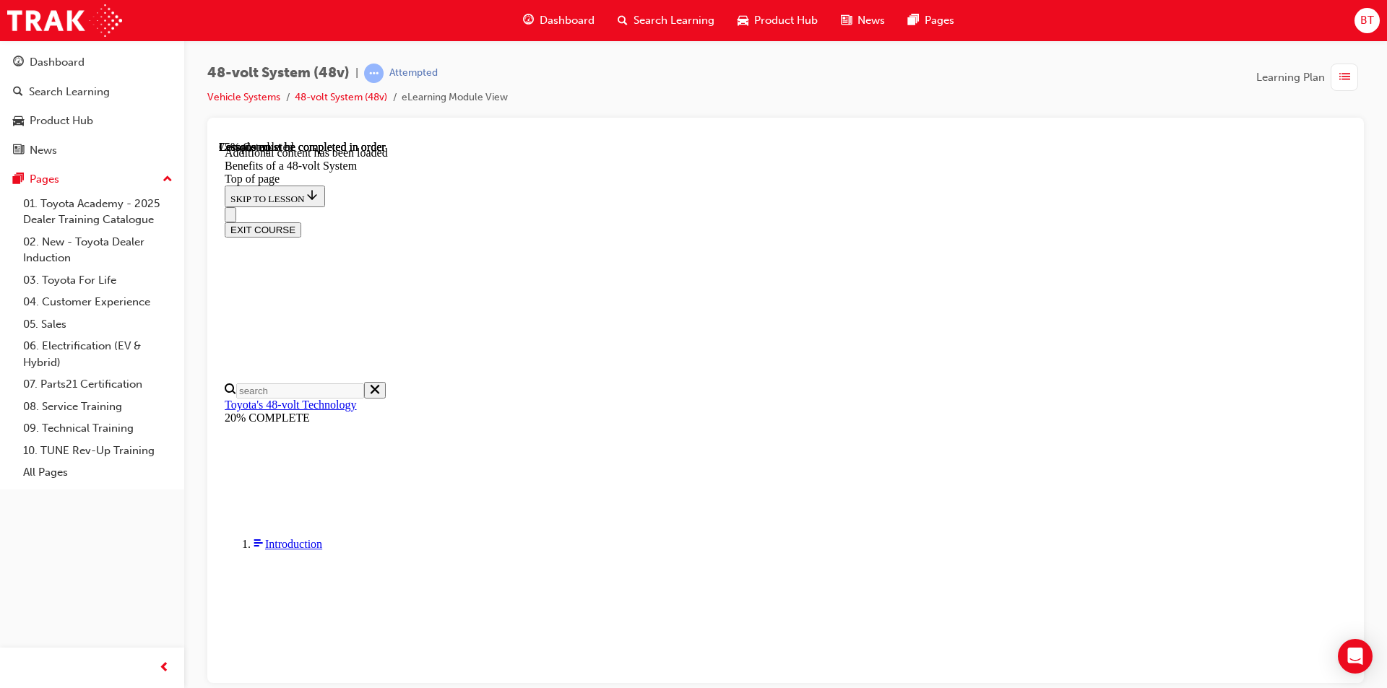
drag, startPoint x: 944, startPoint y: 495, endPoint x: 865, endPoint y: 474, distance: 81.6
drag, startPoint x: 865, startPoint y: 474, endPoint x: 810, endPoint y: 443, distance: 62.7
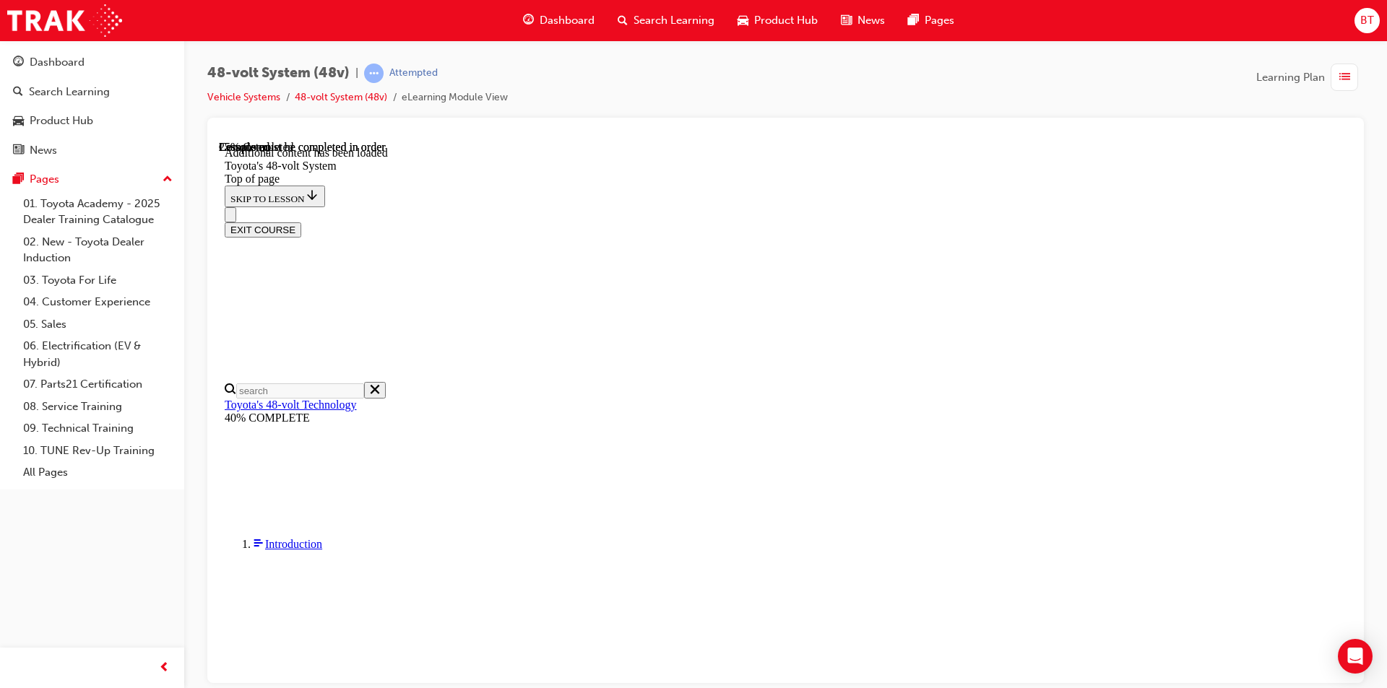
scroll to position [412, 0]
drag, startPoint x: 967, startPoint y: 539, endPoint x: 875, endPoint y: 532, distance: 91.9
drag, startPoint x: 876, startPoint y: 530, endPoint x: 846, endPoint y: 490, distance: 50.6
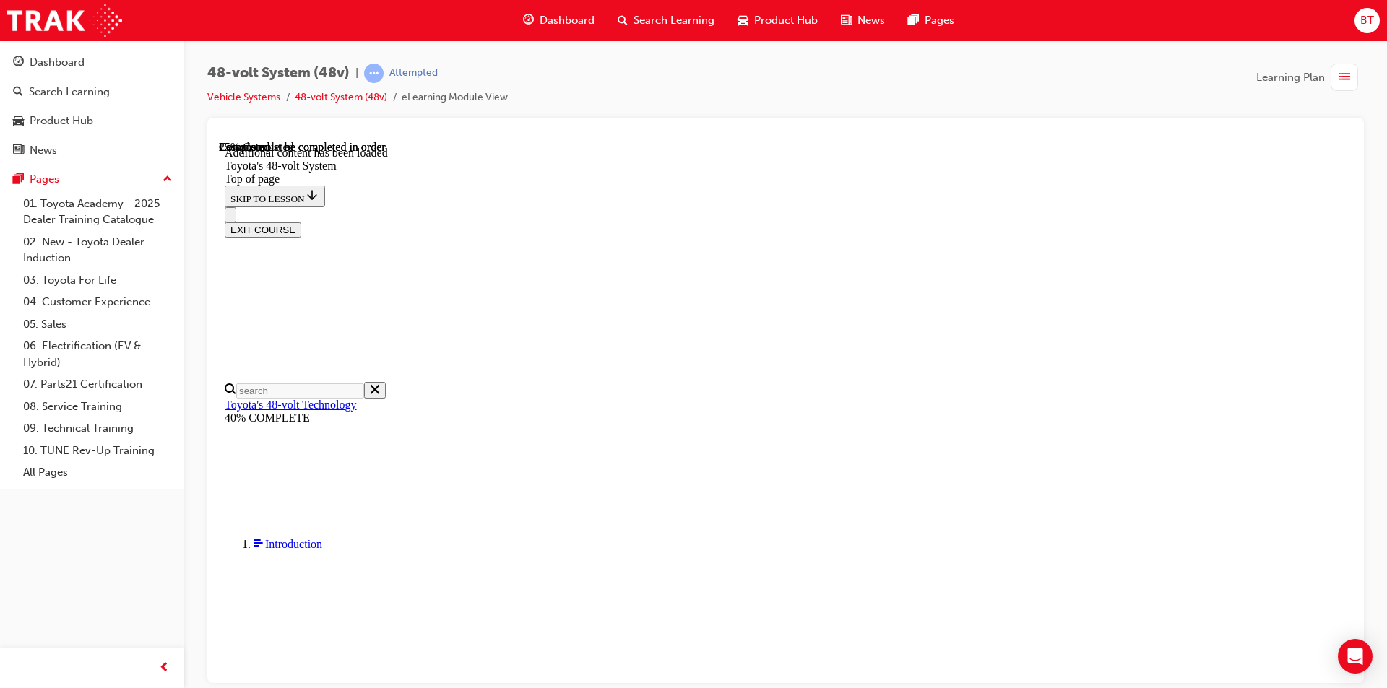
drag, startPoint x: 828, startPoint y: 96, endPoint x: 798, endPoint y: 78, distance: 35.3
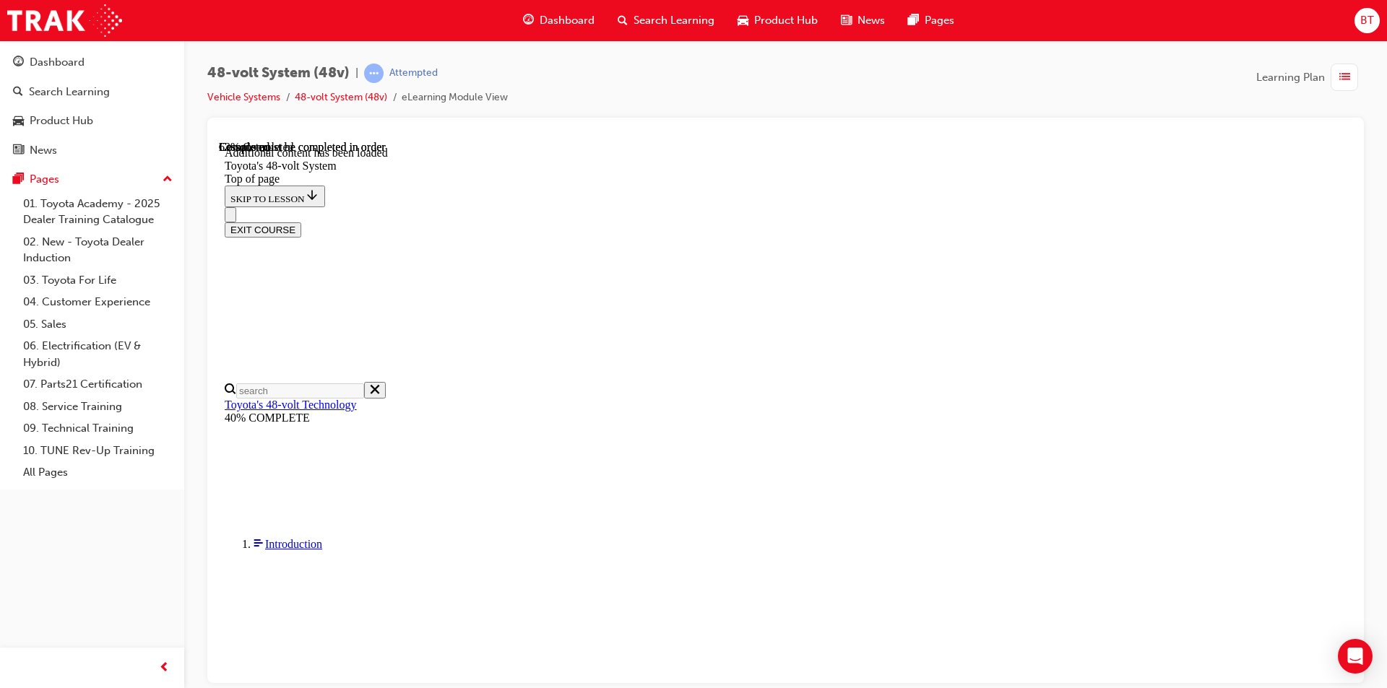
click at [798, 78] on div "48-volt System (48v) | Attempted Vehicle Systems 48-volt System (48v) eLearning…" at bounding box center [785, 91] width 1156 height 54
drag, startPoint x: 1003, startPoint y: 216, endPoint x: 854, endPoint y: 196, distance: 150.1
drag, startPoint x: 935, startPoint y: 177, endPoint x: 953, endPoint y: 278, distance: 102.7
click at [825, 65] on div "48-volt System (48v) | Attempted Vehicle Systems 48-volt System (48v) eLearning…" at bounding box center [785, 91] width 1156 height 54
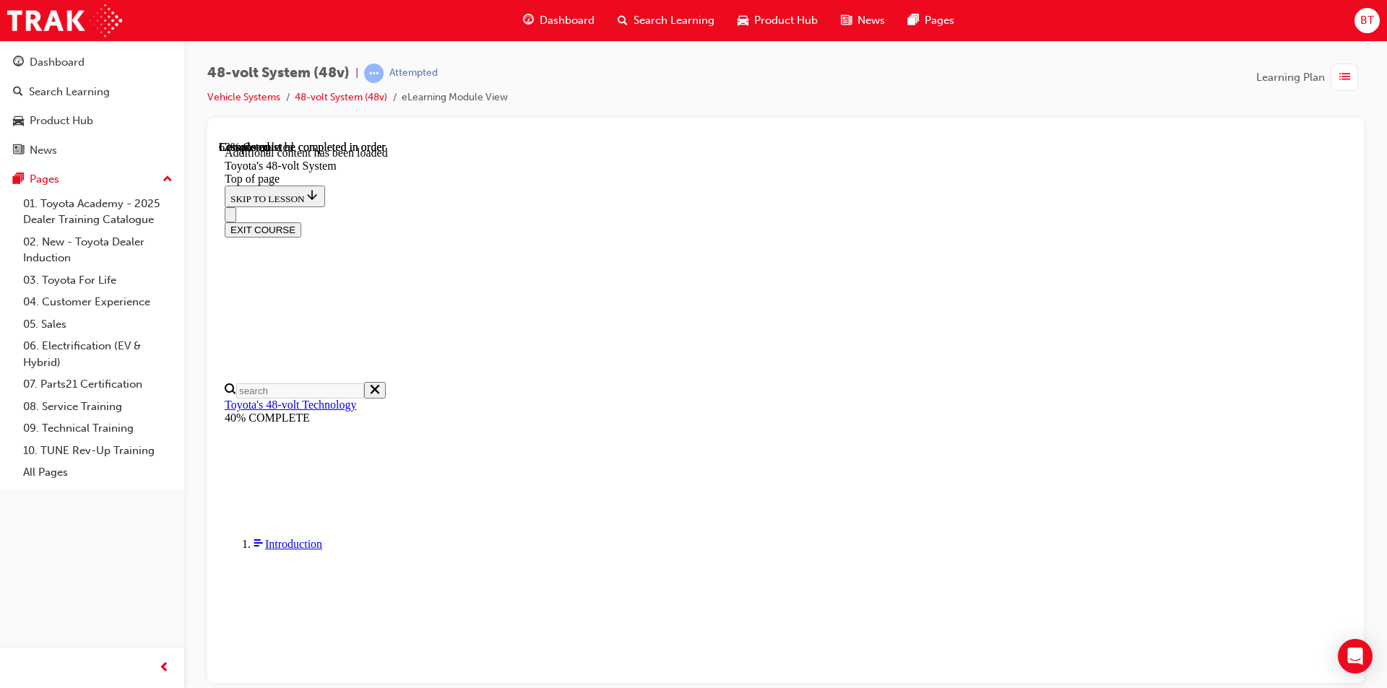
click at [895, 92] on div "48-volt System (48v) | Attempted Vehicle Systems 48-volt System (48v) eLearning…" at bounding box center [785, 91] width 1156 height 54
click at [892, 139] on div at bounding box center [785, 135] width 1133 height 12
drag, startPoint x: 884, startPoint y: 85, endPoint x: 867, endPoint y: 82, distance: 17.7
click at [867, 82] on div "48-volt System (48v) | Attempted Vehicle Systems 48-volt System (48v) eLearning…" at bounding box center [785, 91] width 1156 height 54
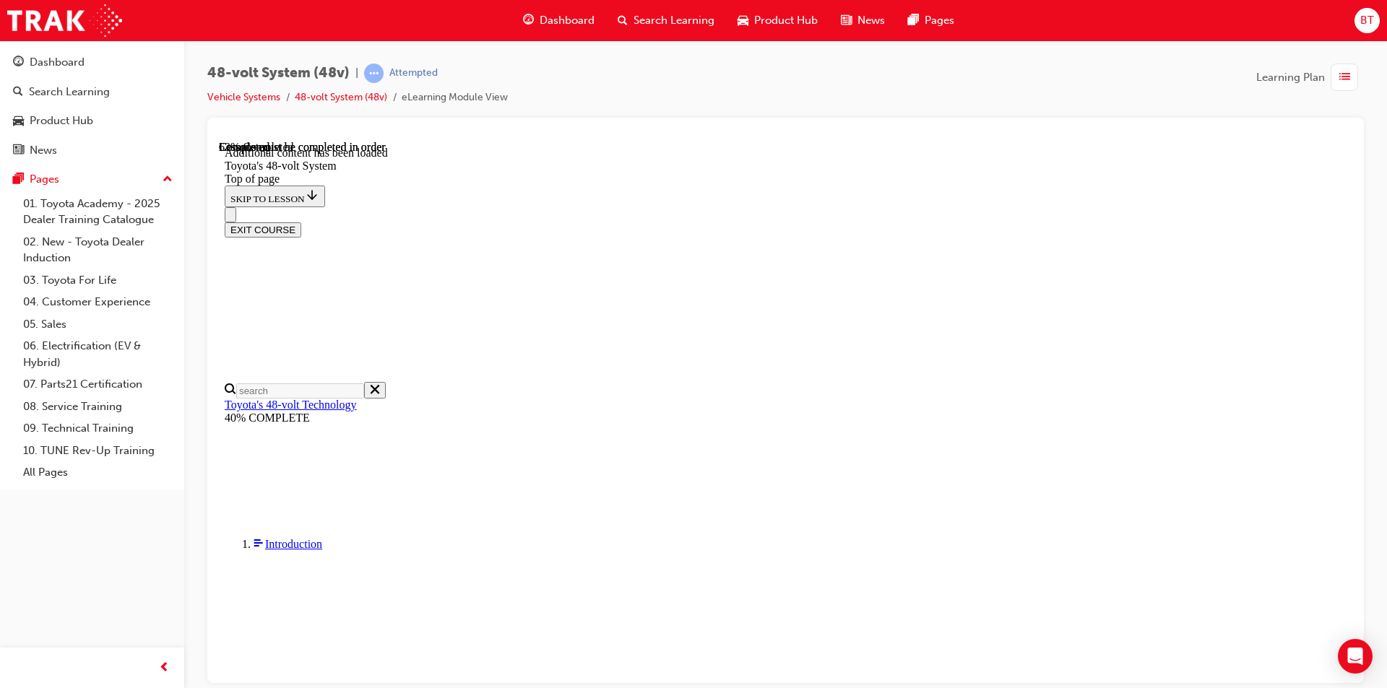
click at [840, 82] on div "48-volt System (48v) | Attempted Vehicle Systems 48-volt System (48v) eLearning…" at bounding box center [785, 91] width 1156 height 54
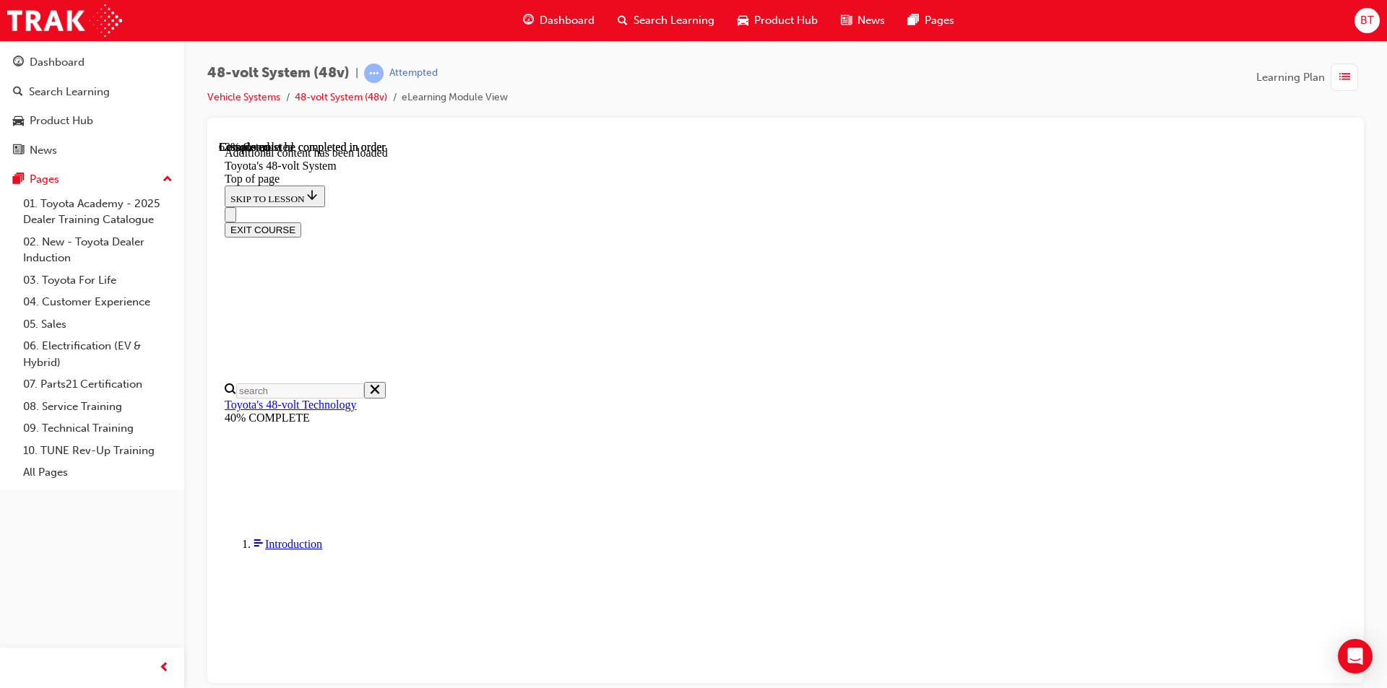
drag, startPoint x: 830, startPoint y: 415, endPoint x: 757, endPoint y: 435, distance: 76.6
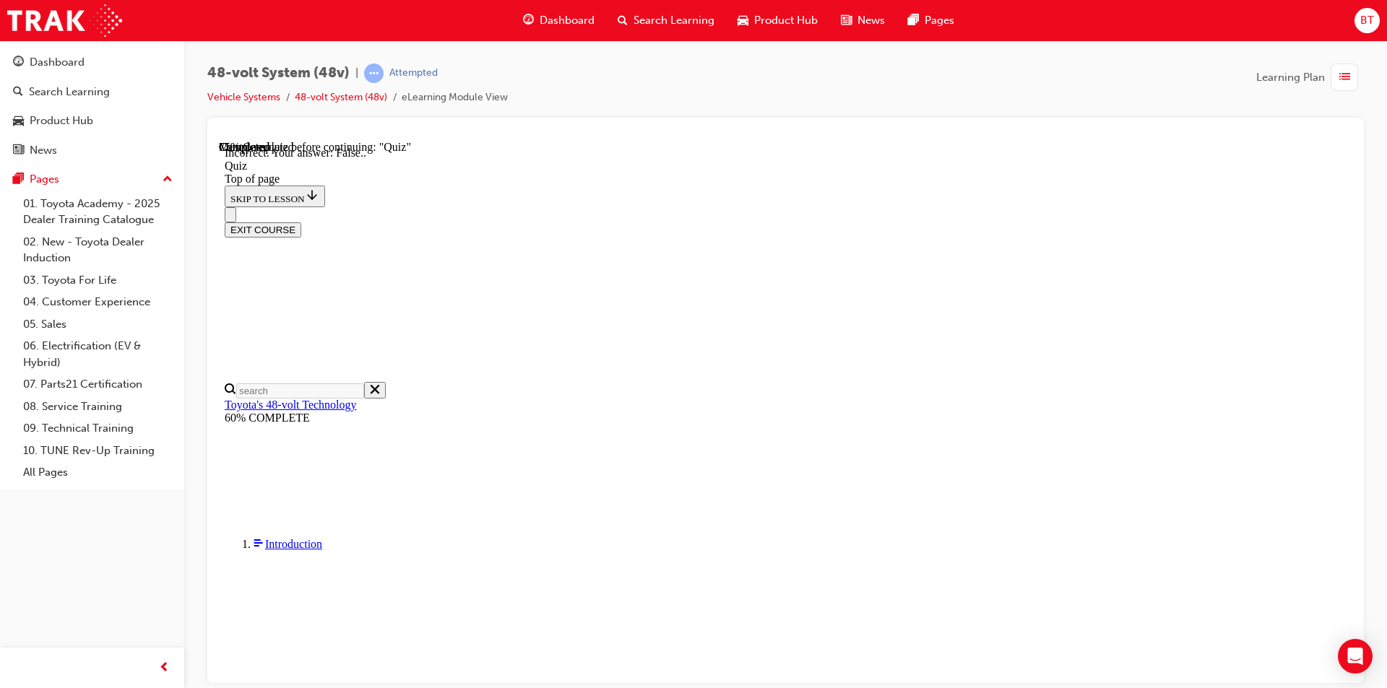
scroll to position [134, 0]
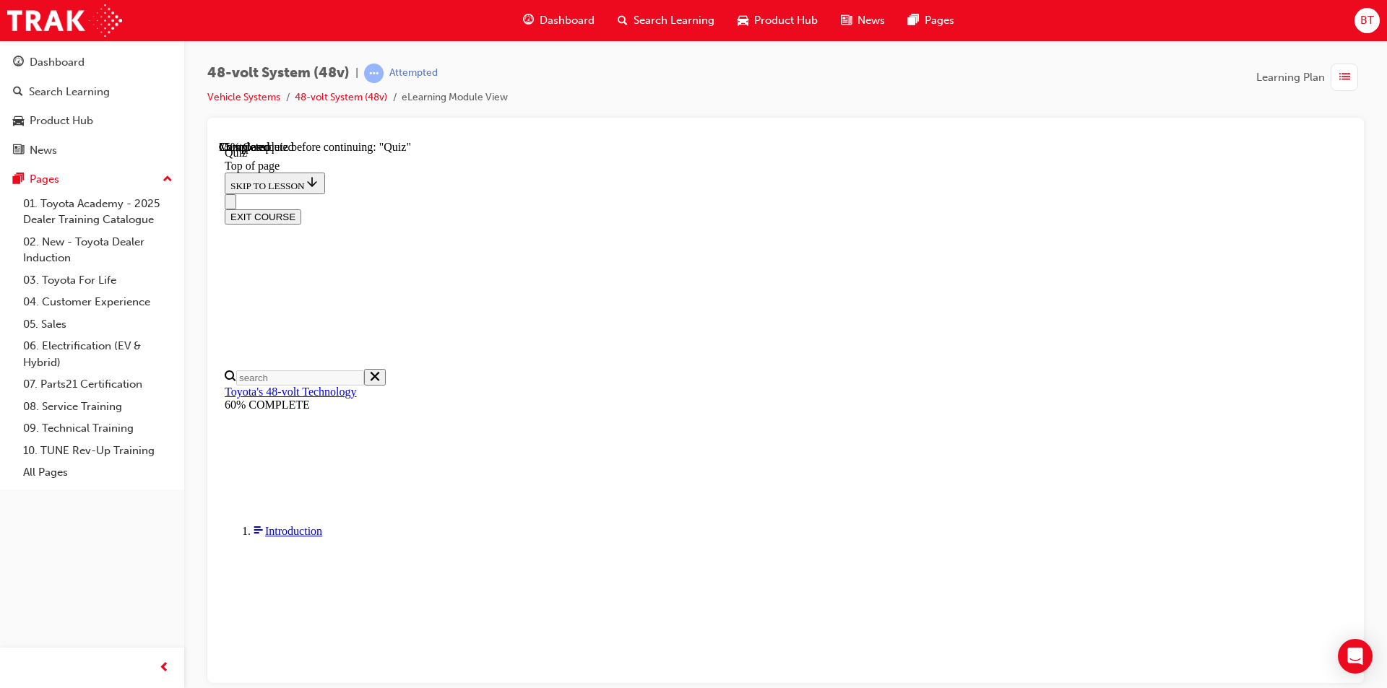
drag, startPoint x: 882, startPoint y: 266, endPoint x: 826, endPoint y: 266, distance: 56.3
drag, startPoint x: 826, startPoint y: 266, endPoint x: 778, endPoint y: 258, distance: 49.2
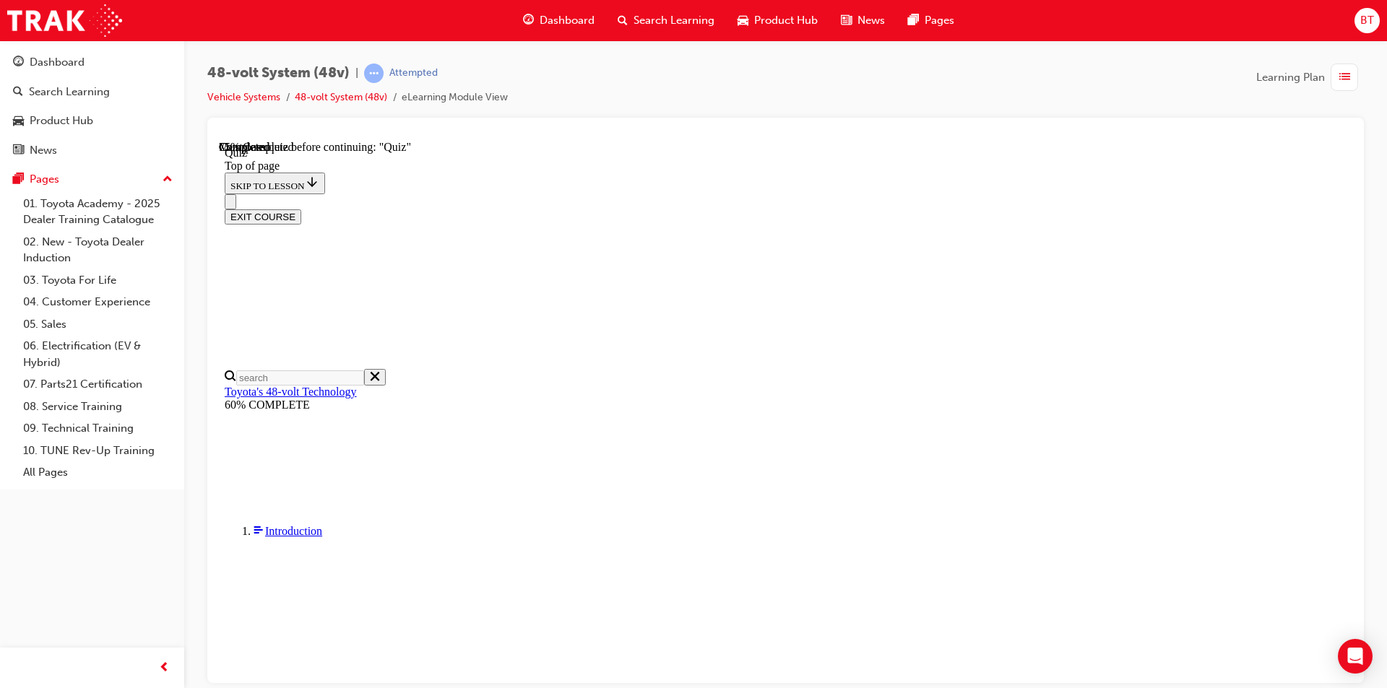
drag, startPoint x: 829, startPoint y: 568, endPoint x: 817, endPoint y: 537, distance: 33.8
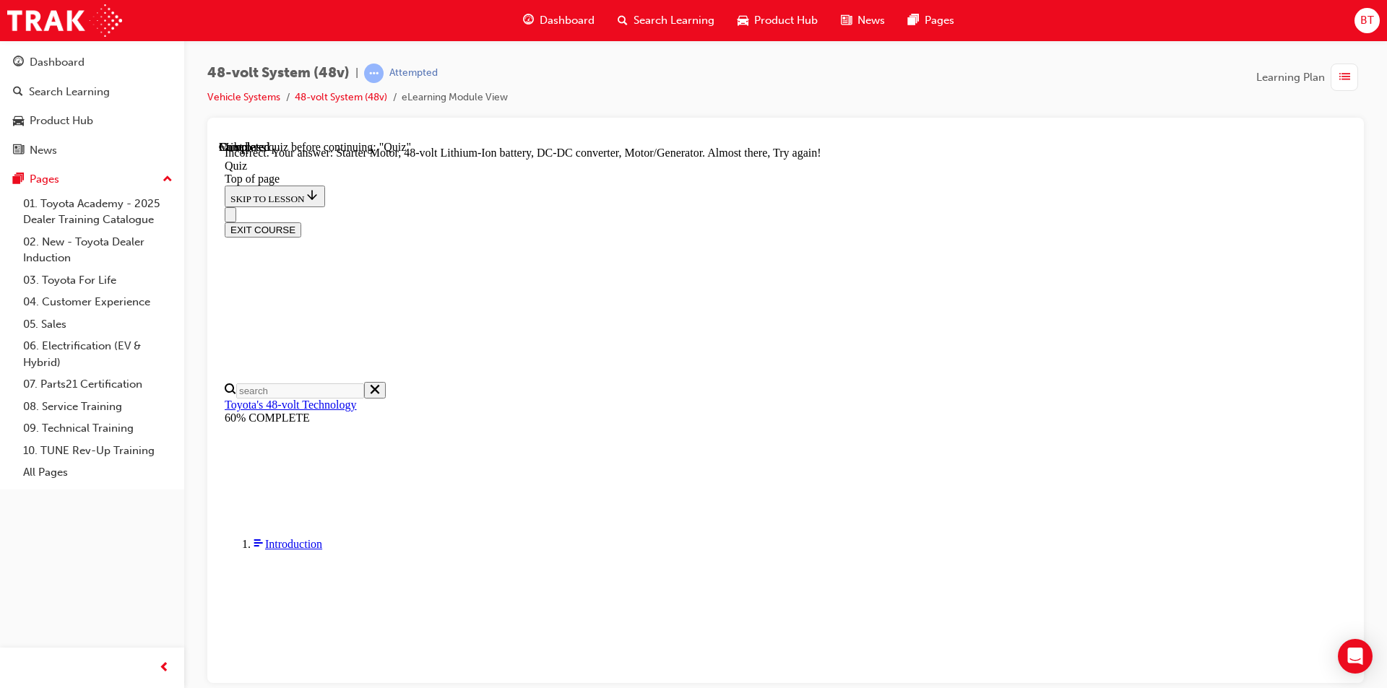
scroll to position [360, 0]
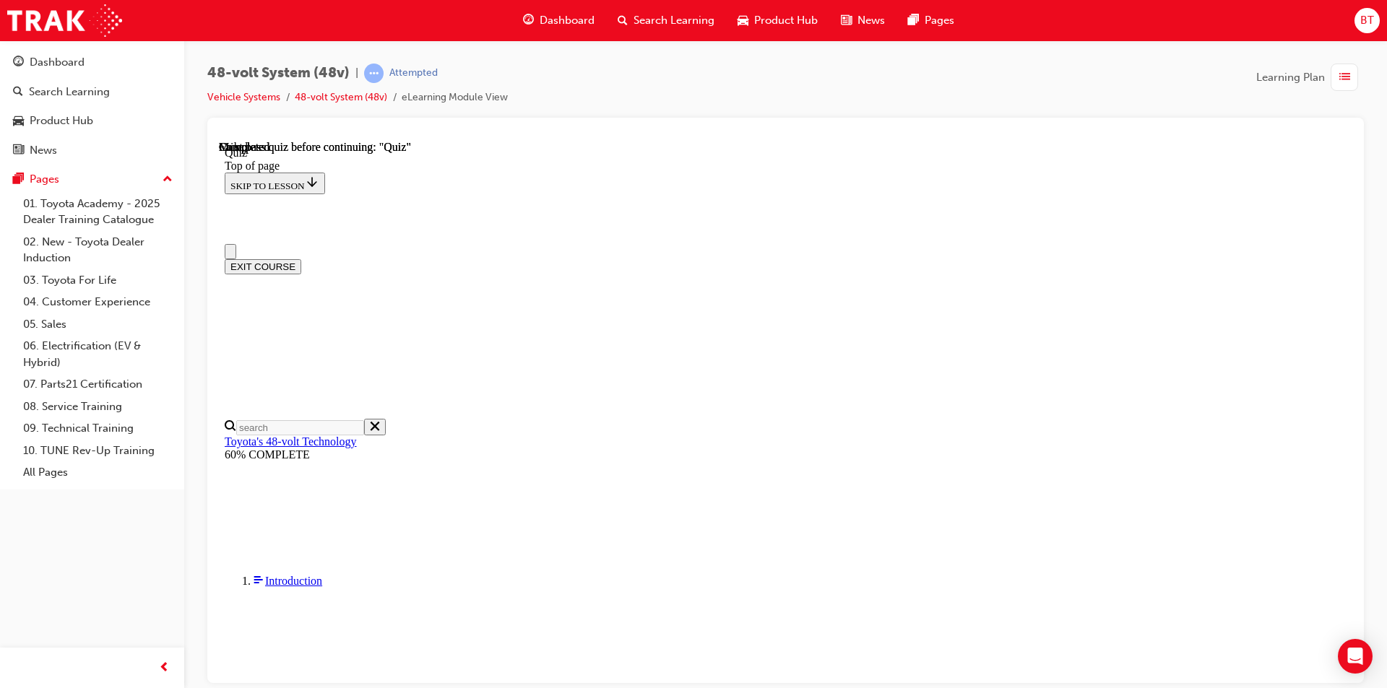
scroll to position [252, 0]
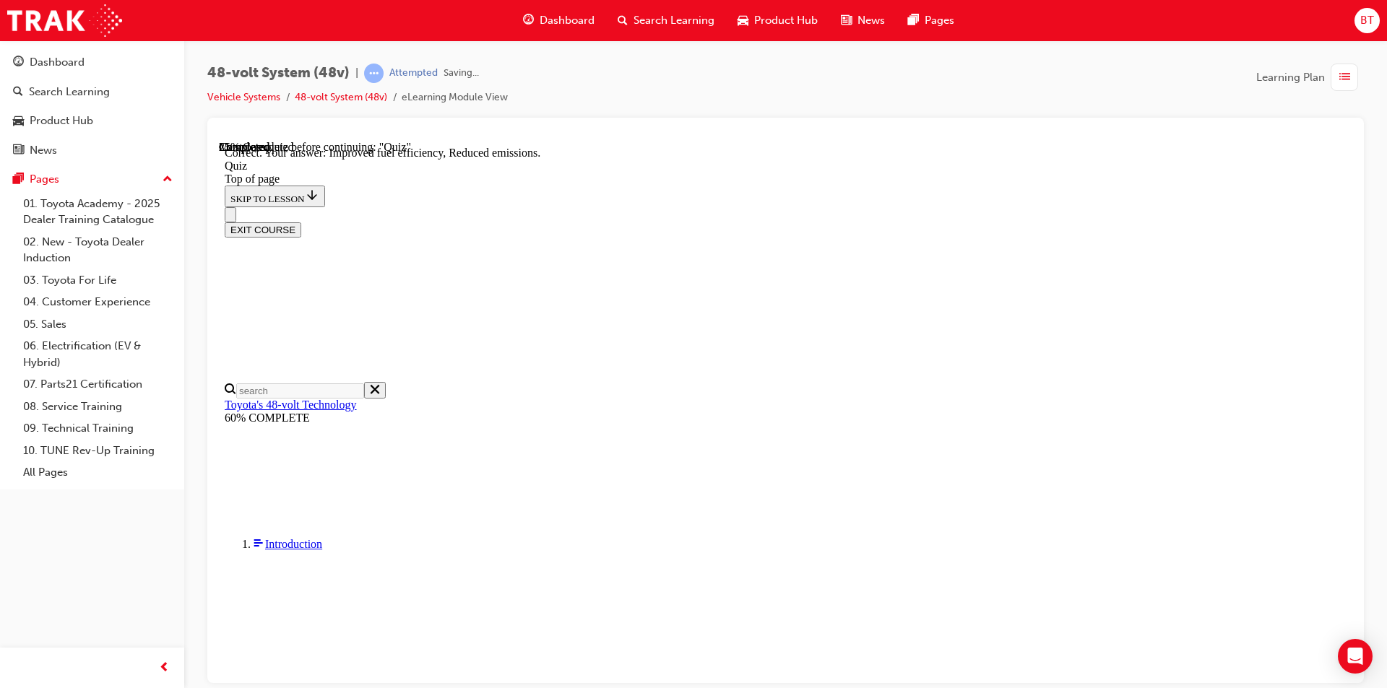
scroll to position [251, 0]
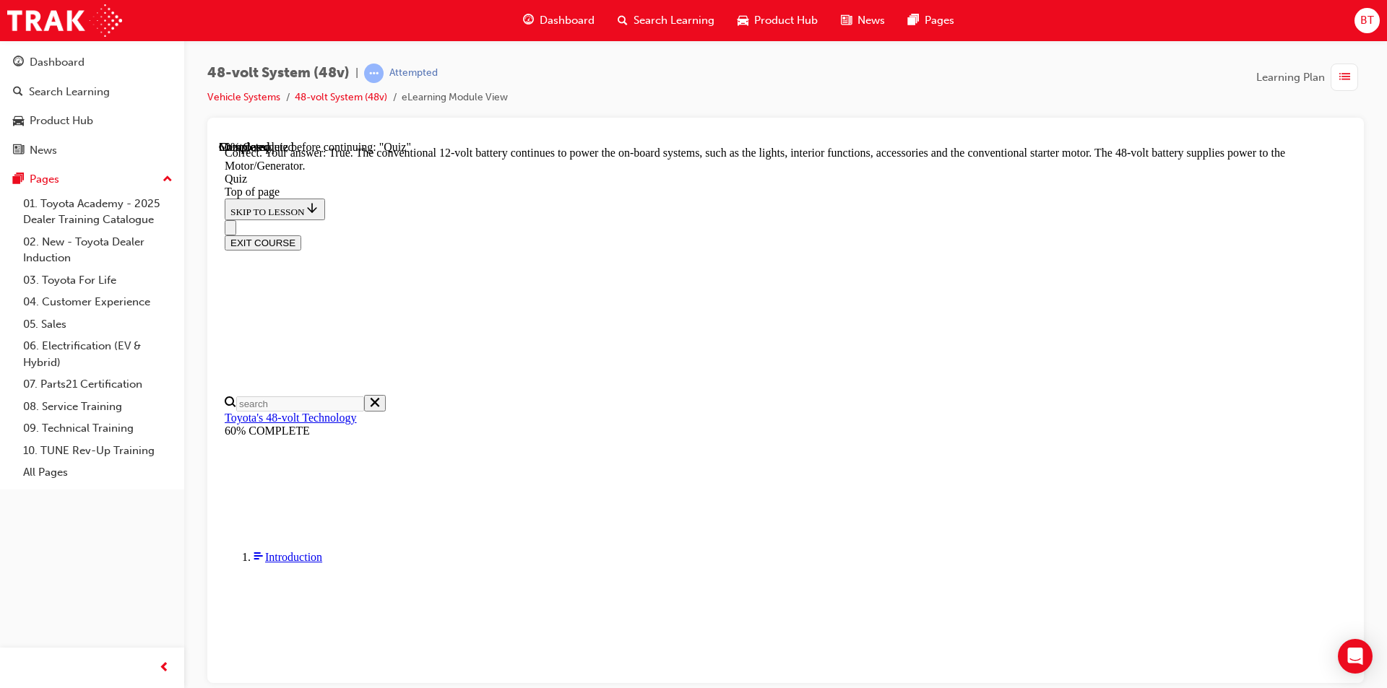
scroll to position [272, 0]
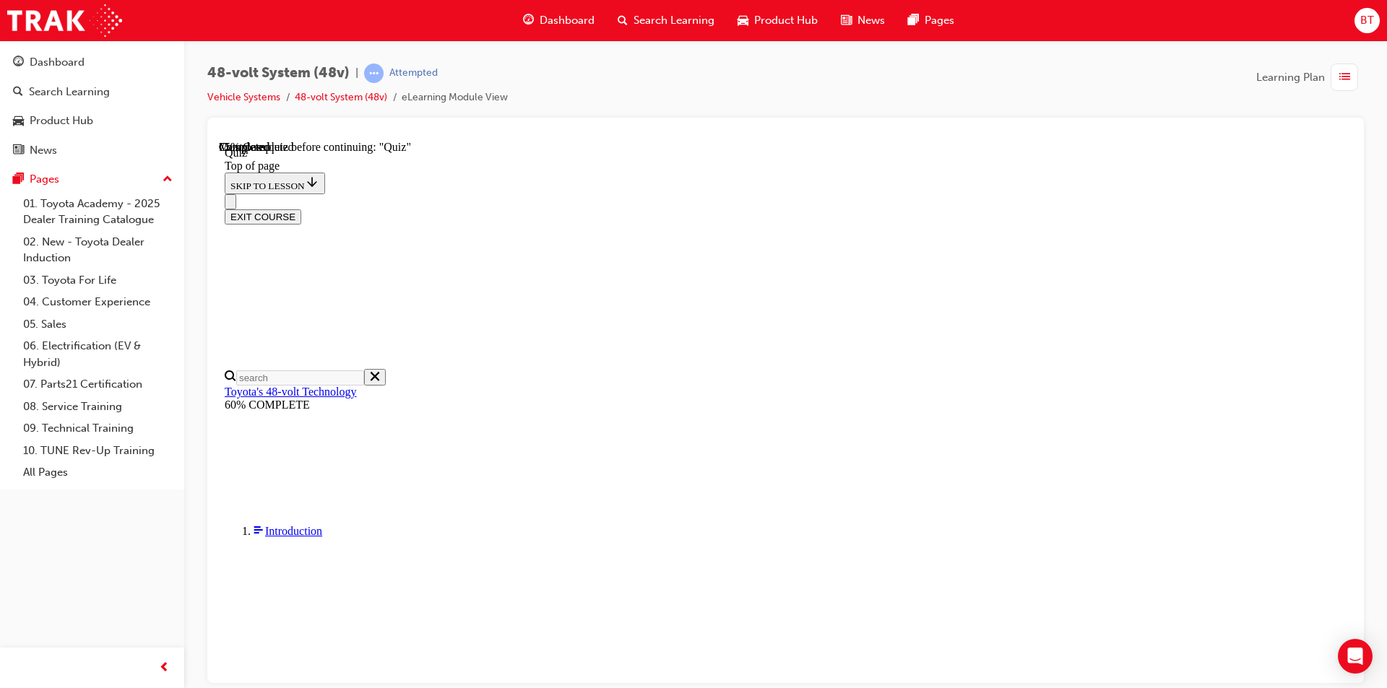
scroll to position [162, 0]
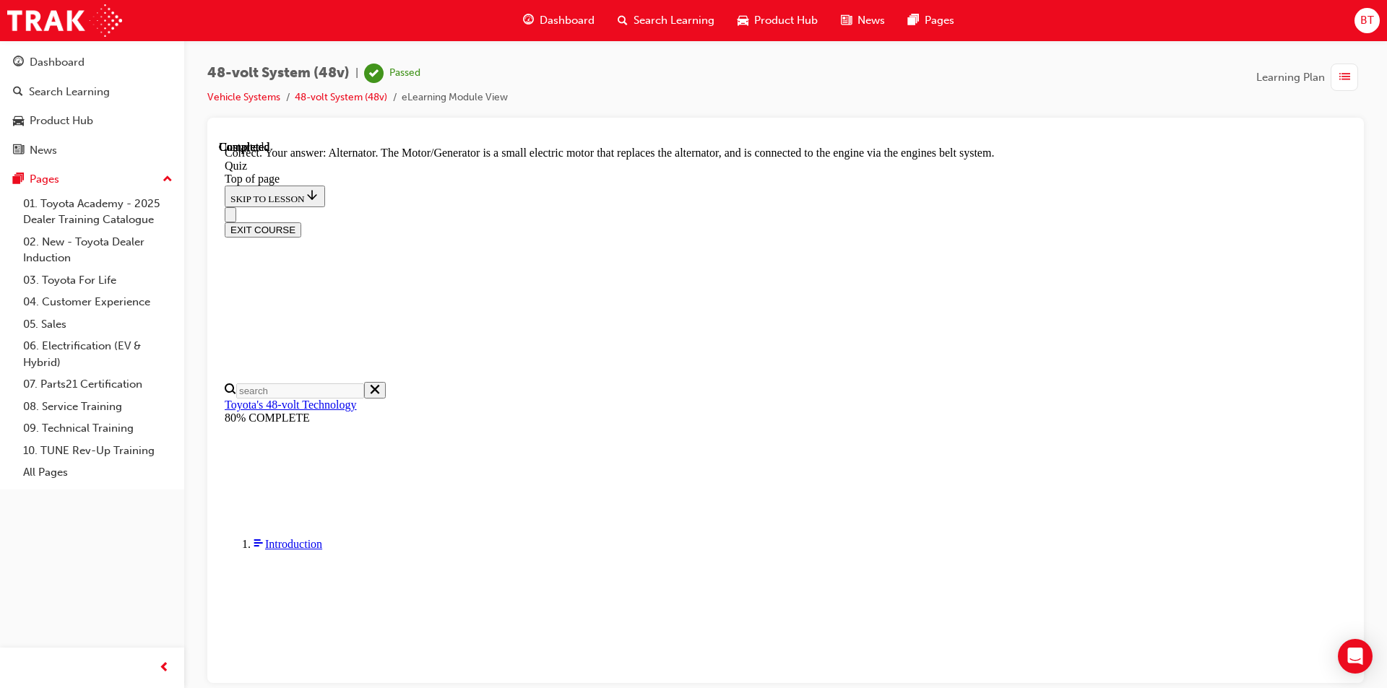
scroll to position [368, 0]
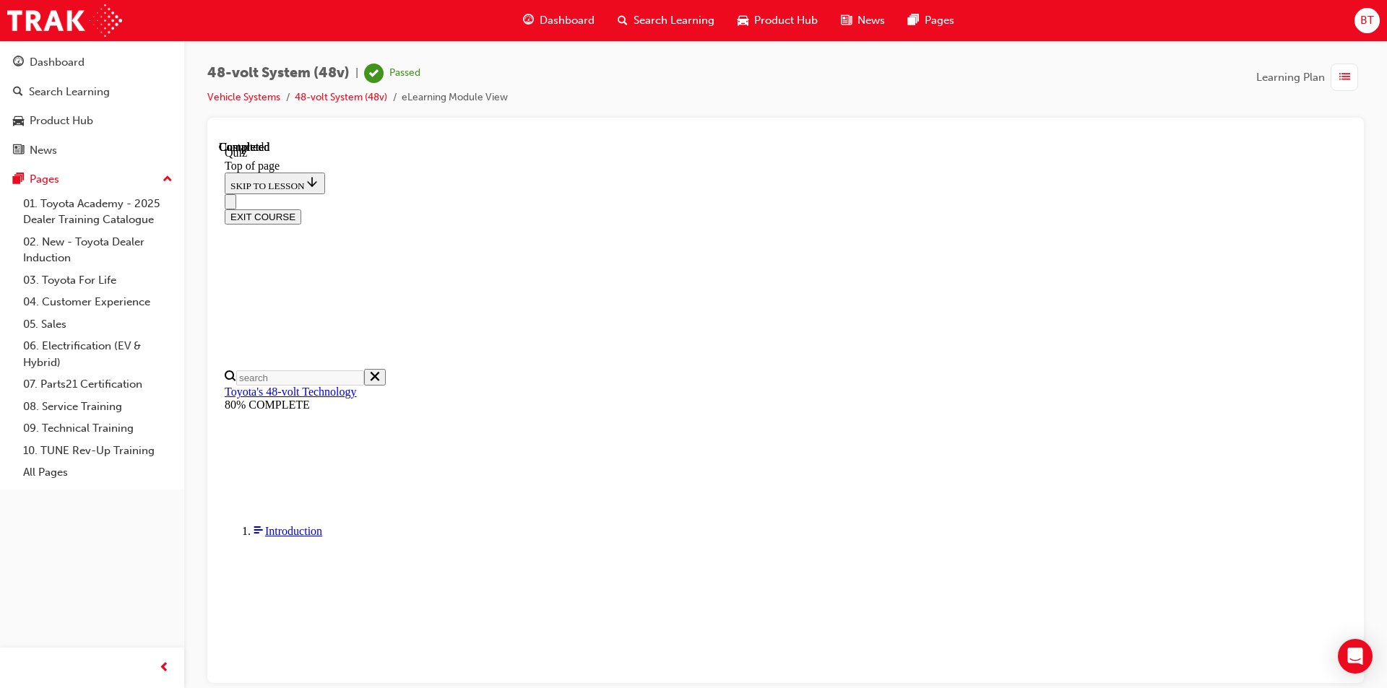
scroll to position [252, 0]
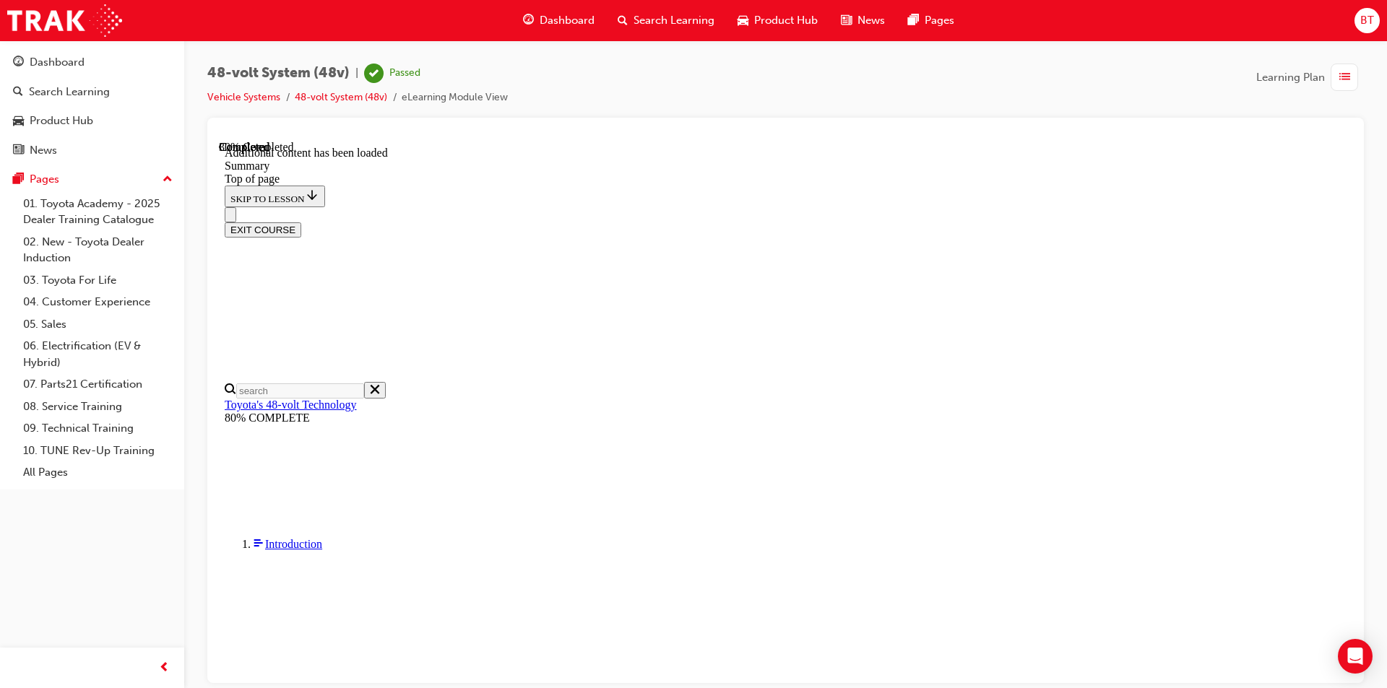
scroll to position [552, 0]
drag, startPoint x: 750, startPoint y: 513, endPoint x: 685, endPoint y: 520, distance: 65.3
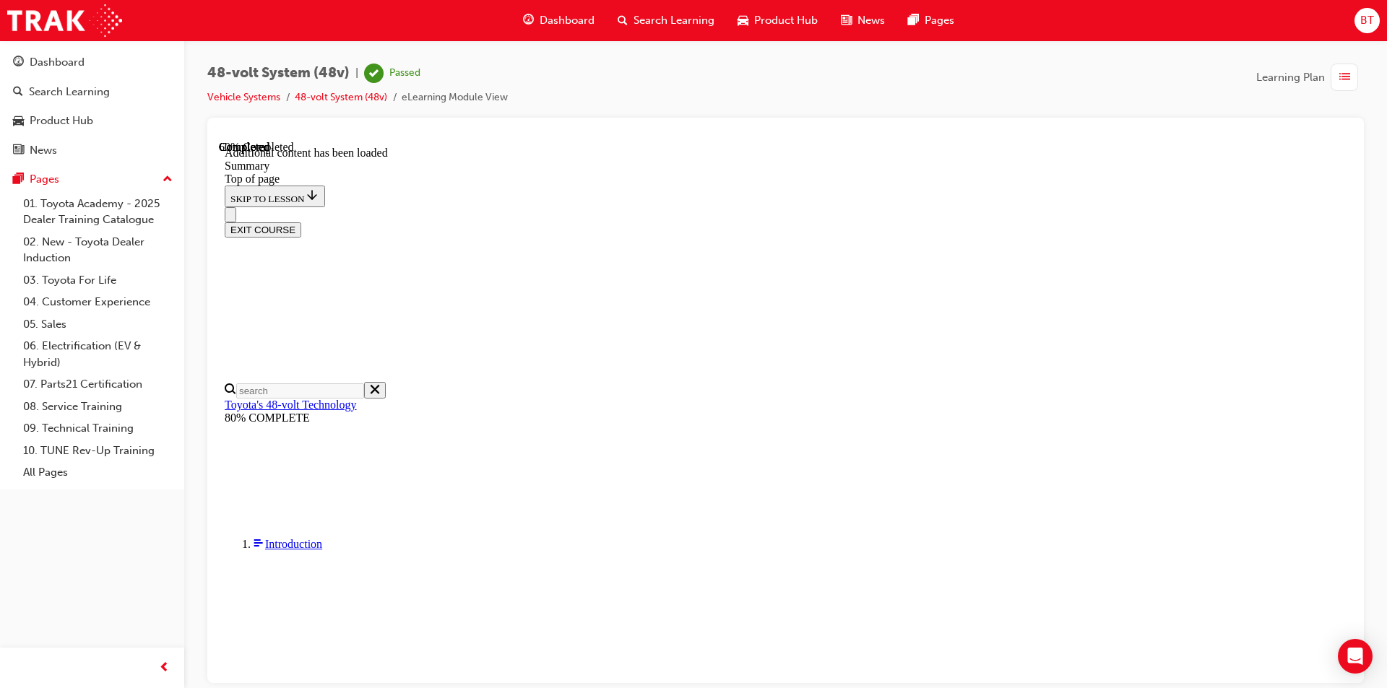
drag, startPoint x: 691, startPoint y: 617, endPoint x: 784, endPoint y: 609, distance: 92.8
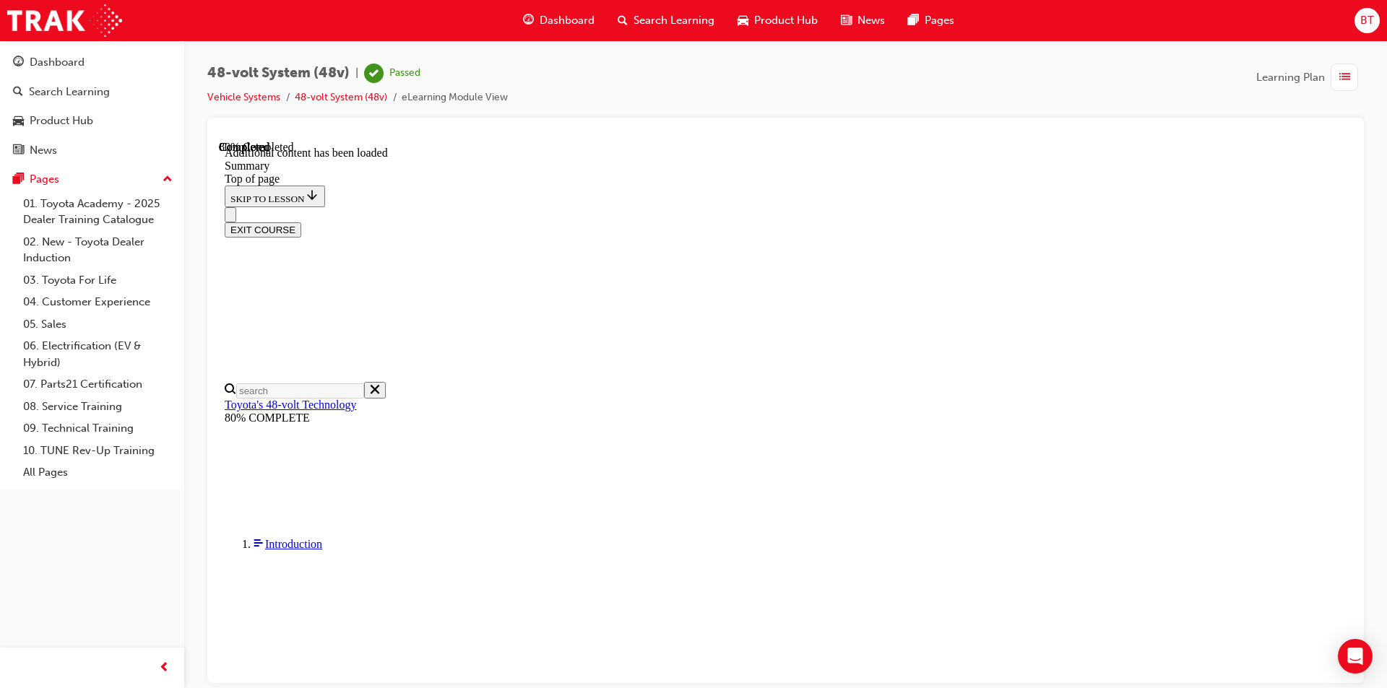
scroll to position [1476, 0]
drag, startPoint x: 940, startPoint y: 446, endPoint x: 840, endPoint y: 353, distance: 136.5
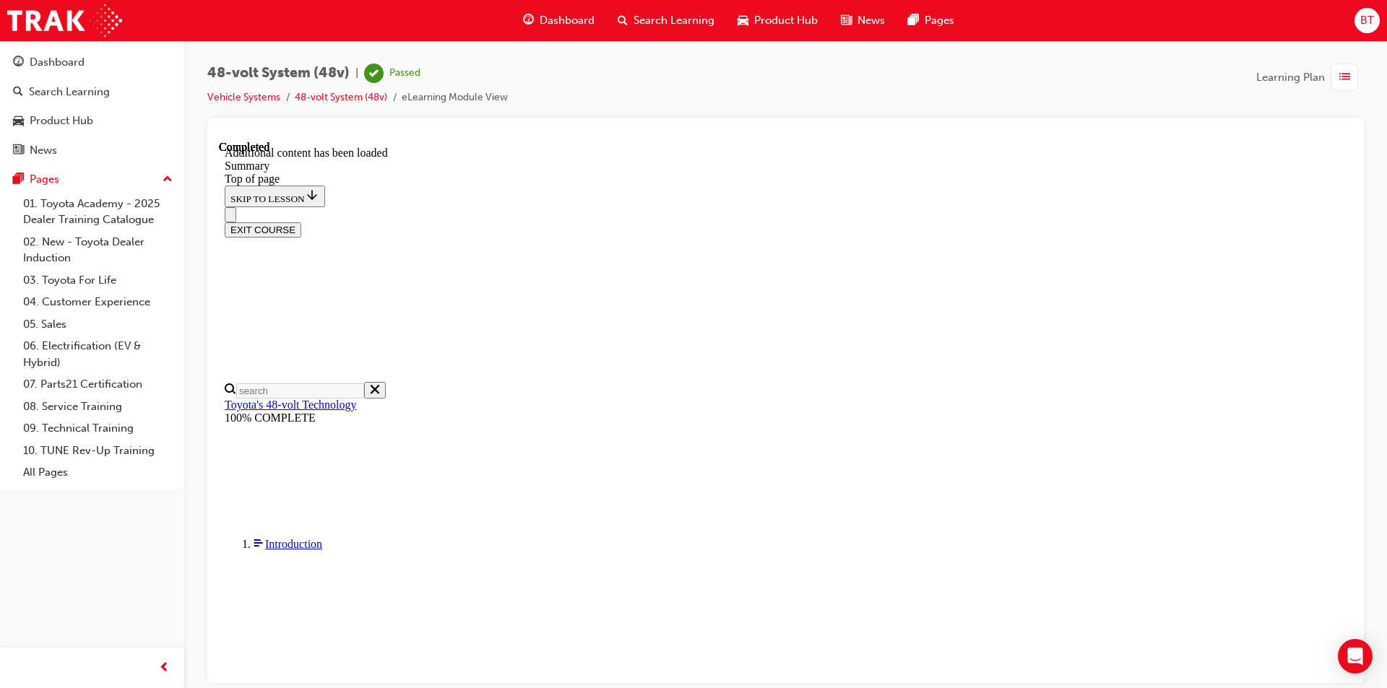
scroll to position [1724, 0]
click at [301, 222] on button "EXIT COURSE" at bounding box center [263, 229] width 77 height 15
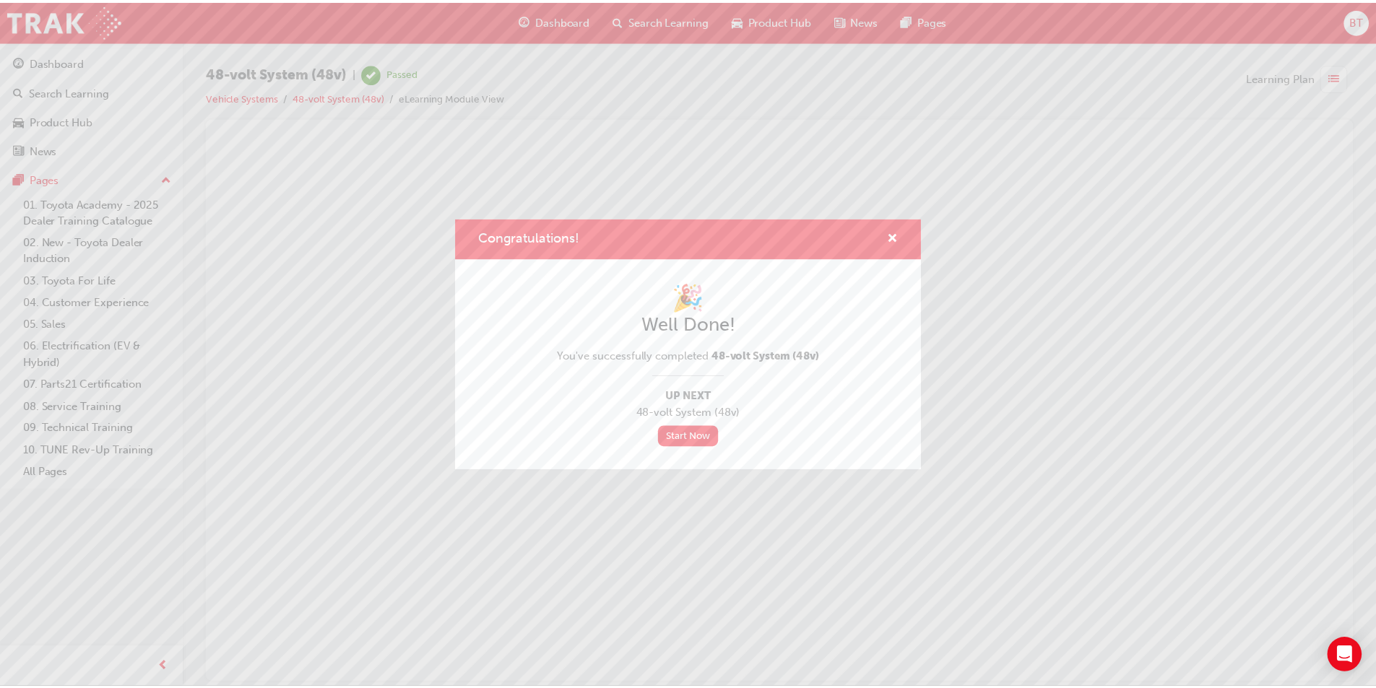
scroll to position [0, 0]
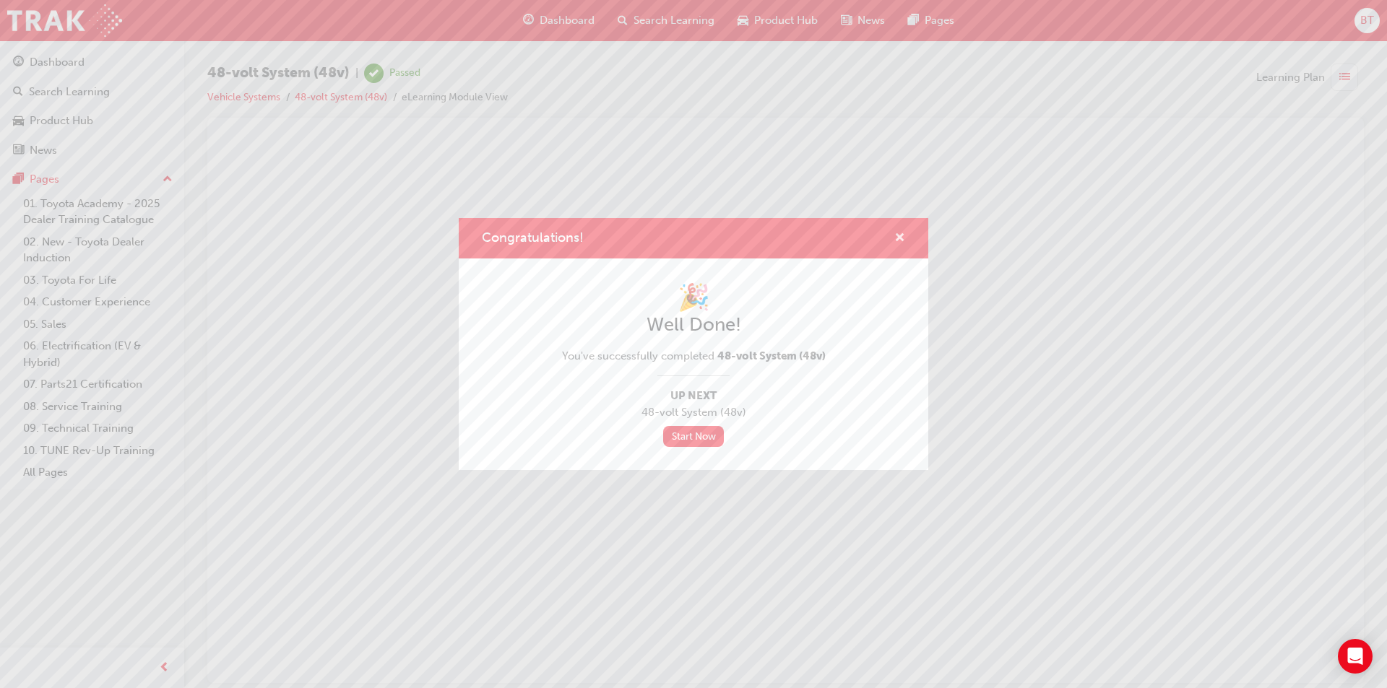
click at [898, 235] on span "cross-icon" at bounding box center [899, 239] width 11 height 13
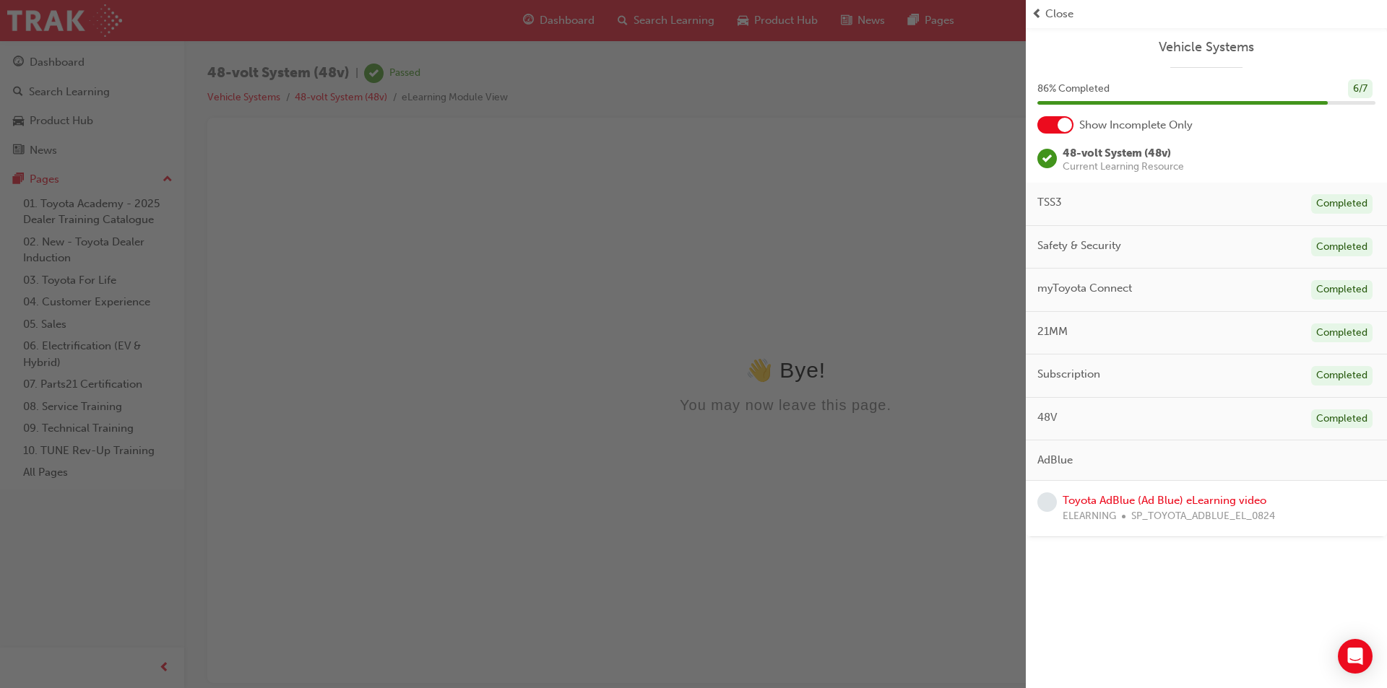
click at [549, 35] on div "button" at bounding box center [512, 344] width 1025 height 688
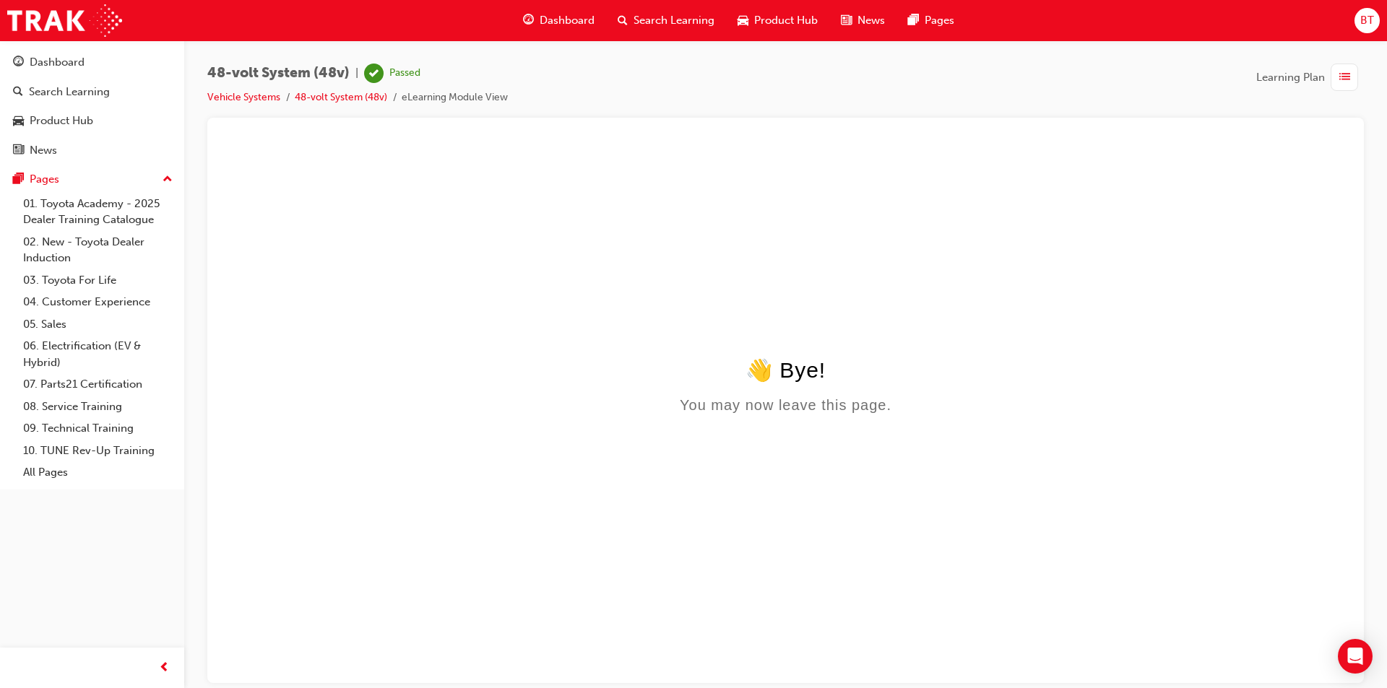
click at [552, 25] on span "Dashboard" at bounding box center [566, 20] width 55 height 17
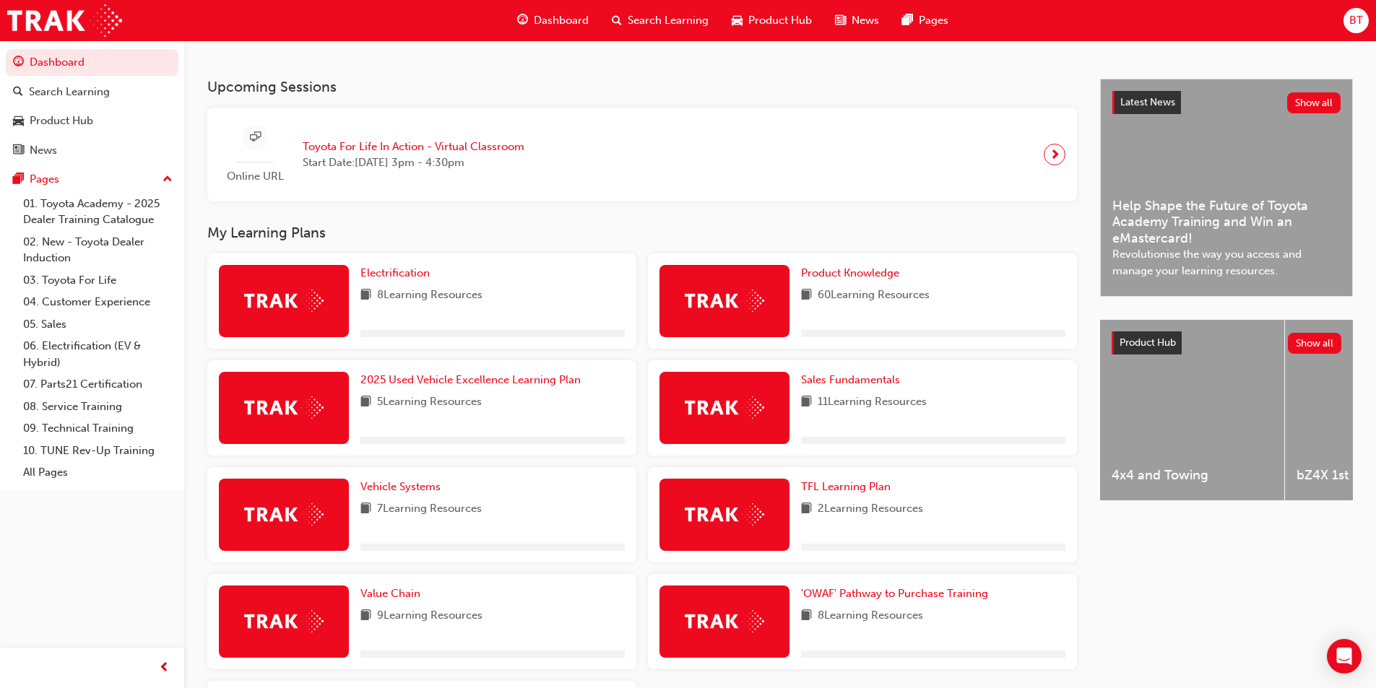
scroll to position [361, 0]
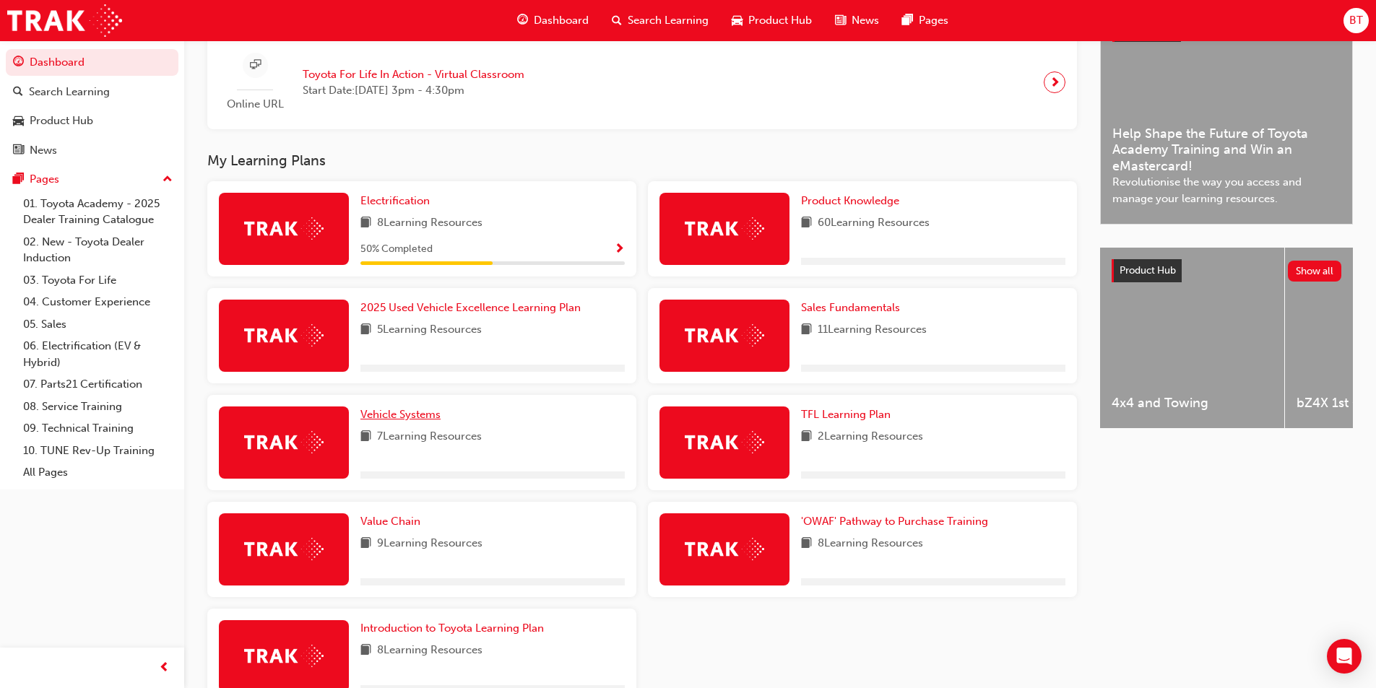
click at [396, 421] on span "Vehicle Systems" at bounding box center [400, 414] width 80 height 13
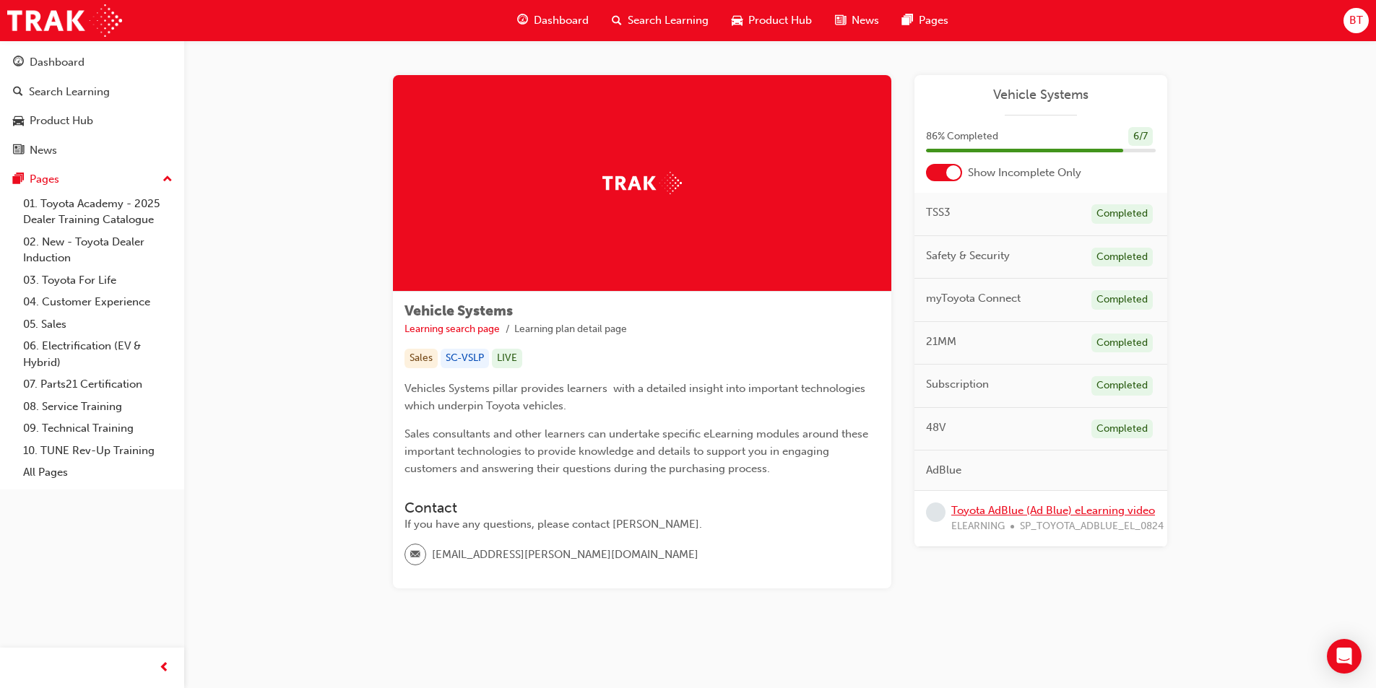
click at [959, 506] on link "Toyota AdBlue (Ad Blue) eLearning video" at bounding box center [1053, 510] width 204 height 13
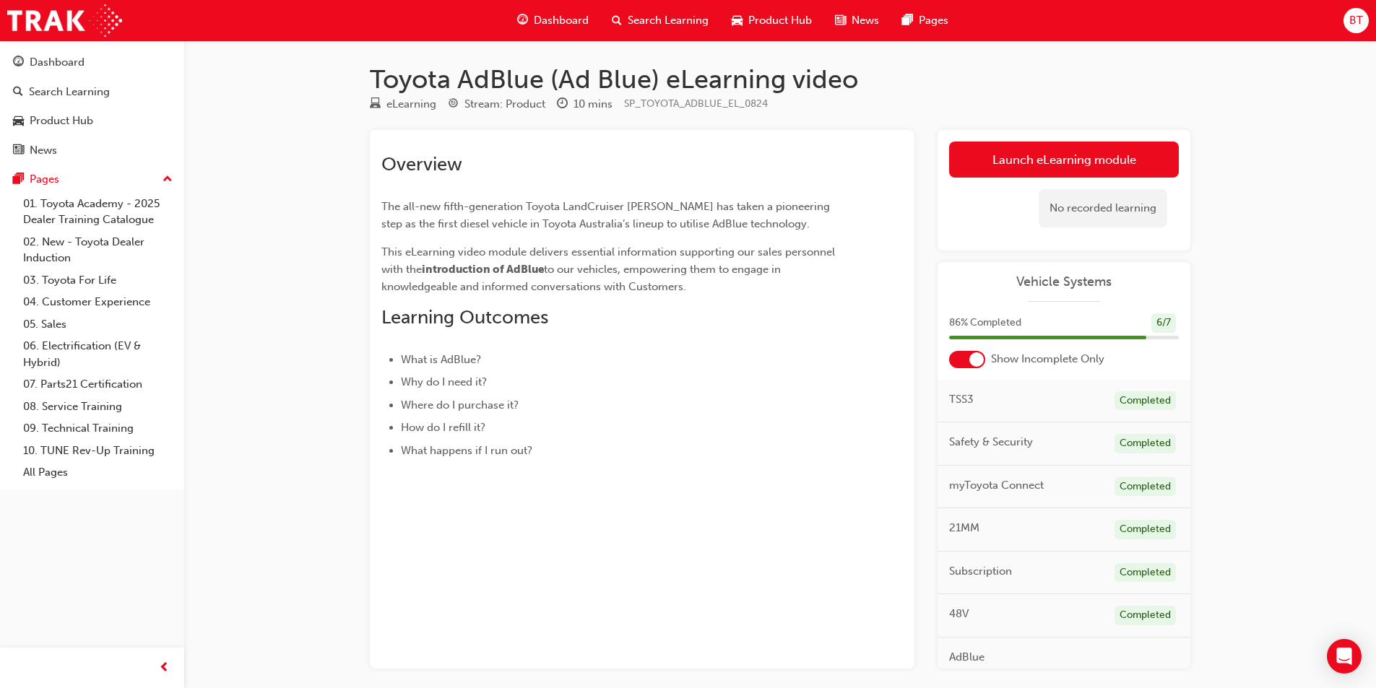
drag, startPoint x: 776, startPoint y: 181, endPoint x: 713, endPoint y: 200, distance: 65.8
click at [713, 200] on span "The all-new fifth-generation Toyota LandCruiser [PERSON_NAME] has taken a pione…" at bounding box center [606, 215] width 451 height 30
click at [689, 234] on div "Overview The all-new fifth-generation Toyota LandCruiser [PERSON_NAME] has take…" at bounding box center [615, 306] width 469 height 306
drag, startPoint x: 771, startPoint y: 303, endPoint x: 685, endPoint y: 257, distance: 97.6
click at [685, 257] on span "This eLearning video module delivers essential information supporting our sales…" at bounding box center [609, 261] width 456 height 30
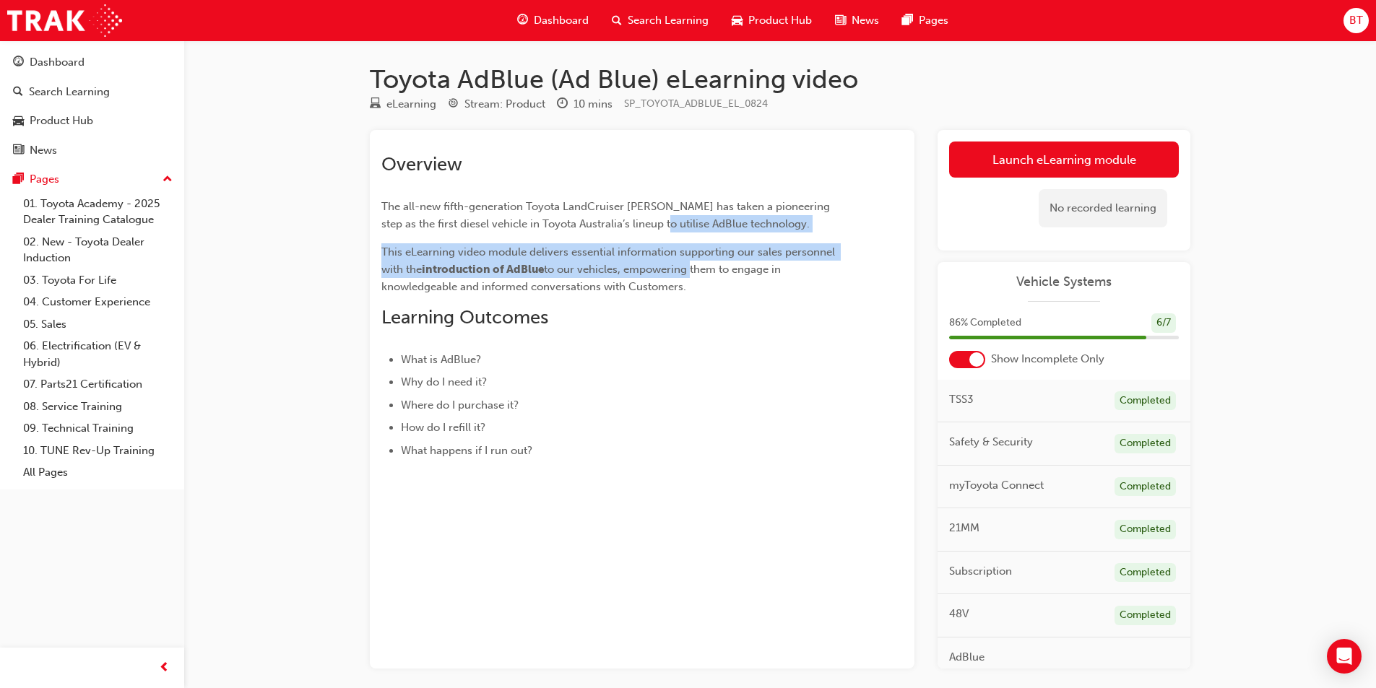
drag, startPoint x: 692, startPoint y: 261, endPoint x: 638, endPoint y: 233, distance: 60.4
click at [643, 227] on div "Overview The all-new fifth-generation Toyota LandCruiser [PERSON_NAME] has take…" at bounding box center [615, 306] width 469 height 306
click at [627, 258] on span "This eLearning video module delivers essential information supporting our sales…" at bounding box center [609, 261] width 456 height 30
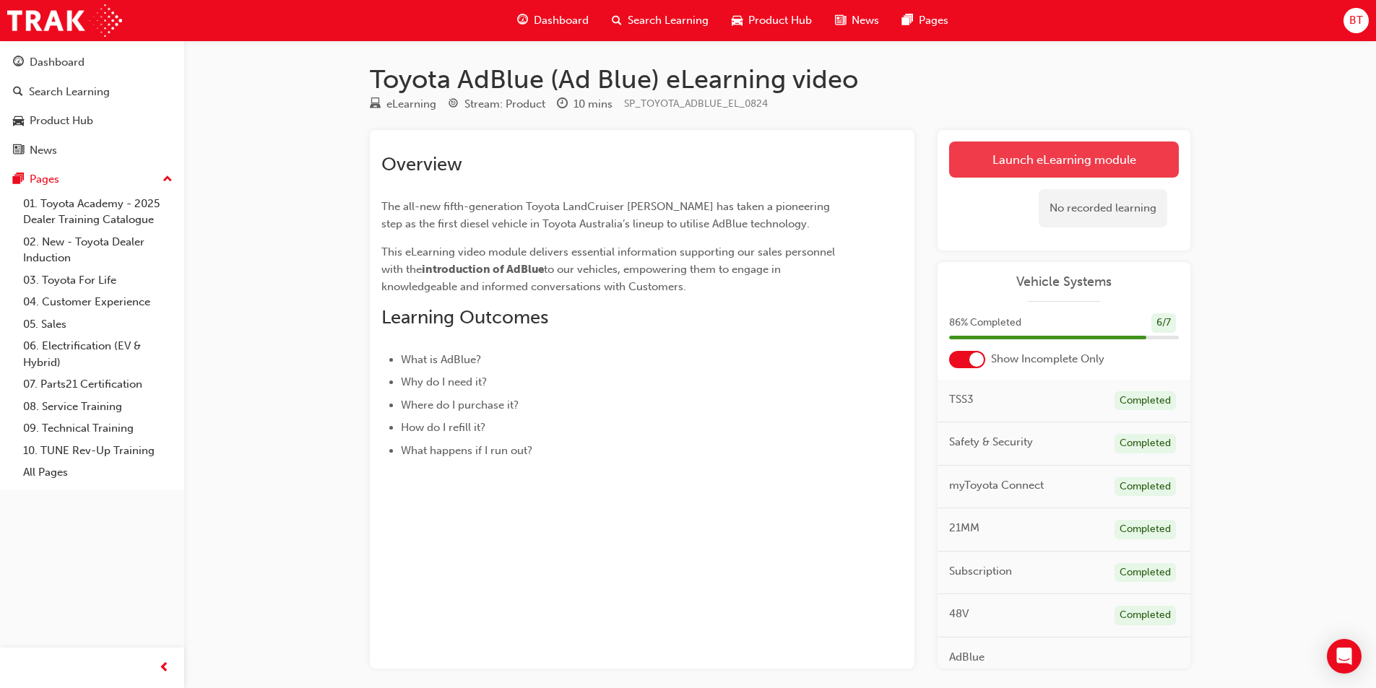
click at [1033, 143] on link "Launch eLearning module" at bounding box center [1064, 160] width 230 height 36
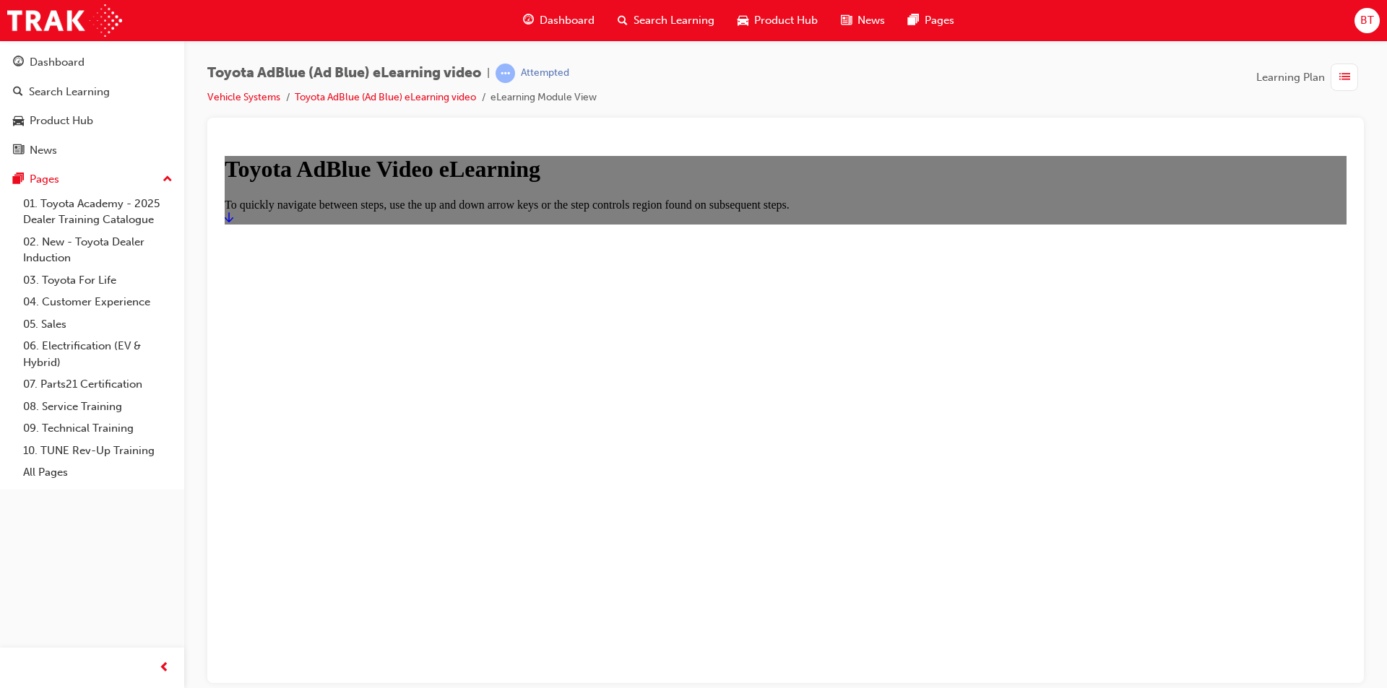
click at [233, 222] on icon "Start" at bounding box center [229, 217] width 9 height 12
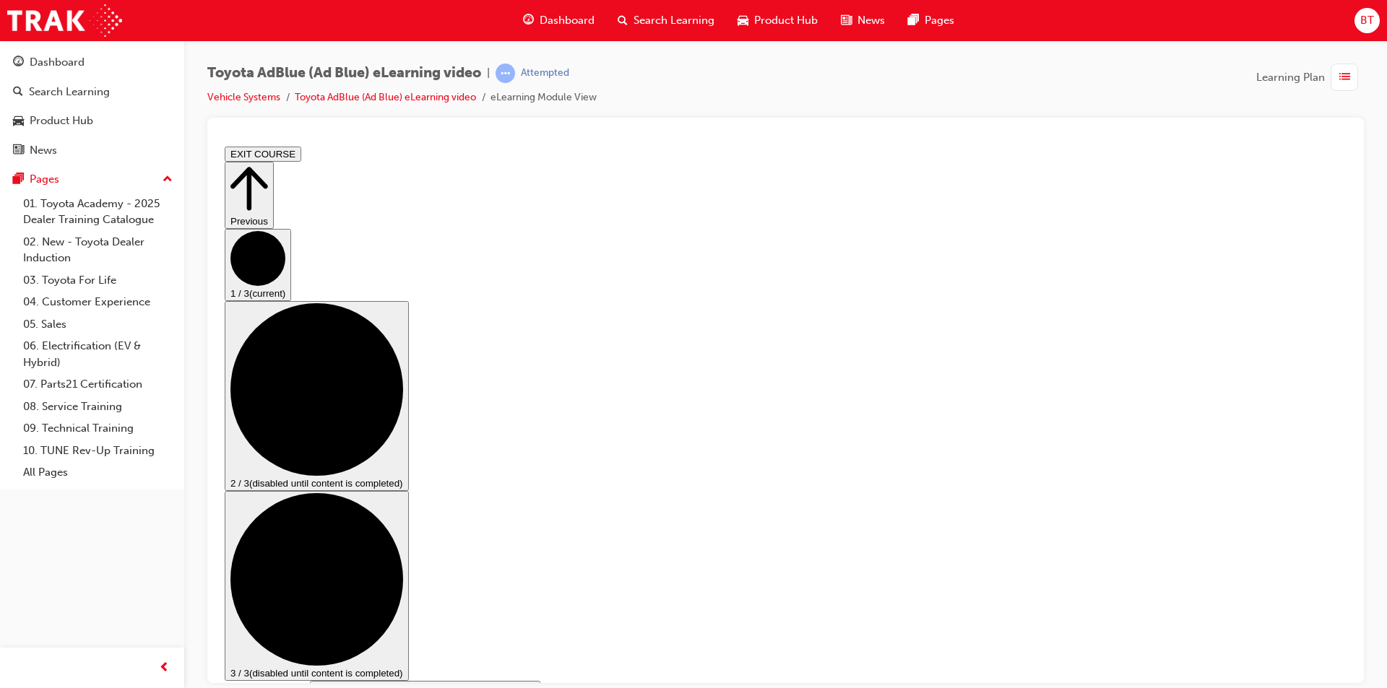
drag, startPoint x: 1155, startPoint y: 599, endPoint x: 1192, endPoint y: 608, distance: 37.8
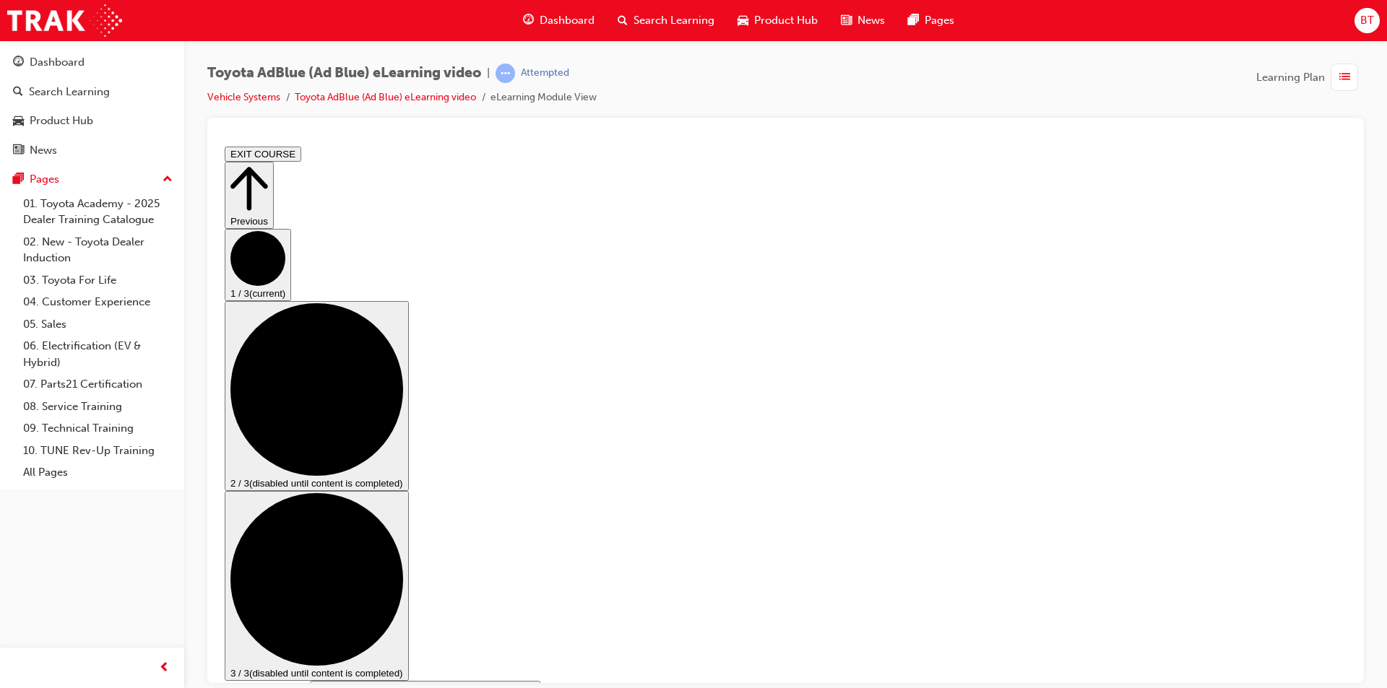
drag, startPoint x: 1155, startPoint y: 599, endPoint x: 1179, endPoint y: 602, distance: 24.7
drag, startPoint x: 1155, startPoint y: 599, endPoint x: 1188, endPoint y: 589, distance: 34.7
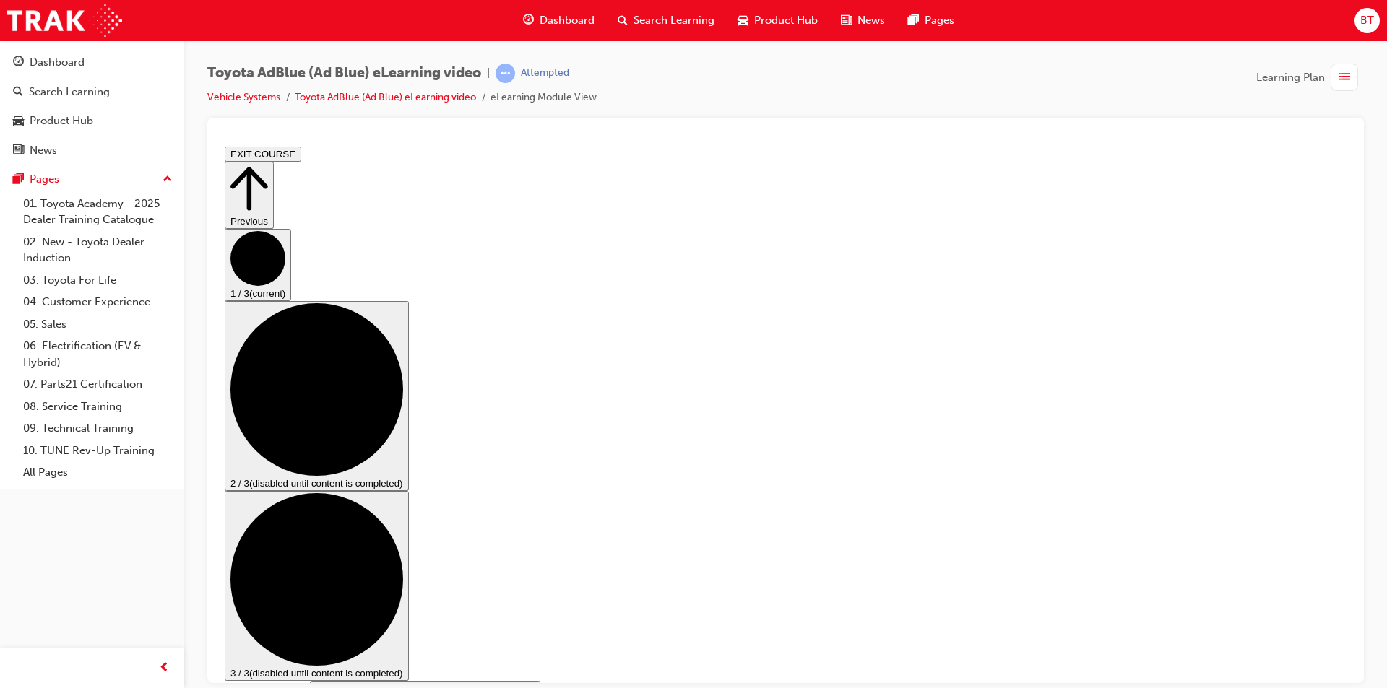
scroll to position [67, 0]
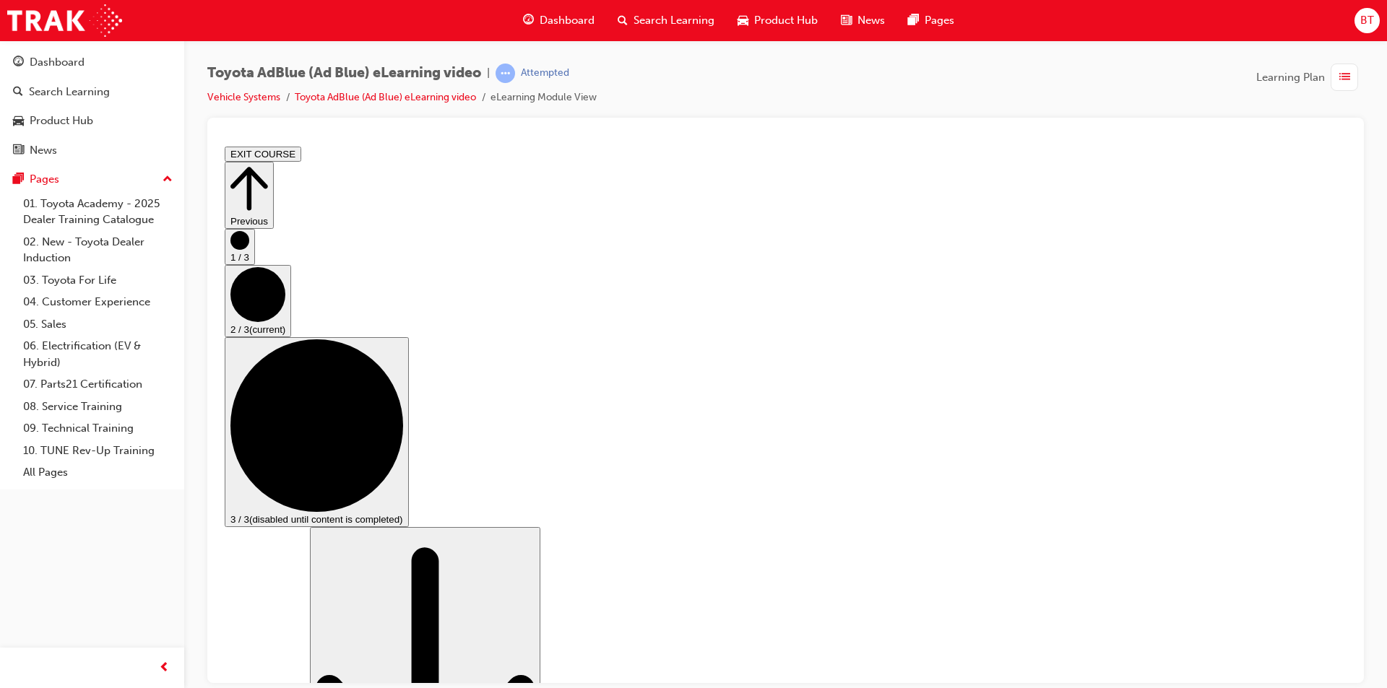
scroll to position [0, 0]
drag, startPoint x: 788, startPoint y: 286, endPoint x: 754, endPoint y: 291, distance: 34.3
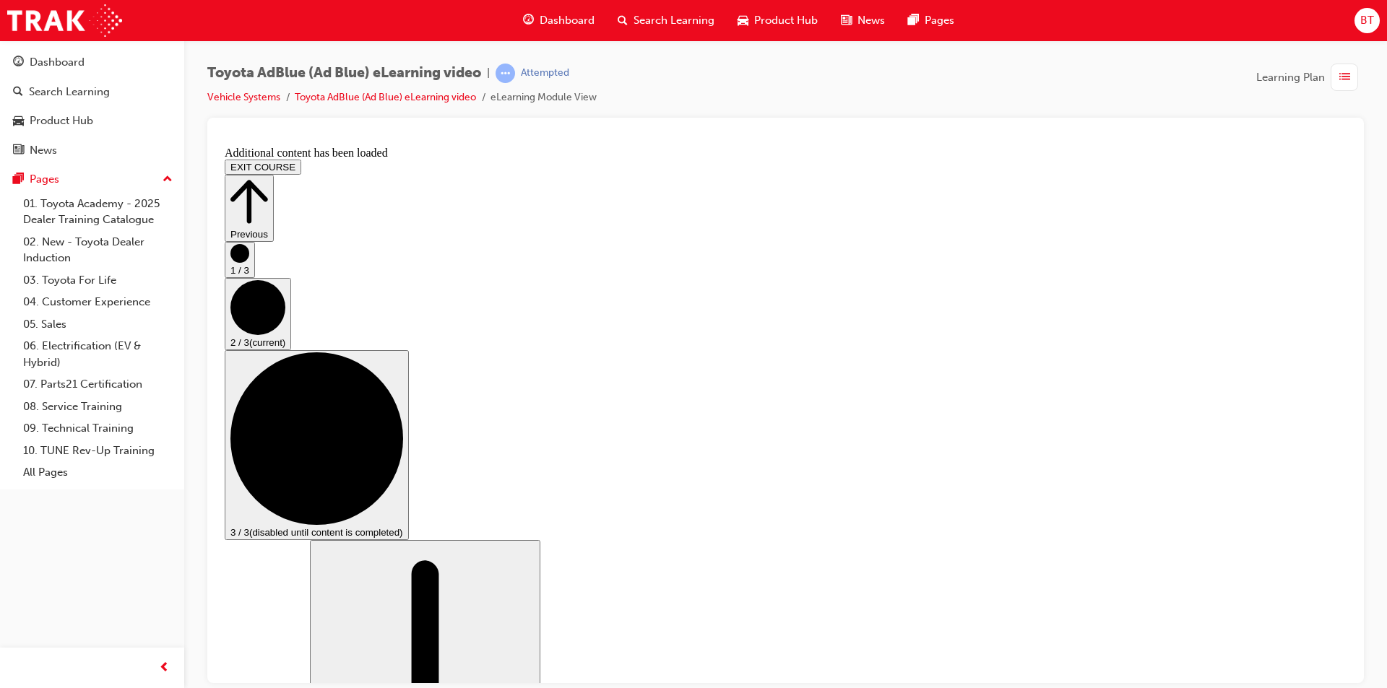
scroll to position [965, 0]
drag, startPoint x: 839, startPoint y: 274, endPoint x: 814, endPoint y: 274, distance: 25.3
drag, startPoint x: 838, startPoint y: 268, endPoint x: 817, endPoint y: 267, distance: 21.0
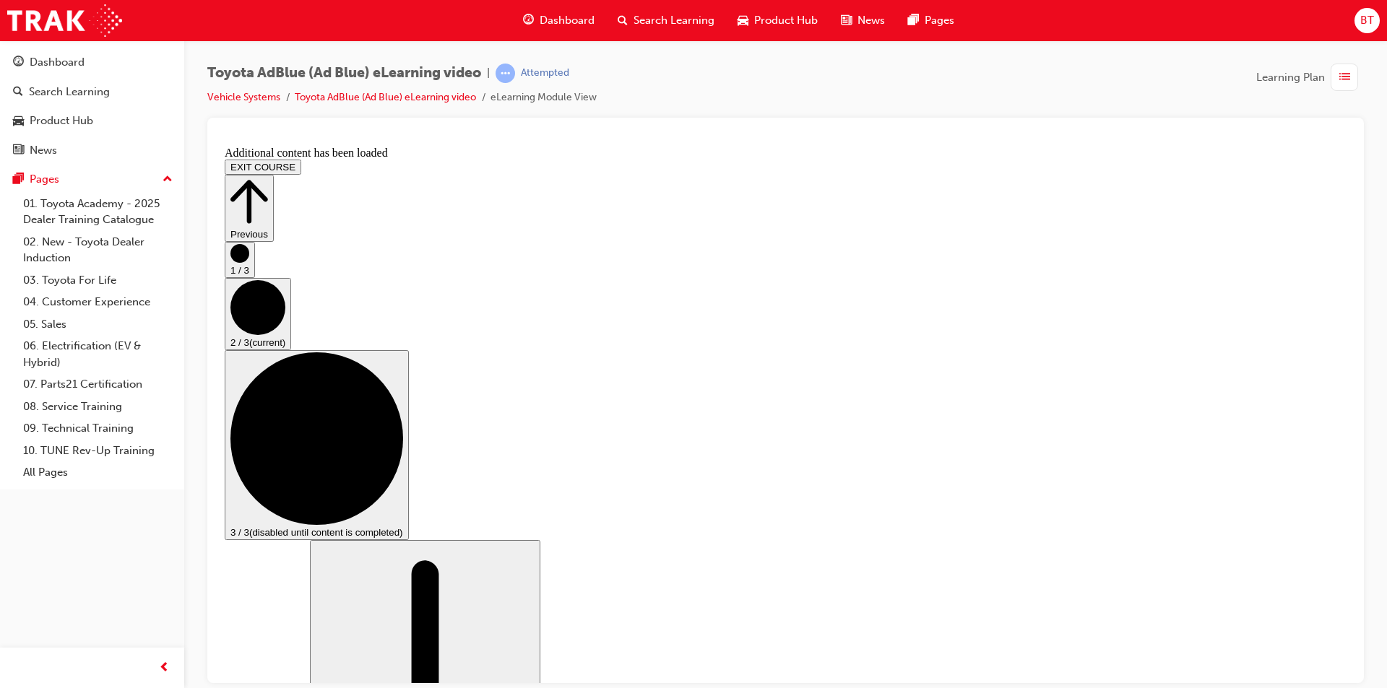
drag, startPoint x: 817, startPoint y: 274, endPoint x: 732, endPoint y: 257, distance: 86.1
drag, startPoint x: 844, startPoint y: 253, endPoint x: 838, endPoint y: 206, distance: 47.3
drag, startPoint x: 1052, startPoint y: 200, endPoint x: 895, endPoint y: 227, distance: 159.0
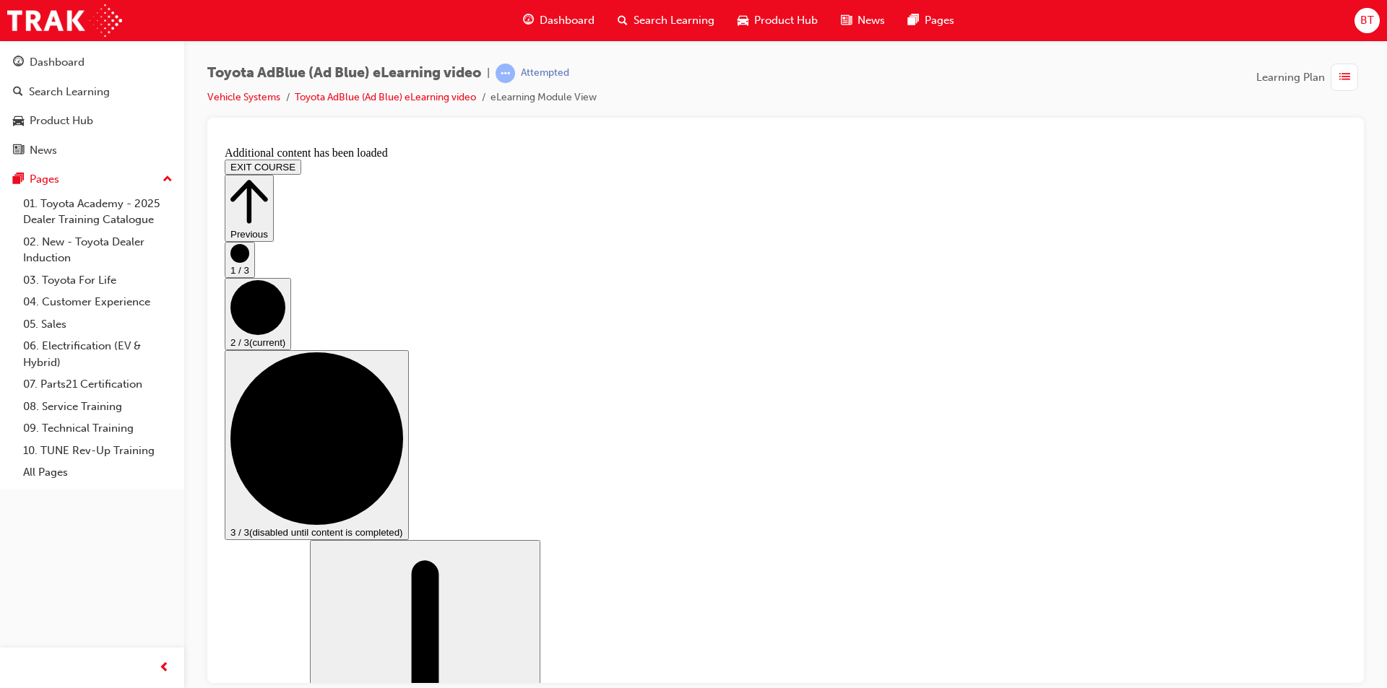
drag, startPoint x: 895, startPoint y: 227, endPoint x: 854, endPoint y: 242, distance: 43.9
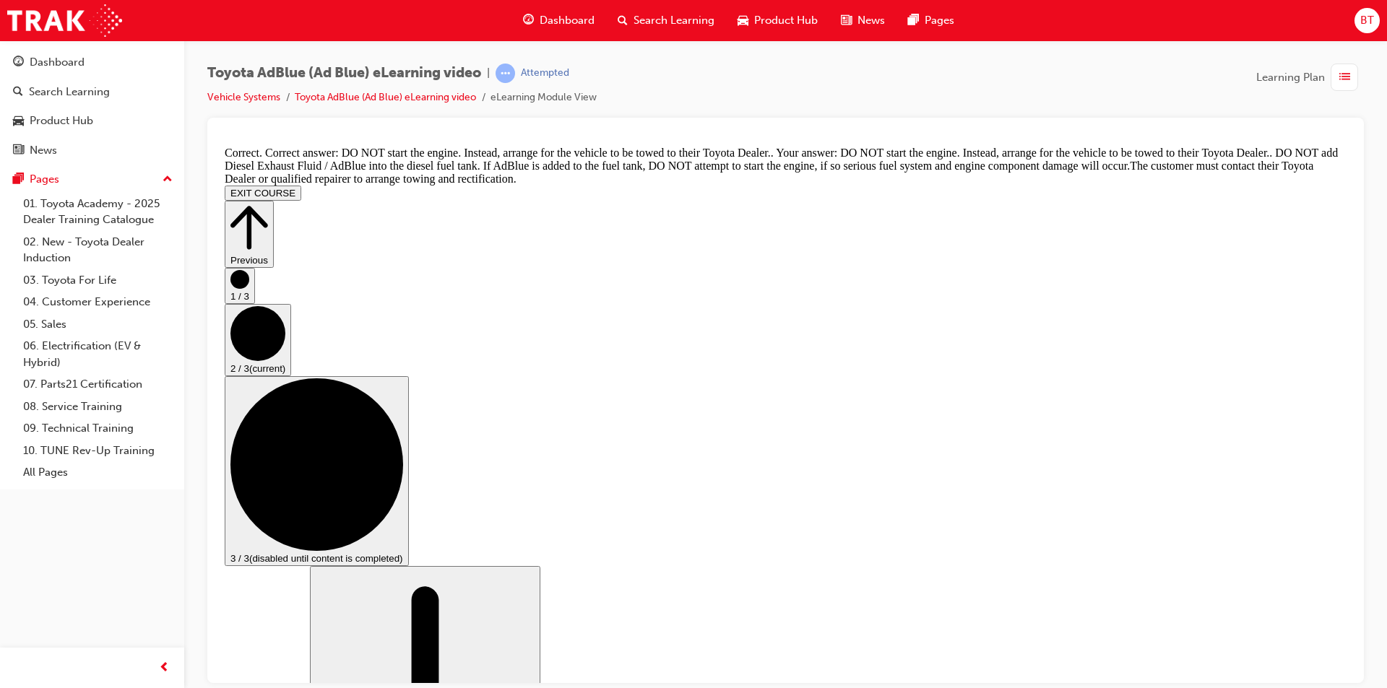
scroll to position [1461, 0]
drag, startPoint x: 841, startPoint y: 333, endPoint x: 791, endPoint y: 324, distance: 50.0
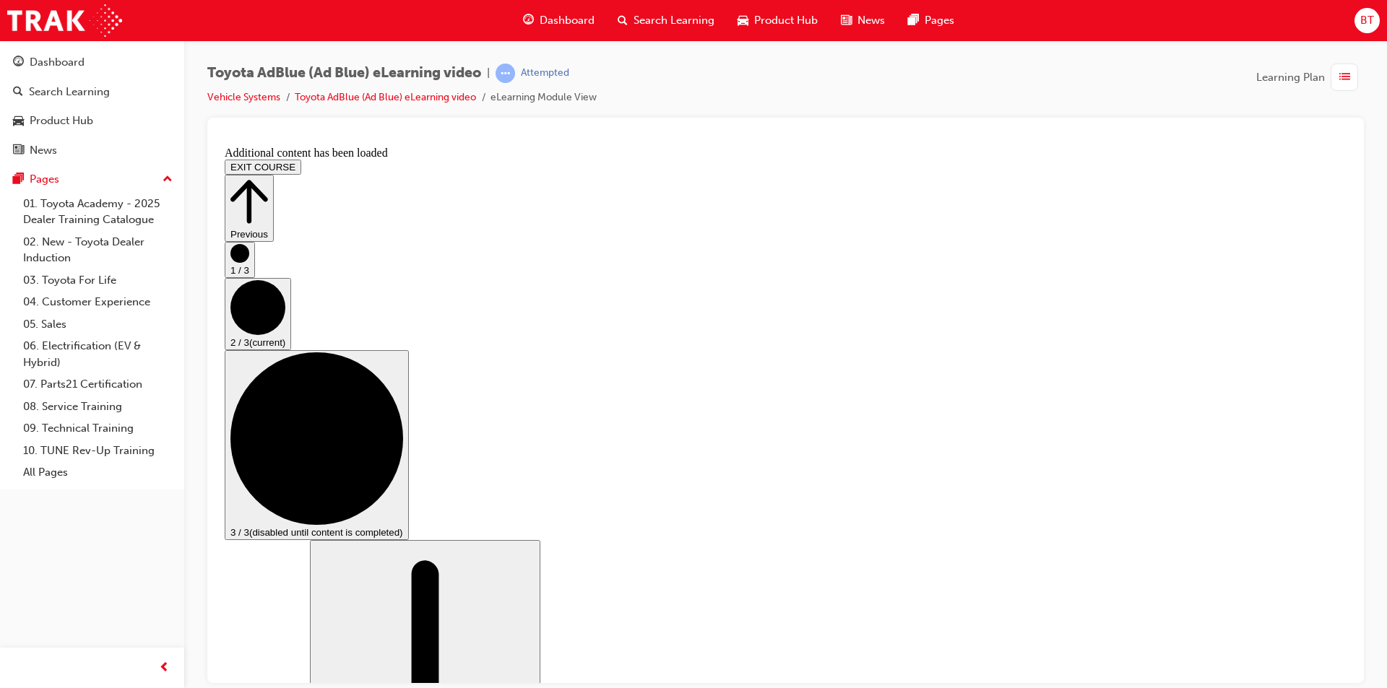
scroll to position [2099, 0]
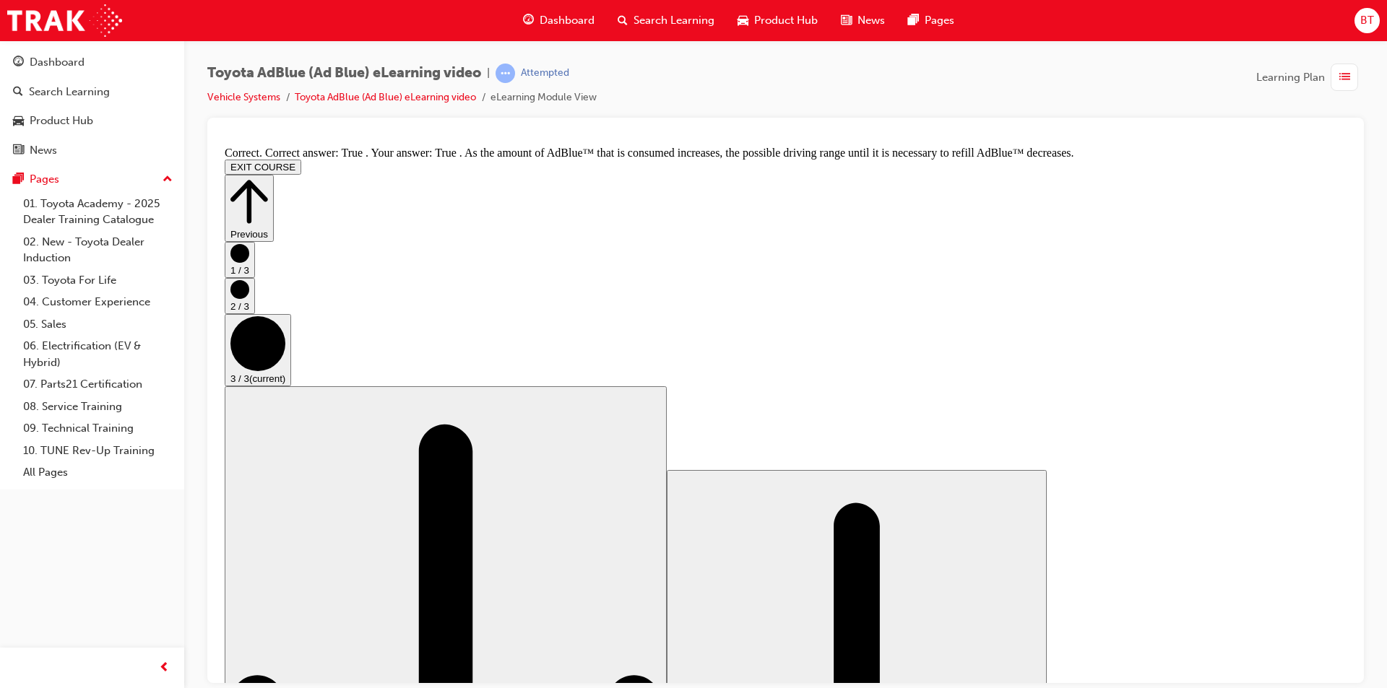
scroll to position [0, 0]
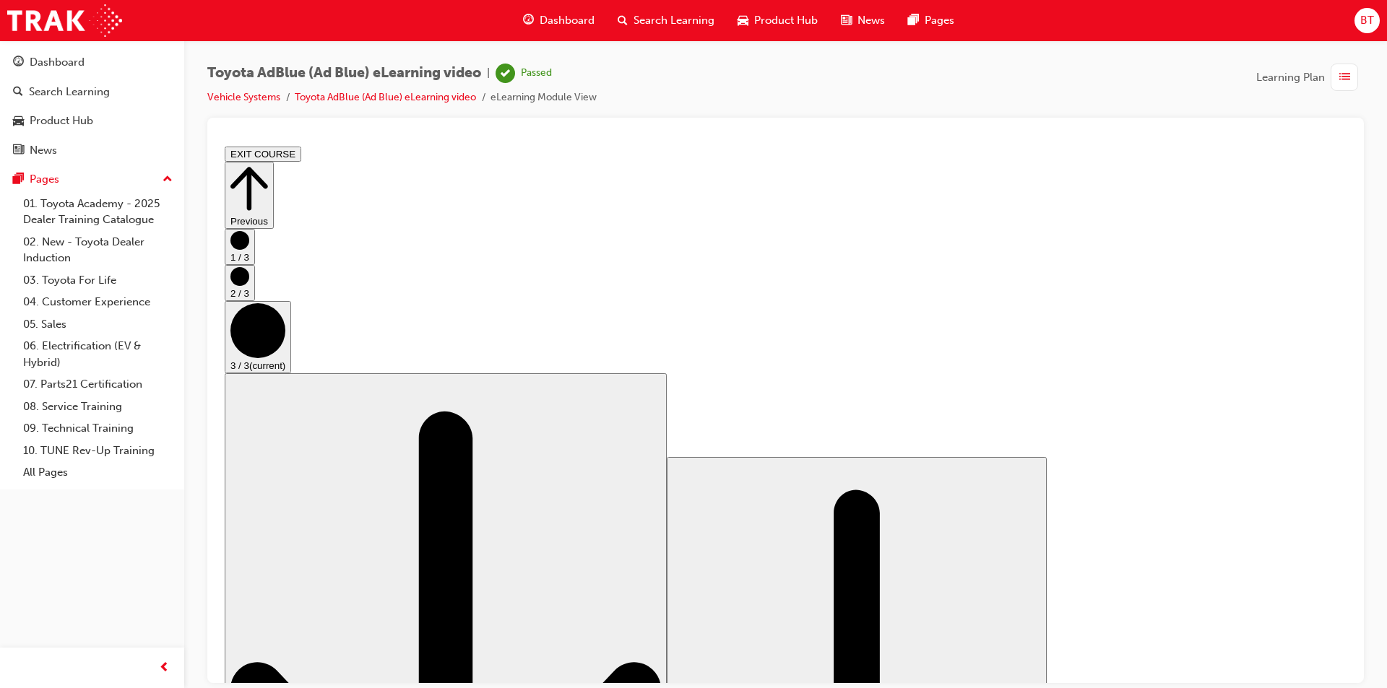
click at [301, 158] on button "EXIT COURSE" at bounding box center [263, 153] width 77 height 15
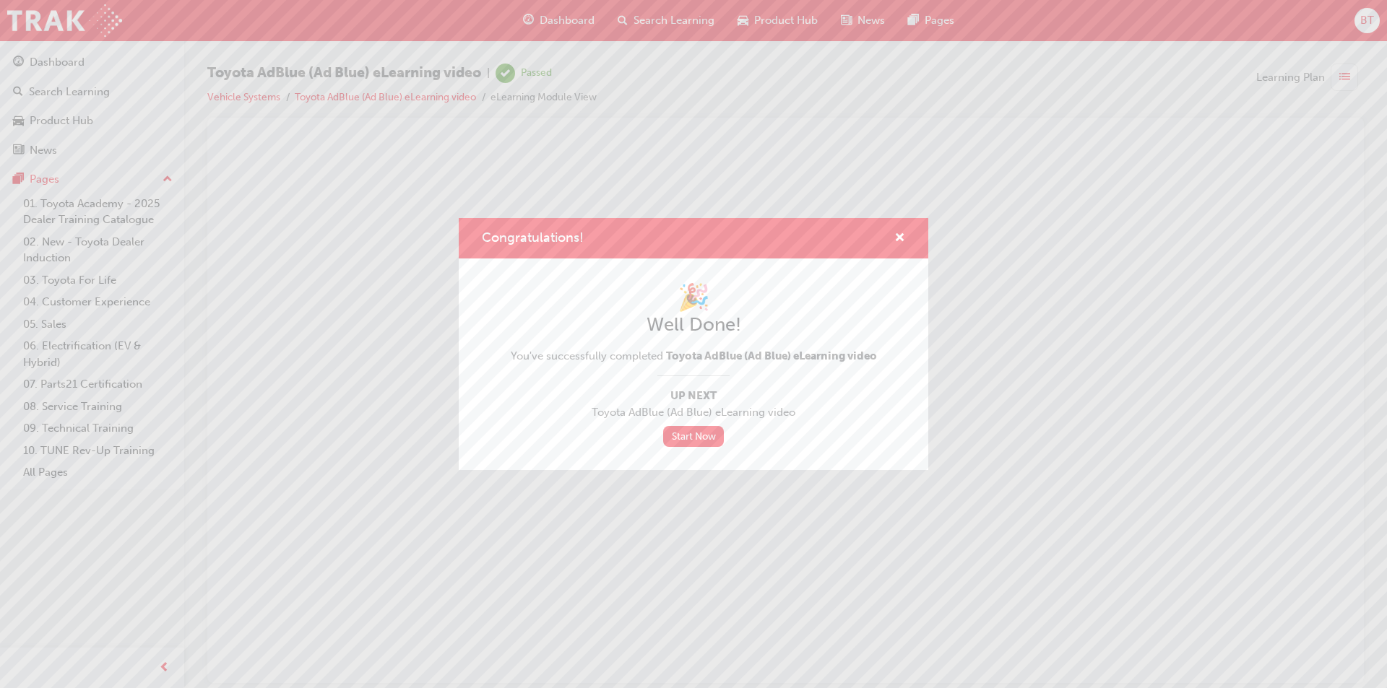
click at [905, 231] on div "Congratulations!" at bounding box center [693, 238] width 469 height 41
click at [898, 238] on span "cross-icon" at bounding box center [899, 239] width 11 height 13
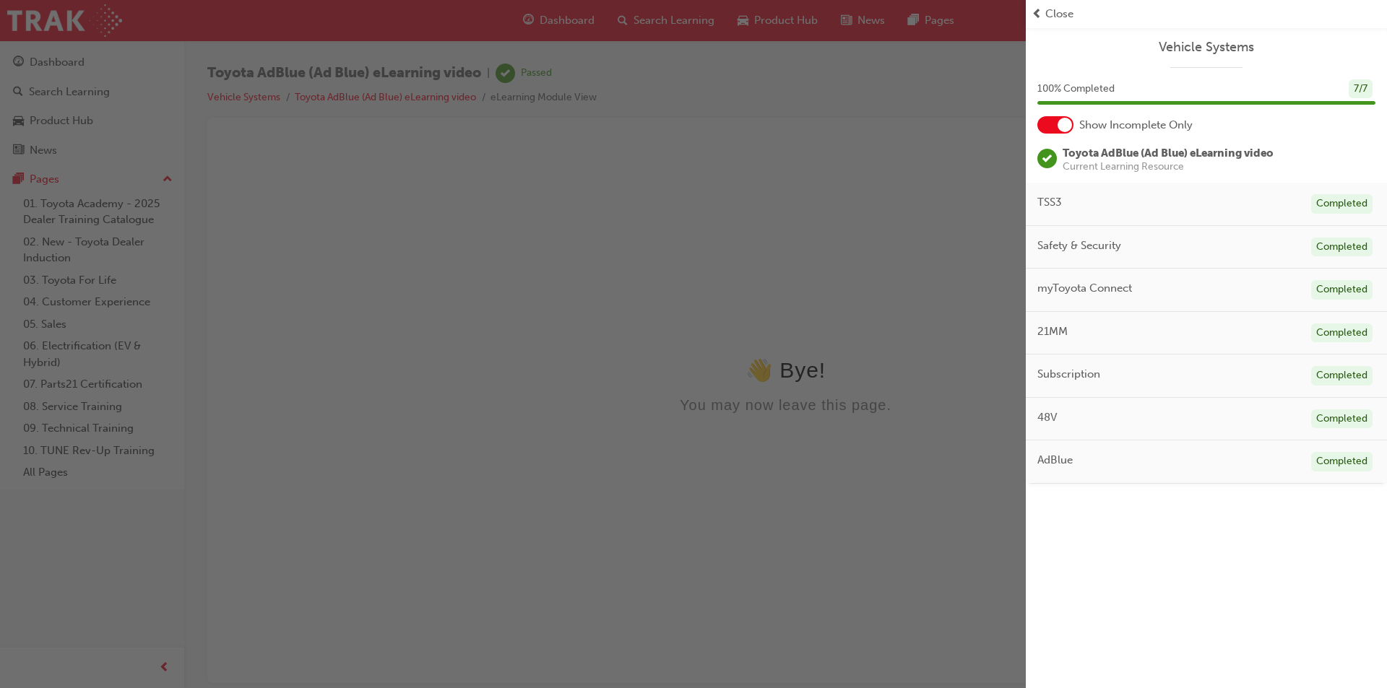
click at [552, 22] on div "button" at bounding box center [512, 344] width 1025 height 688
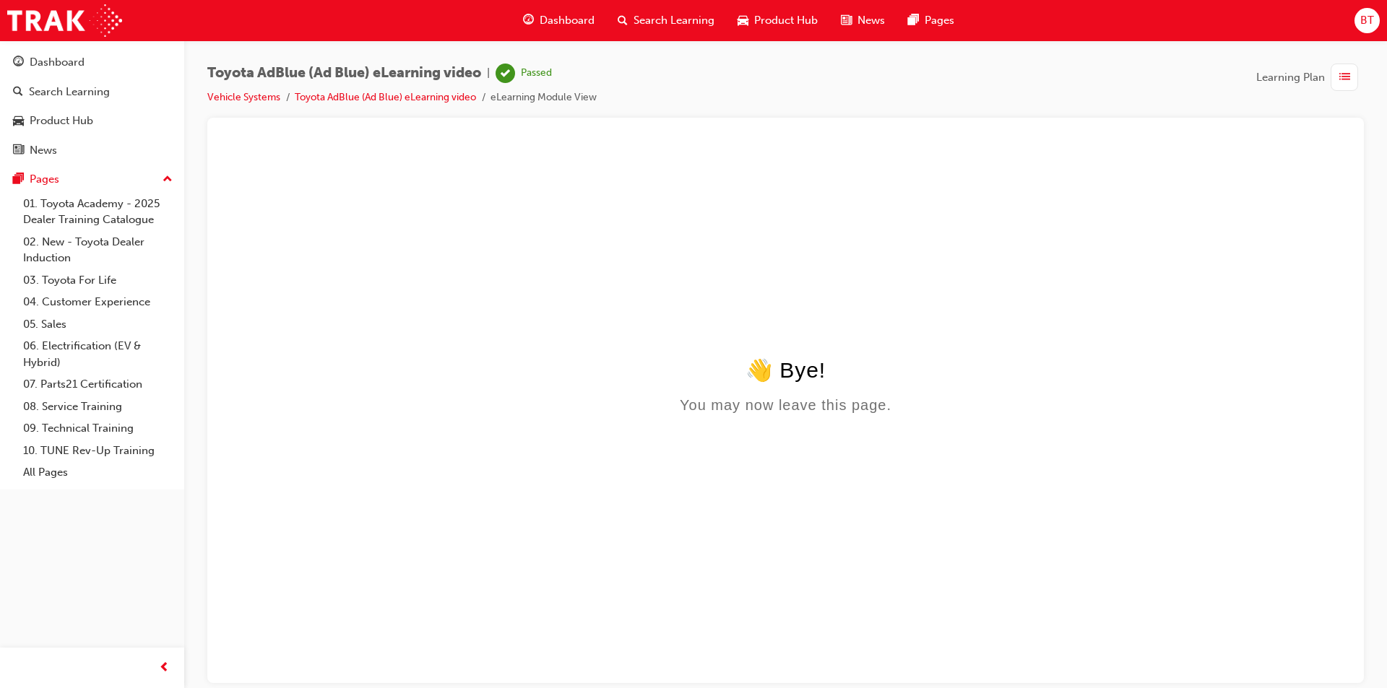
click at [552, 22] on span "Dashboard" at bounding box center [566, 20] width 55 height 17
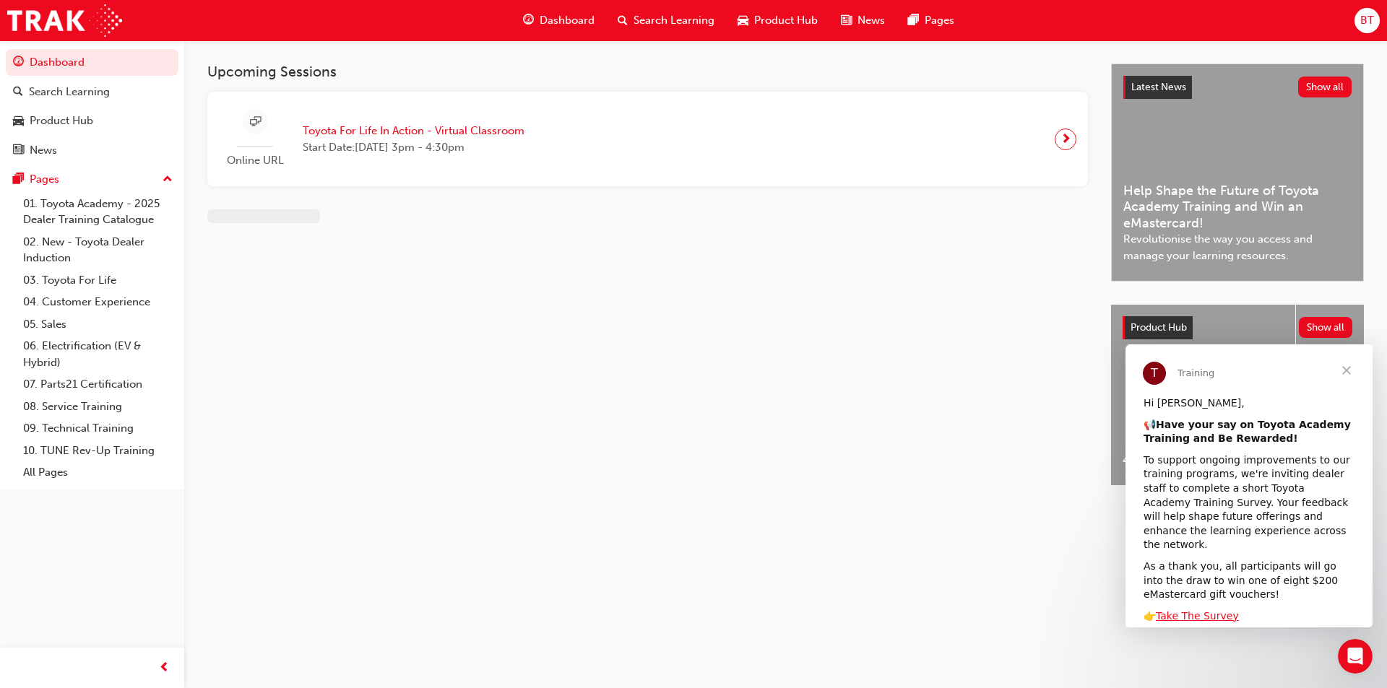
click at [552, 22] on span "Dashboard" at bounding box center [566, 20] width 55 height 17
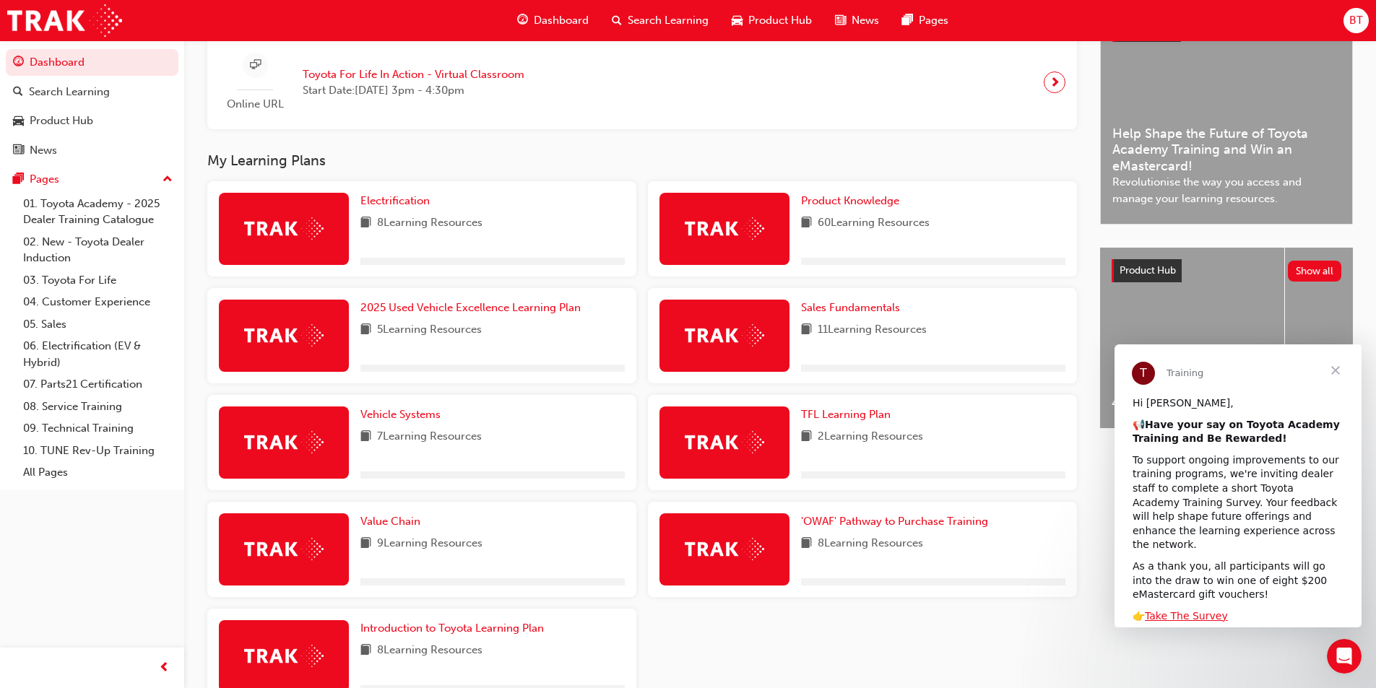
scroll to position [433, 0]
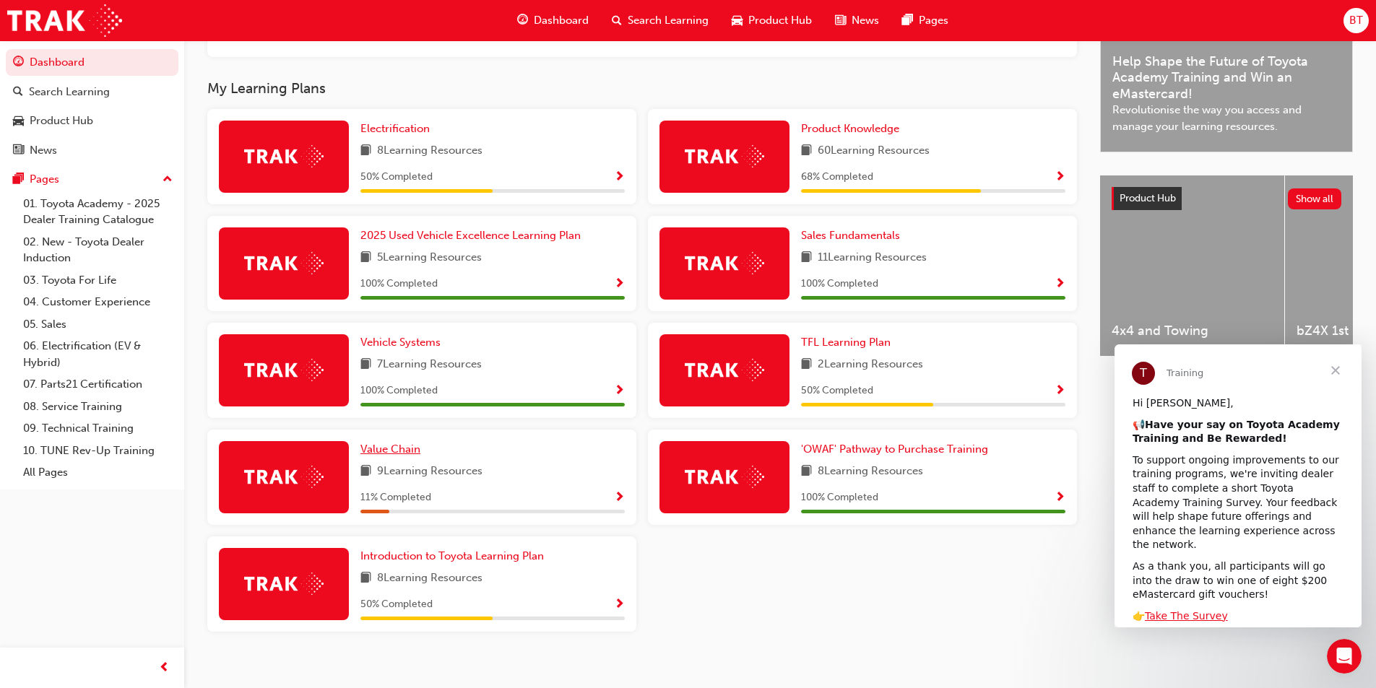
click at [387, 456] on span "Value Chain" at bounding box center [390, 449] width 60 height 13
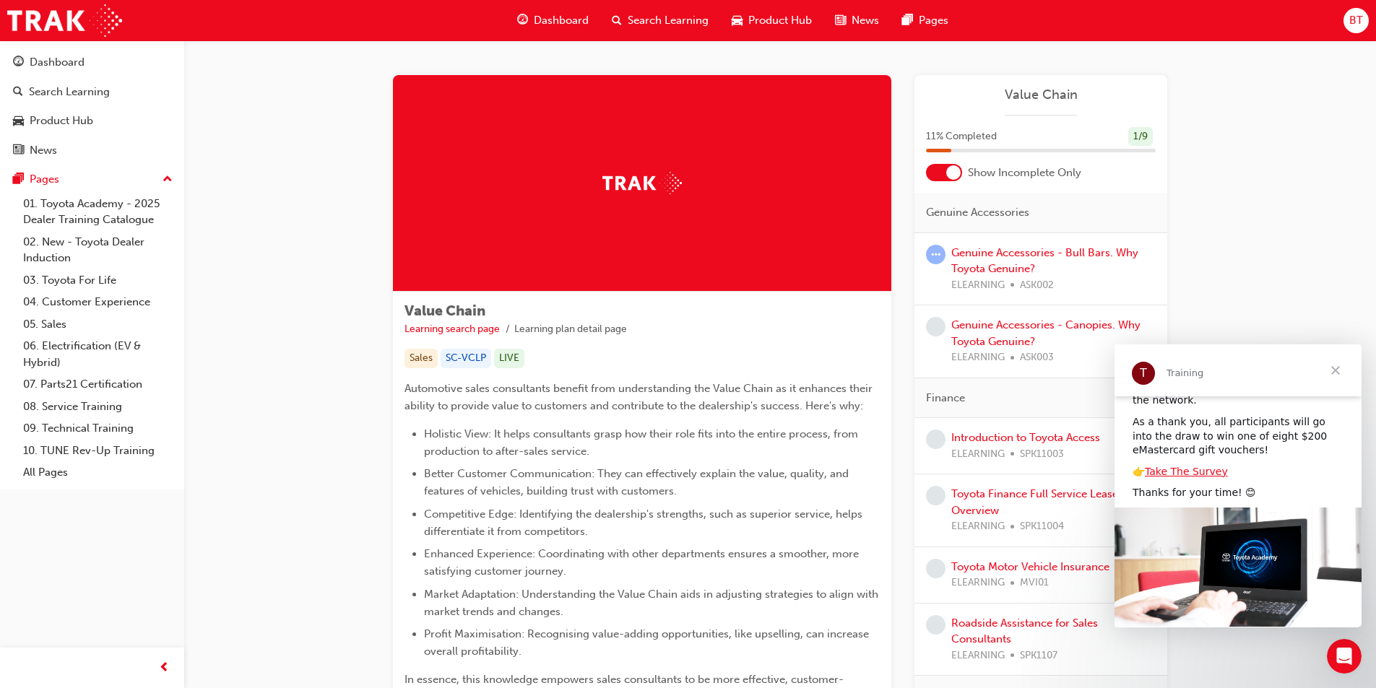
scroll to position [154, 0]
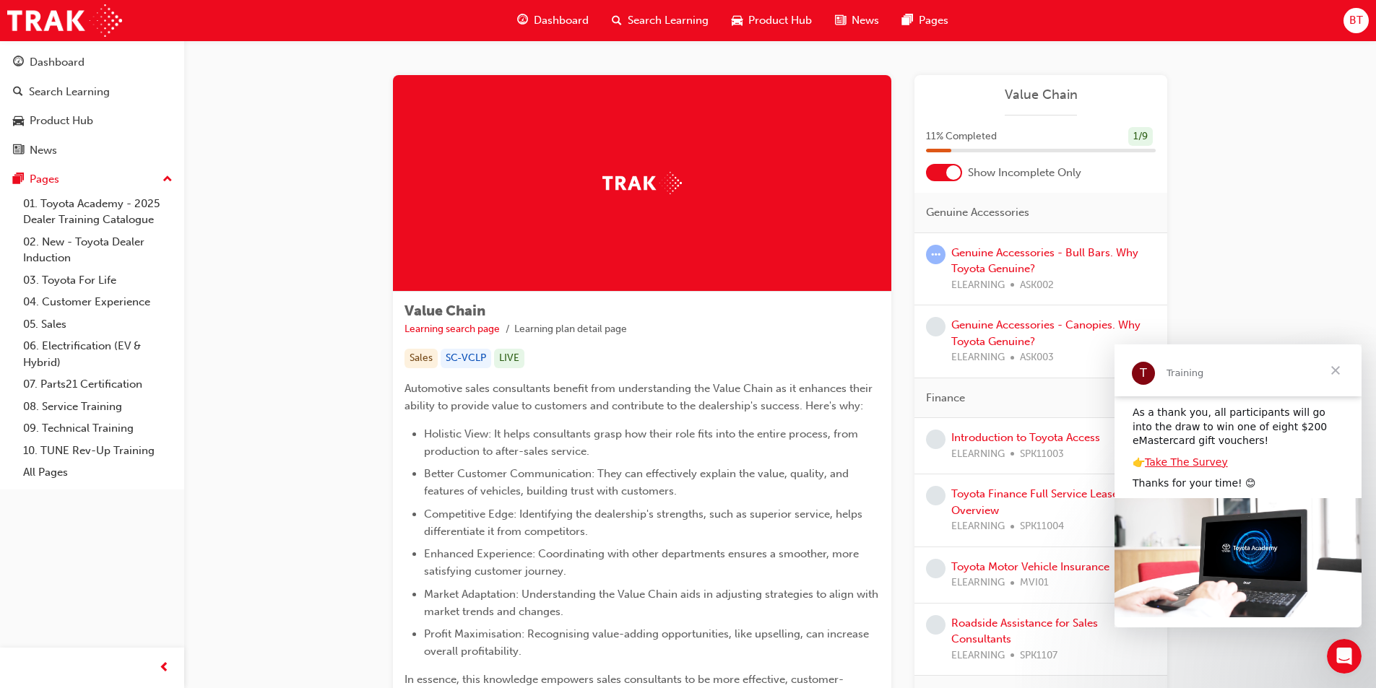
click at [1336, 370] on span "Close" at bounding box center [1335, 370] width 52 height 52
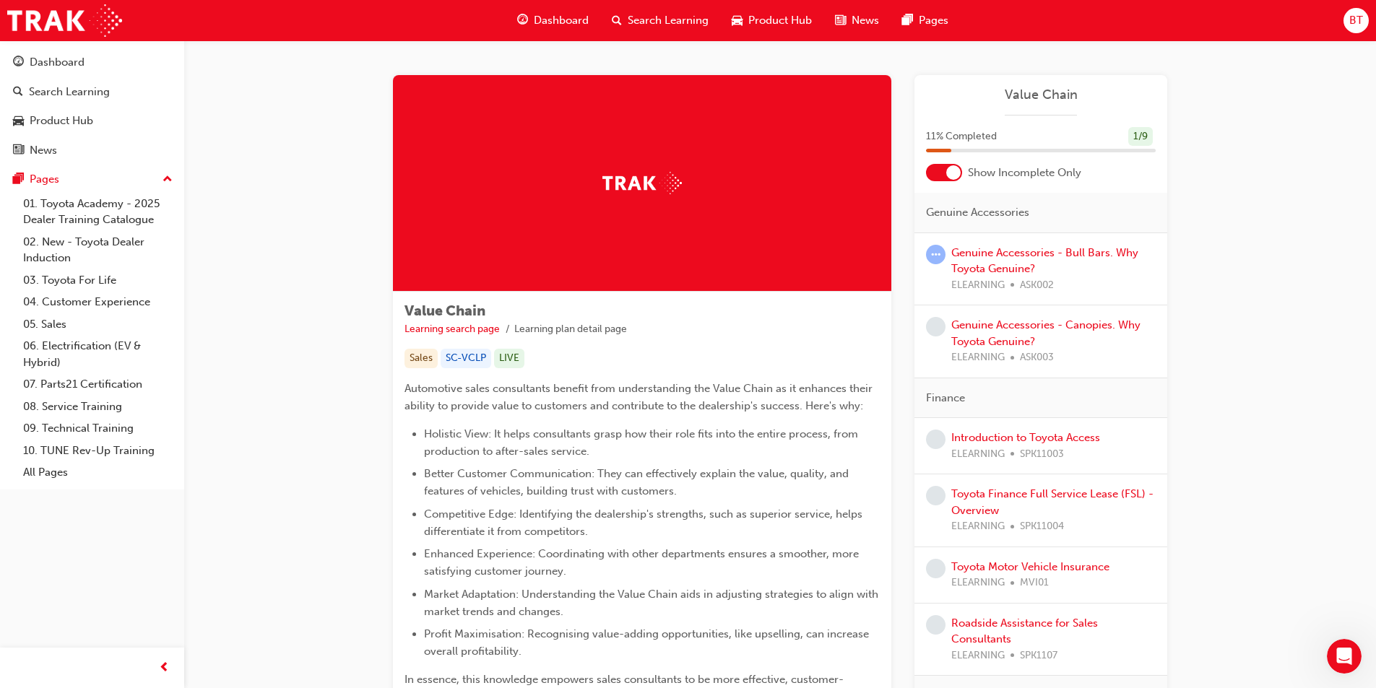
drag, startPoint x: 999, startPoint y: 413, endPoint x: 971, endPoint y: 405, distance: 29.3
click at [971, 405] on div "Finance" at bounding box center [1040, 398] width 253 height 40
drag, startPoint x: 950, startPoint y: 394, endPoint x: 885, endPoint y: 400, distance: 65.3
click at [885, 400] on div "Value Chain Learning search page Learning plan detail page Sales SC-VCLP LIVE A…" at bounding box center [780, 480] width 774 height 810
drag, startPoint x: 813, startPoint y: 360, endPoint x: 820, endPoint y: 385, distance: 26.3
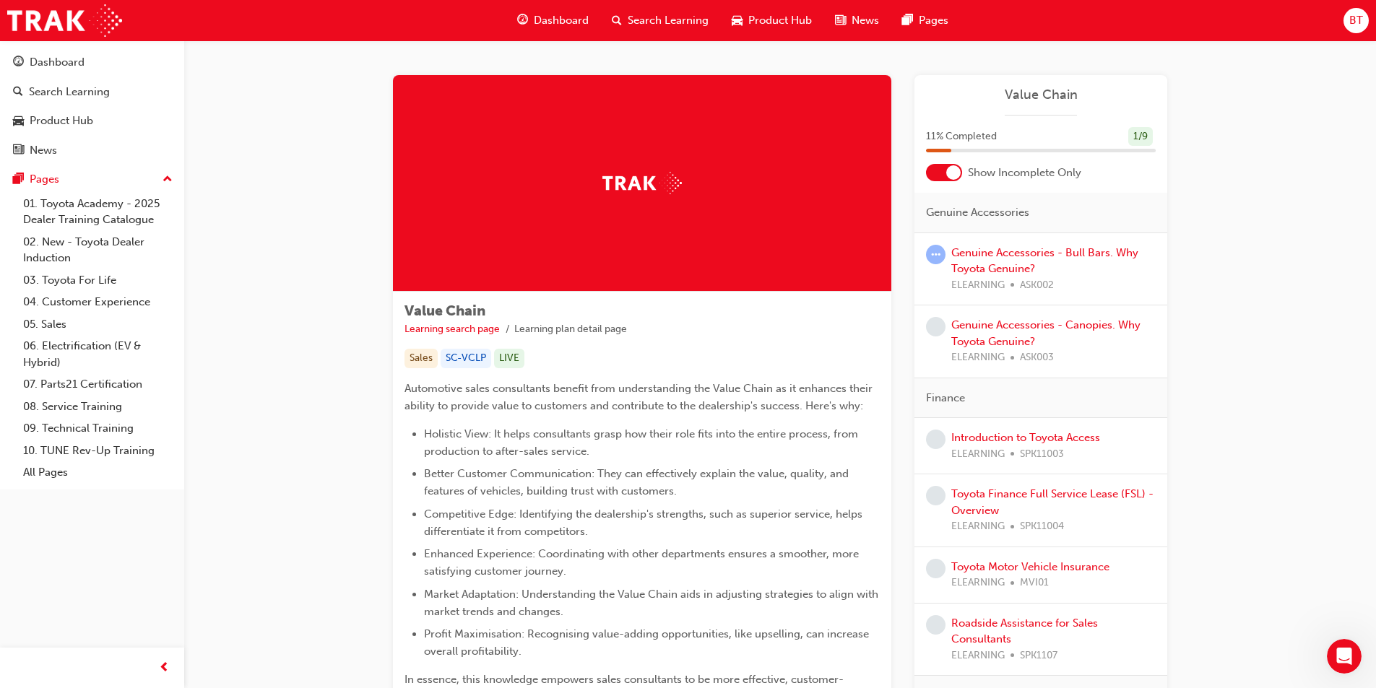
click at [817, 360] on div "Sales SC-VCLP LIVE" at bounding box center [641, 358] width 475 height 19
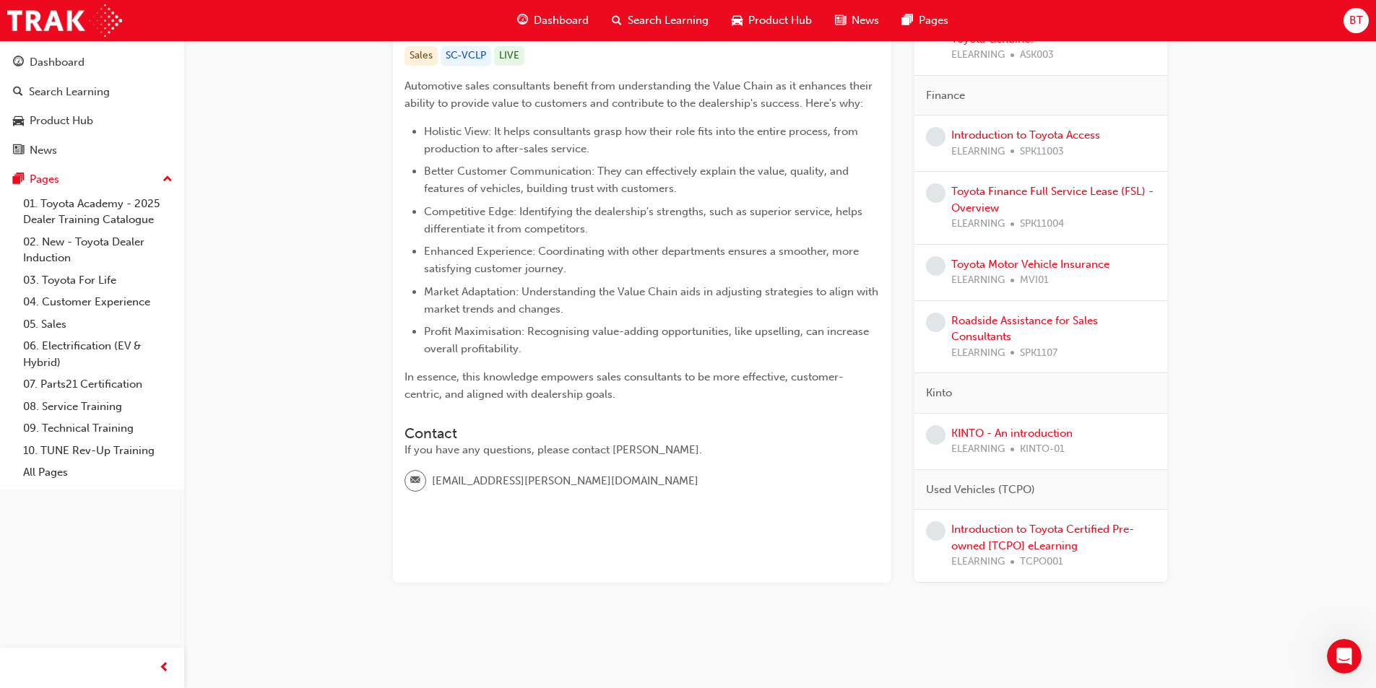
scroll to position [86, 0]
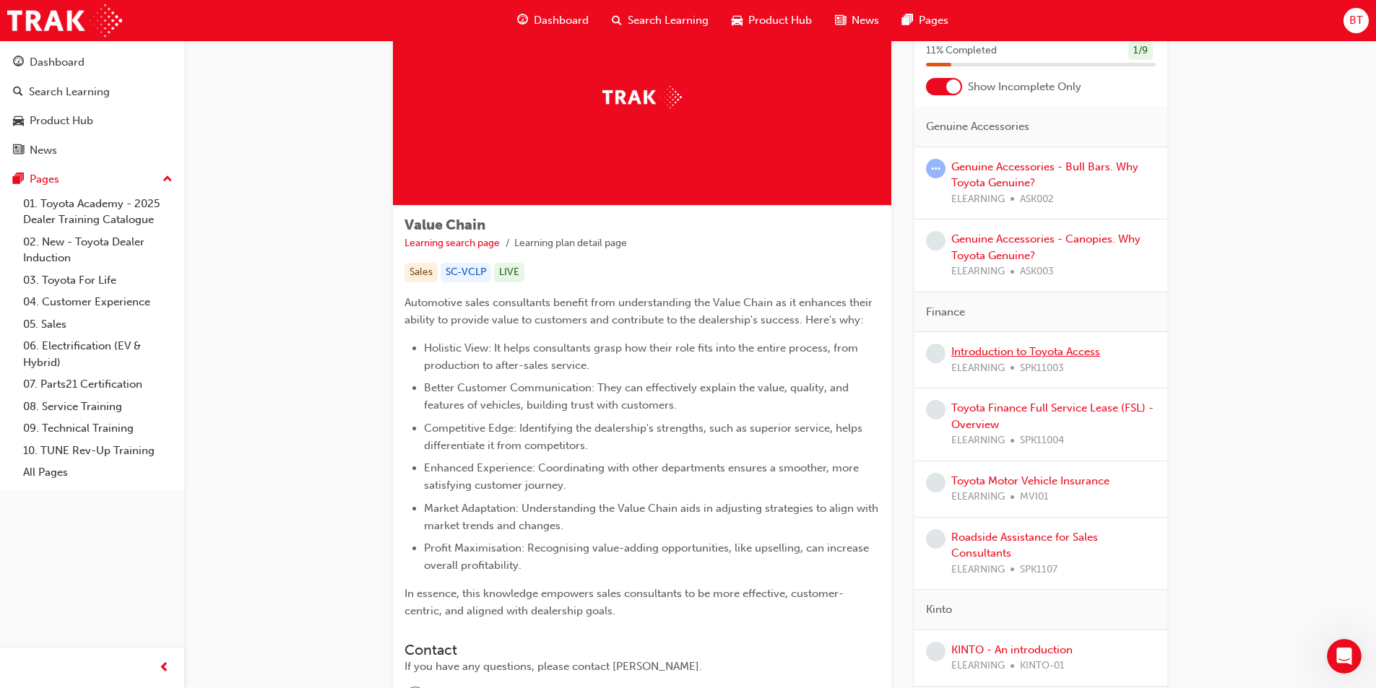
click at [1023, 357] on link "Introduction to Toyota Access" at bounding box center [1025, 351] width 149 height 13
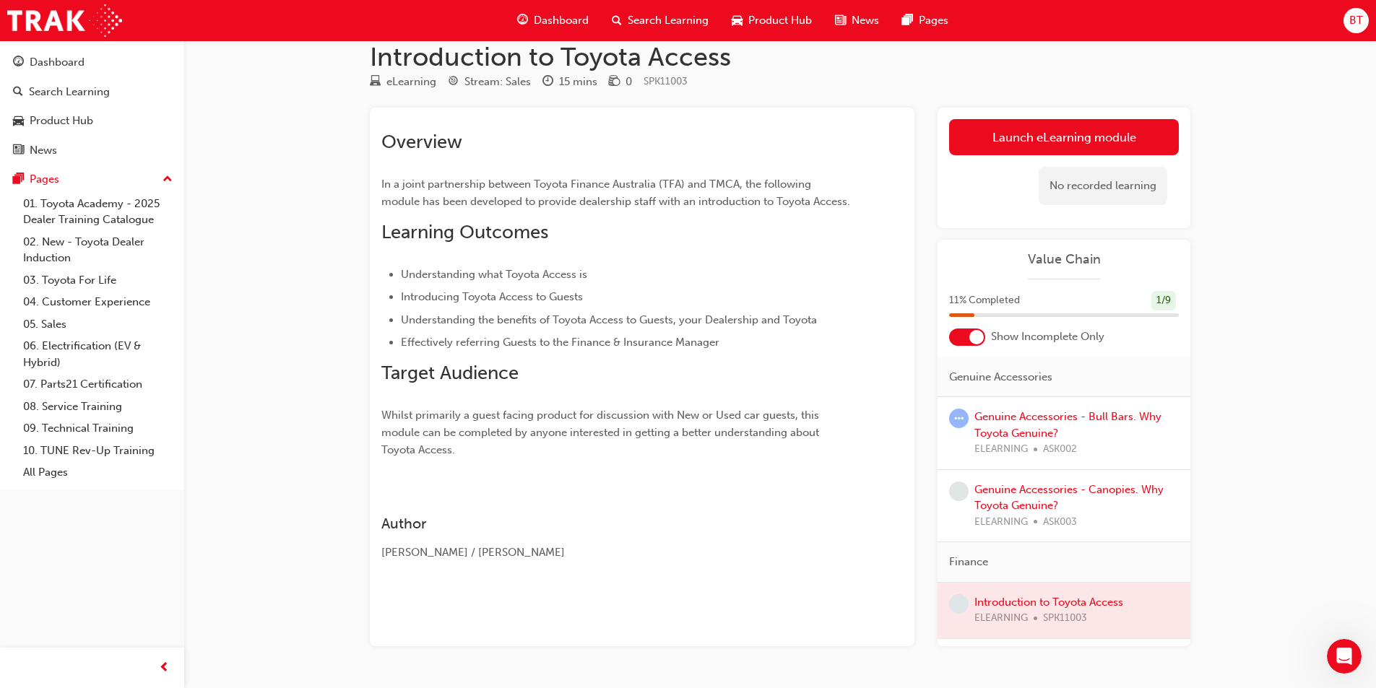
scroll to position [63, 0]
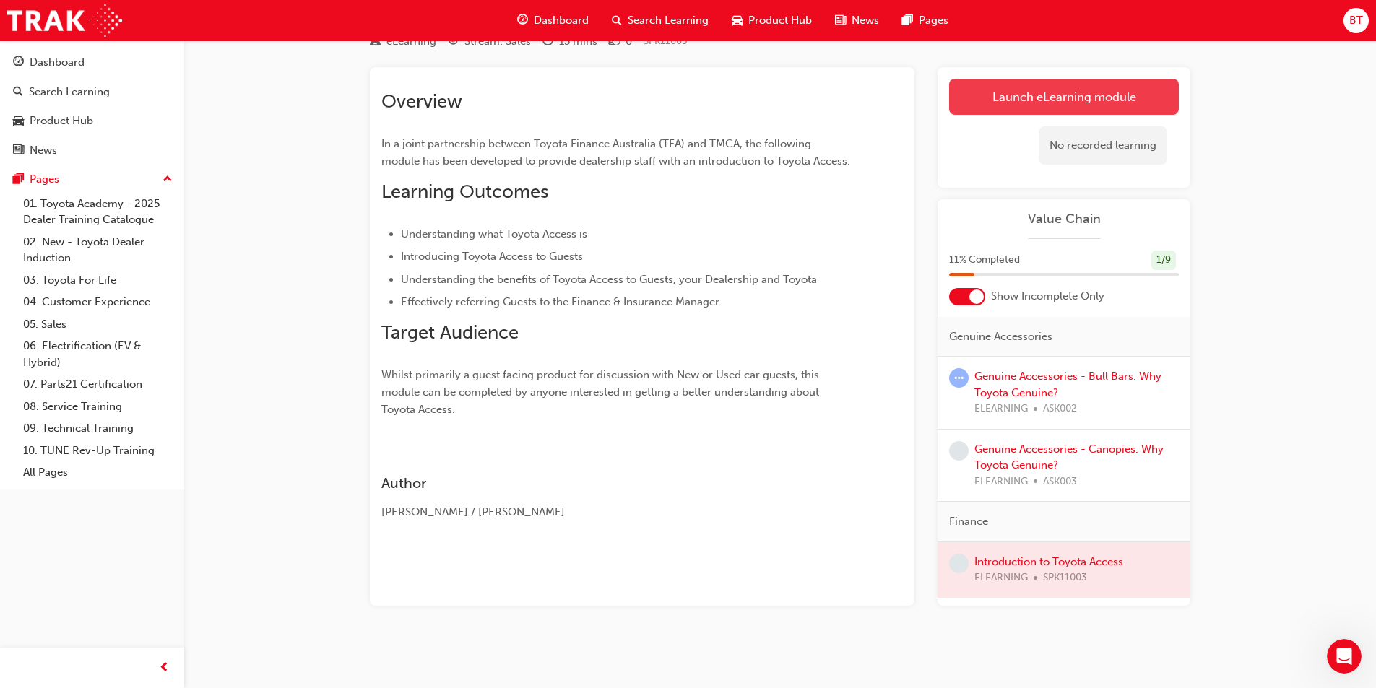
click at [1037, 110] on link "Launch eLearning module" at bounding box center [1064, 97] width 230 height 36
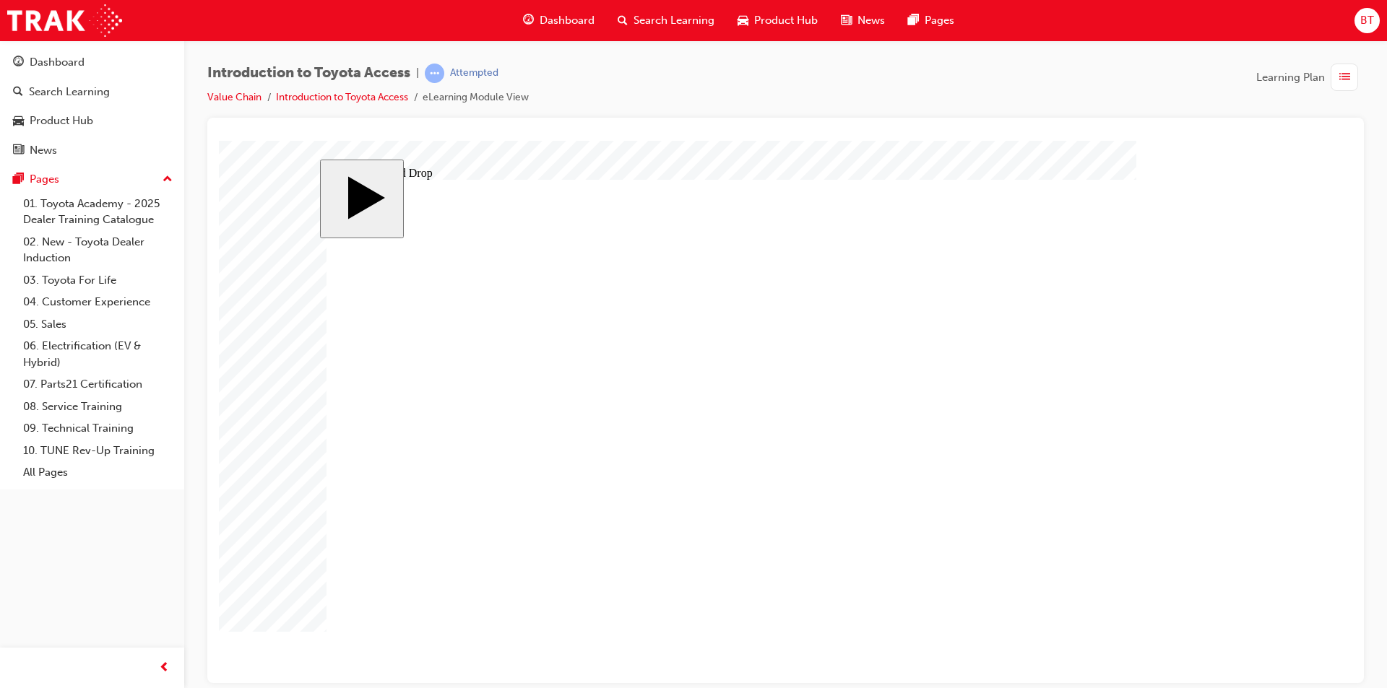
drag, startPoint x: 572, startPoint y: 326, endPoint x: 730, endPoint y: 524, distance: 252.7
drag, startPoint x: 518, startPoint y: 508, endPoint x: 676, endPoint y: 307, distance: 256.1
drag, startPoint x: 538, startPoint y: 430, endPoint x: 693, endPoint y: 428, distance: 154.5
drag, startPoint x: 1265, startPoint y: 527, endPoint x: 1301, endPoint y: 579, distance: 63.3
click at [1301, 579] on body ".cls-1-6YdYWvMiVKq { fill: rgba(255, 255, 255, 1) } .cls-1-6YdYWvMiVKq { fill: …" at bounding box center [785, 411] width 1133 height 542
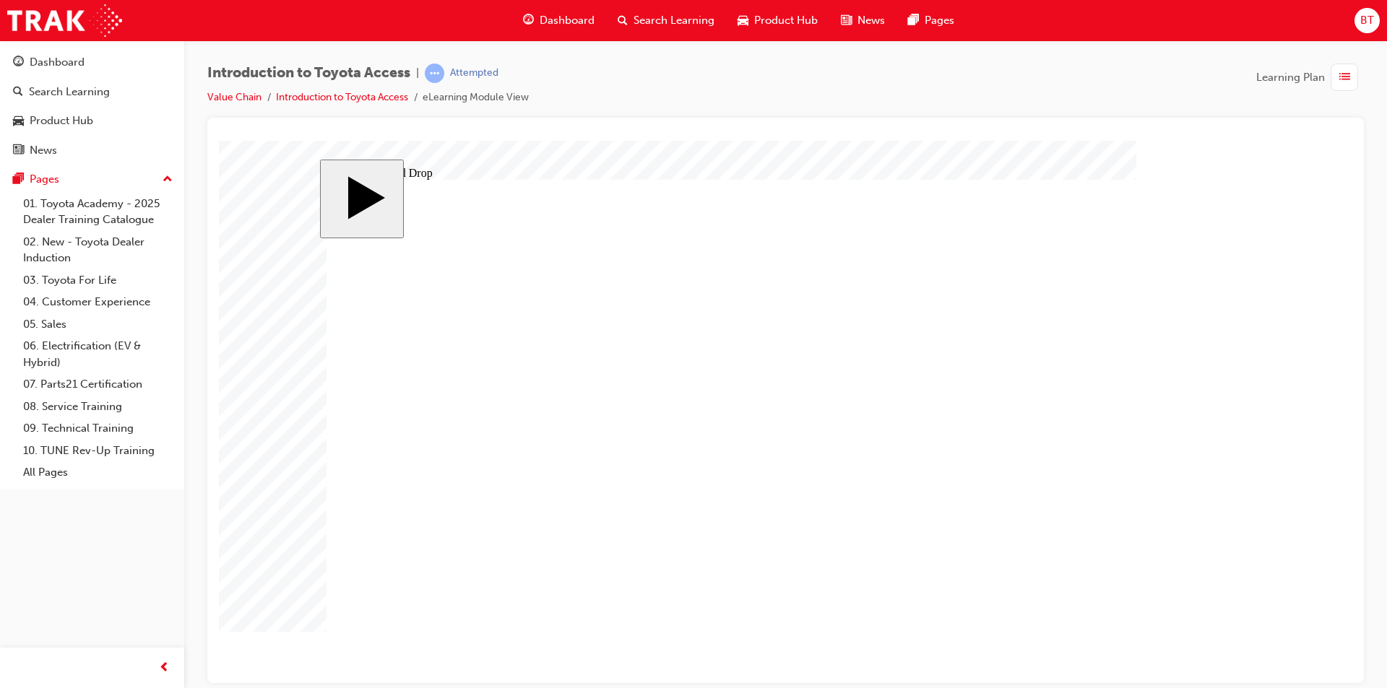
click at [1272, 533] on body ".cls-1-6YdYWvMiVKq { fill: rgba(255, 255, 255, 1) } .cls-1-6YdYWvMiVKq { fill: …" at bounding box center [785, 411] width 1133 height 542
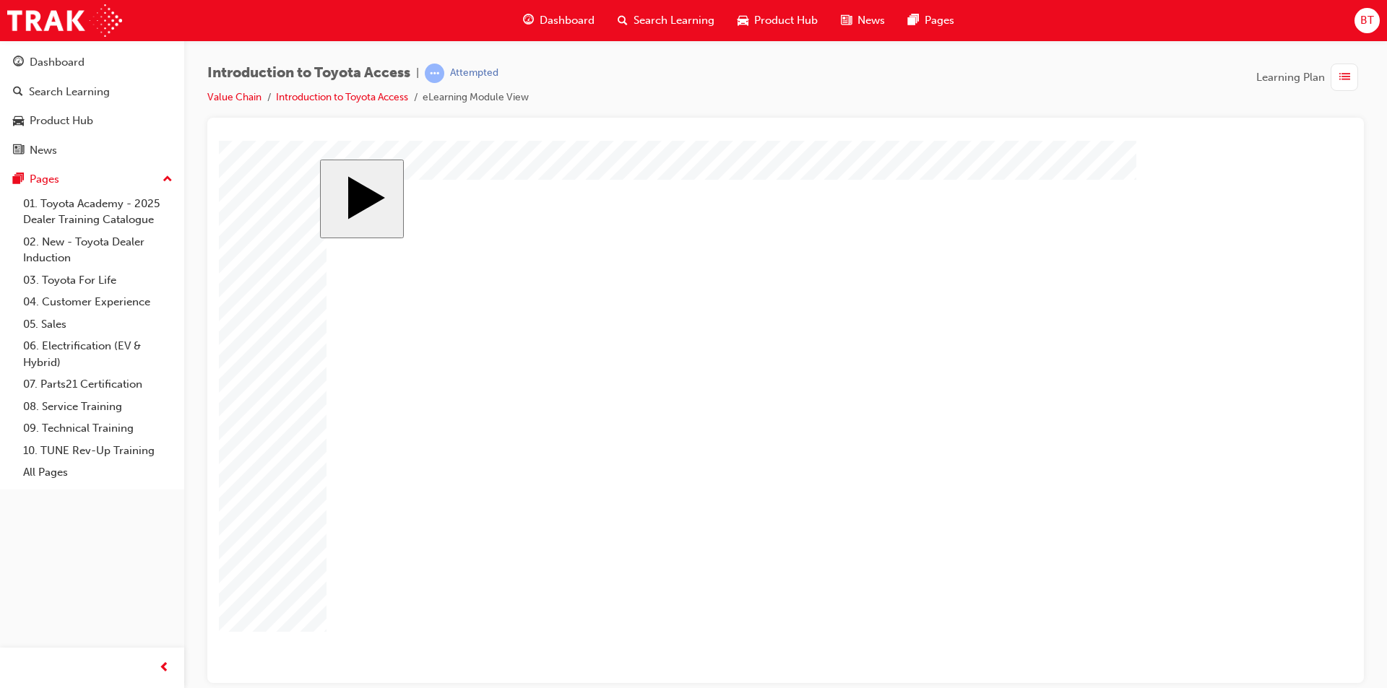
click at [854, 660] on div "slide: 1 Page 1 of 6 Previous page Home page Open Menu Resources Help Save and …" at bounding box center [786, 412] width 932 height 506
